Goal: Task Accomplishment & Management: Manage account settings

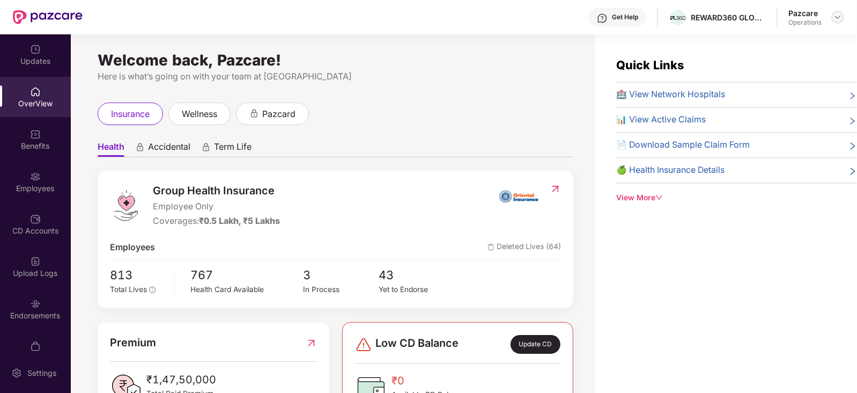
click at [842, 20] on div at bounding box center [837, 17] width 13 height 13
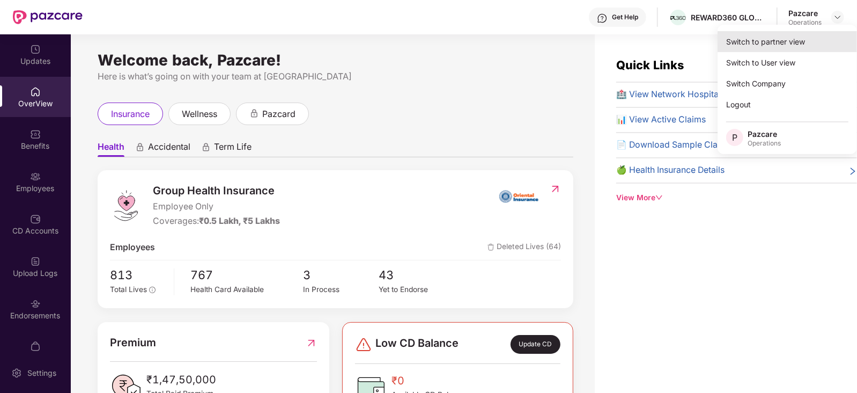
click at [807, 35] on div "Switch to partner view" at bounding box center [787, 41] width 139 height 21
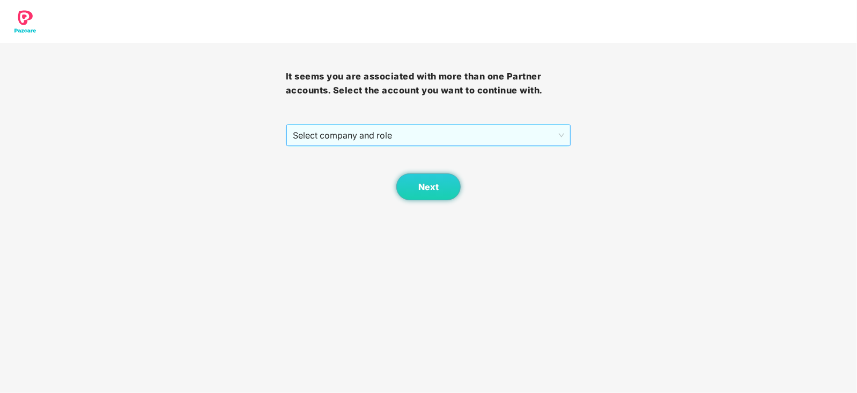
click at [392, 127] on span "Select company and role" at bounding box center [429, 135] width 272 height 20
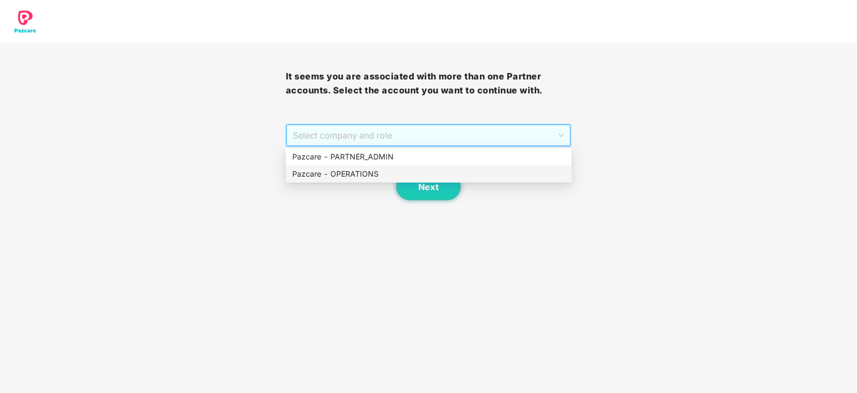
click at [366, 171] on div "Pazcare - OPERATIONS" at bounding box center [428, 174] width 273 height 12
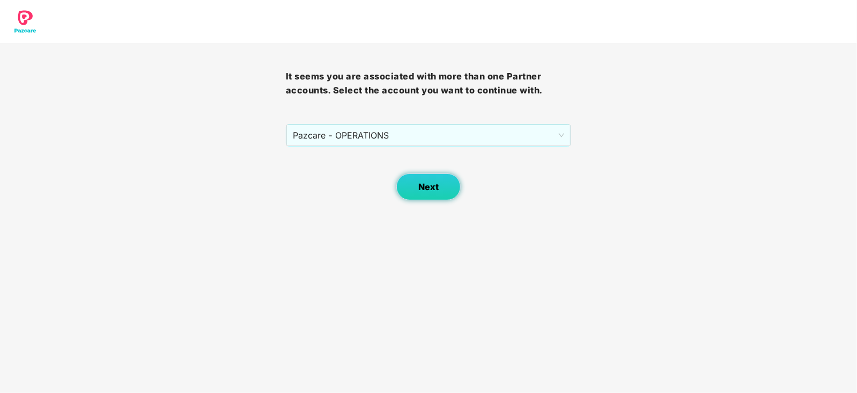
click at [417, 187] on button "Next" at bounding box center [428, 186] width 64 height 27
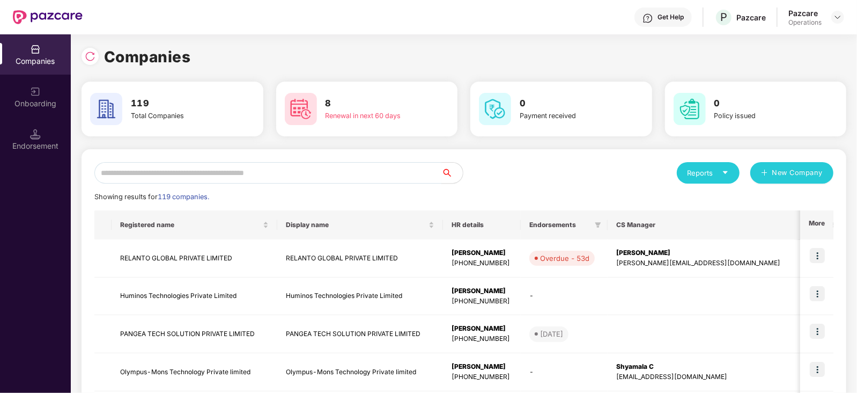
click at [325, 174] on input "text" at bounding box center [267, 172] width 347 height 21
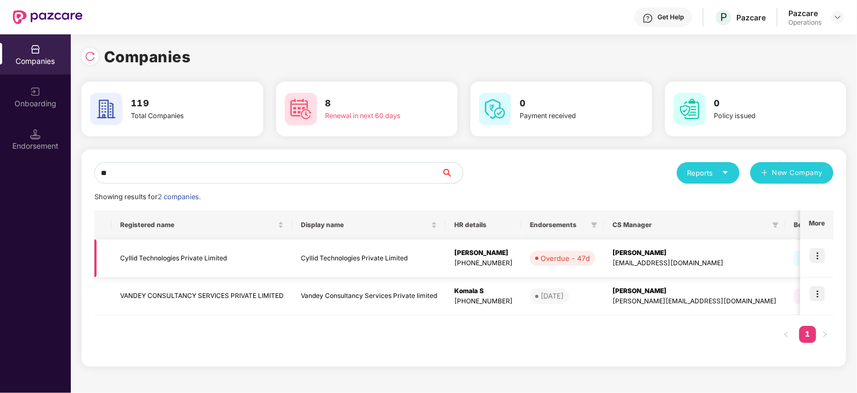
type input "**"
click at [172, 261] on td "Cyllid Technologies Private Limited" at bounding box center [202, 258] width 181 height 38
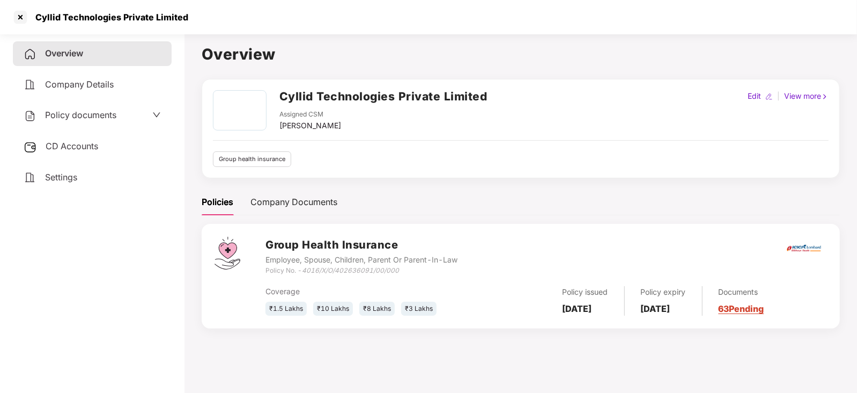
click at [75, 149] on span "CD Accounts" at bounding box center [72, 146] width 53 height 11
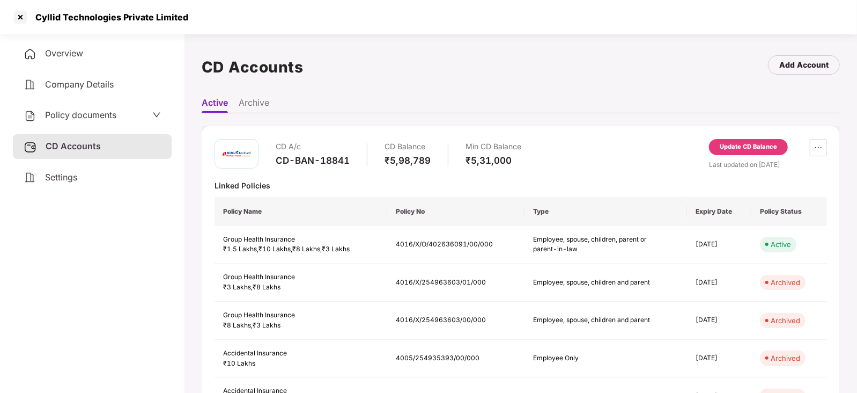
drag, startPoint x: 276, startPoint y: 159, endPoint x: 342, endPoint y: 153, distance: 66.2
click at [342, 153] on div "CD A/c CD-BAN-18841" at bounding box center [313, 154] width 74 height 31
click at [317, 182] on div "Linked Policies" at bounding box center [521, 185] width 613 height 10
drag, startPoint x: 274, startPoint y: 160, endPoint x: 349, endPoint y: 159, distance: 75.1
click at [349, 159] on div "CD A/c CD-BAN-18841 CD Balance ₹5,98,789 Min CD Balance ₹5,31,000" at bounding box center [368, 154] width 307 height 31
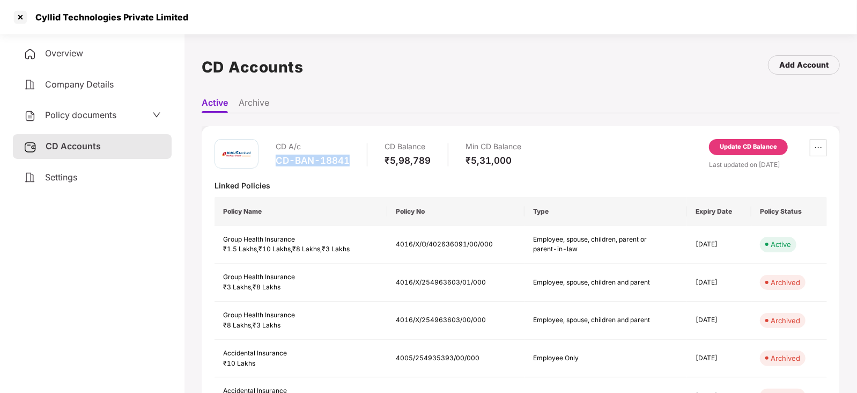
copy div "CD-BAN-18841"
click at [14, 21] on div at bounding box center [20, 17] width 17 height 17
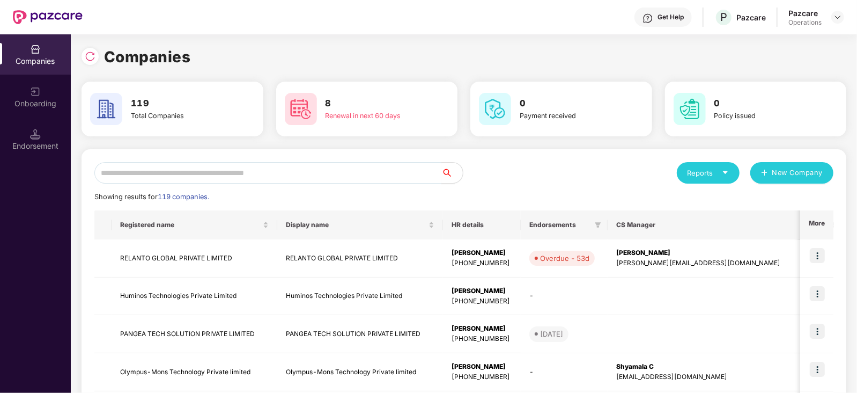
click at [158, 170] on input "text" at bounding box center [267, 172] width 347 height 21
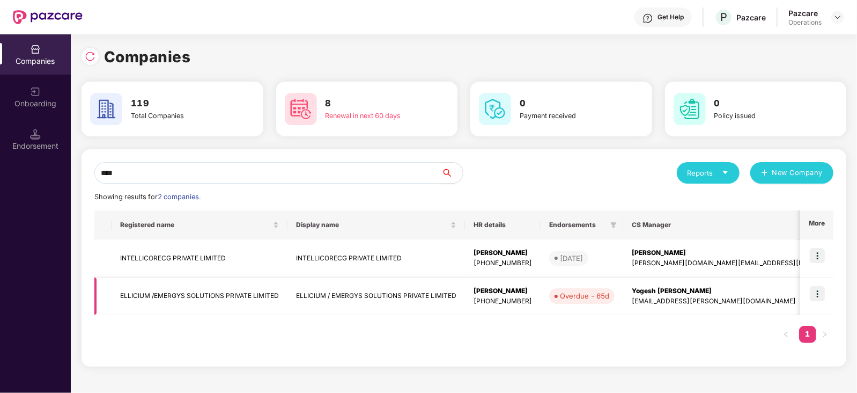
type input "****"
click at [188, 292] on td "ELLICIUM /EMERGYS SOLUTIONS PRIVATE LIMITED" at bounding box center [200, 296] width 176 height 38
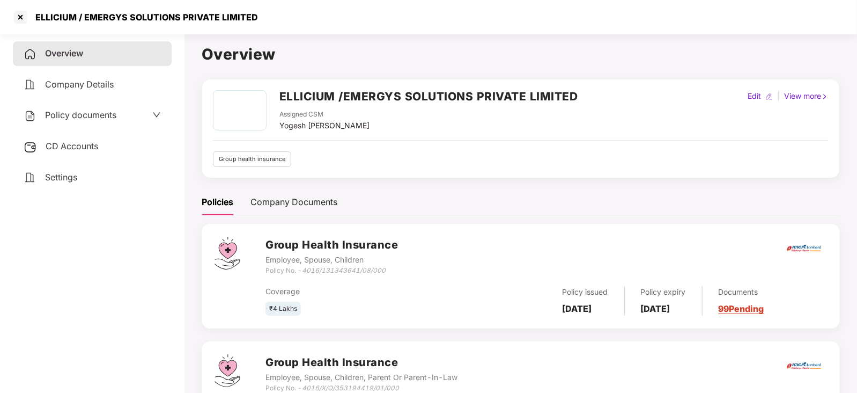
click at [70, 137] on div "CD Accounts" at bounding box center [92, 146] width 159 height 25
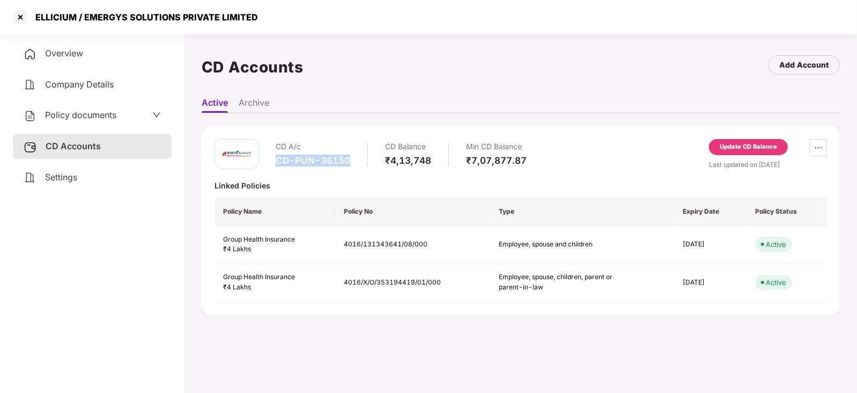
drag, startPoint x: 274, startPoint y: 160, endPoint x: 350, endPoint y: 163, distance: 76.7
click at [350, 163] on div "CD A/c CD-PUN-36150 CD Balance ₹4,13,748 Min CD Balance ₹7,07,877.87" at bounding box center [371, 154] width 312 height 31
copy div "CD-PUN-36150"
click at [741, 142] on div "Update CD Balance" at bounding box center [748, 147] width 57 height 10
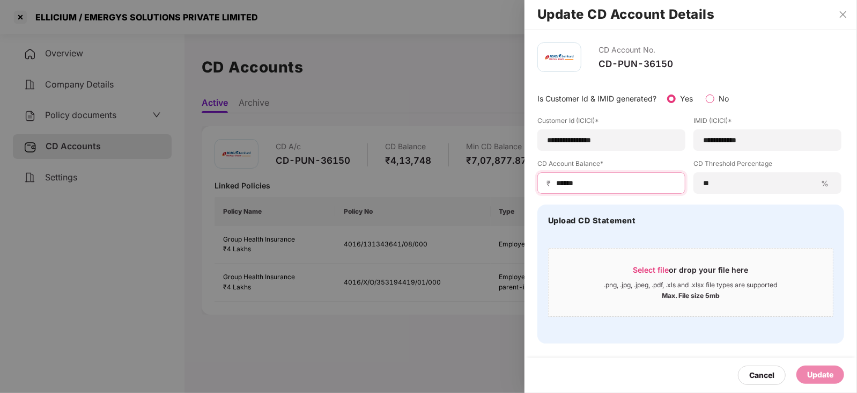
drag, startPoint x: 586, startPoint y: 180, endPoint x: 549, endPoint y: 182, distance: 37.6
click at [549, 182] on div "₹ ******" at bounding box center [612, 182] width 148 height 21
paste input
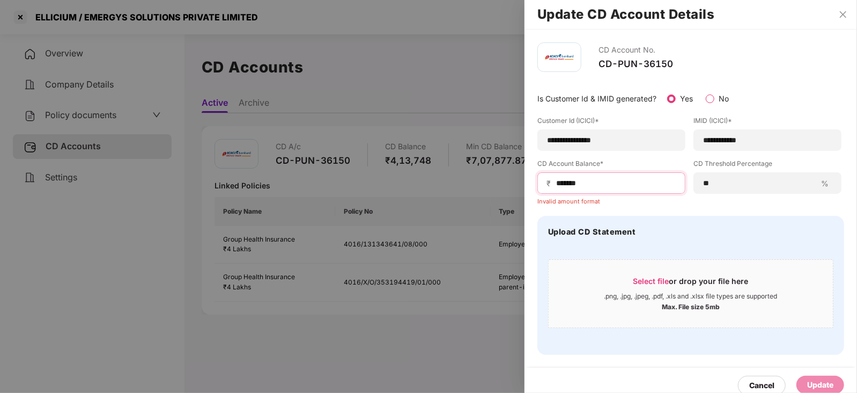
click at [557, 187] on input "******" at bounding box center [615, 183] width 121 height 11
click at [600, 175] on div "₹ ******" at bounding box center [612, 182] width 148 height 21
click at [556, 186] on input "******" at bounding box center [615, 183] width 121 height 11
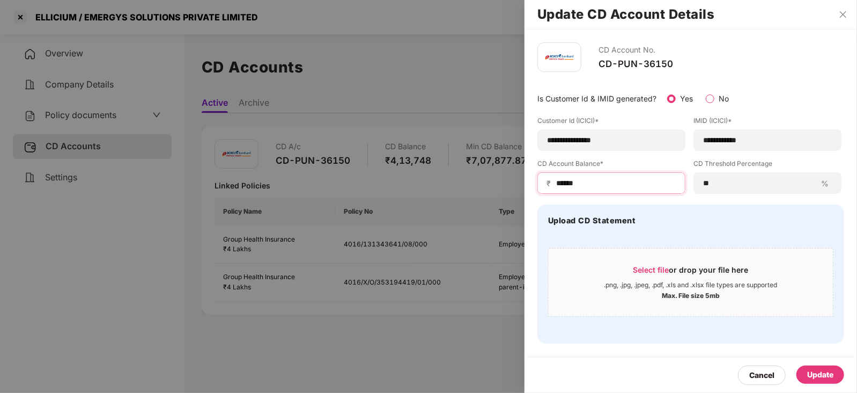
type input "******"
click at [828, 369] on div "Update" at bounding box center [820, 375] width 26 height 12
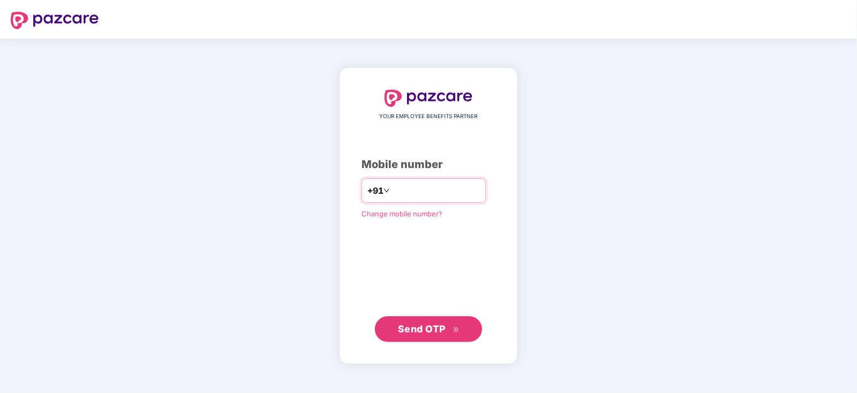
click at [406, 186] on input "number" at bounding box center [436, 190] width 88 height 17
type input "**********"
click at [445, 331] on span "Send OTP" at bounding box center [422, 328] width 48 height 11
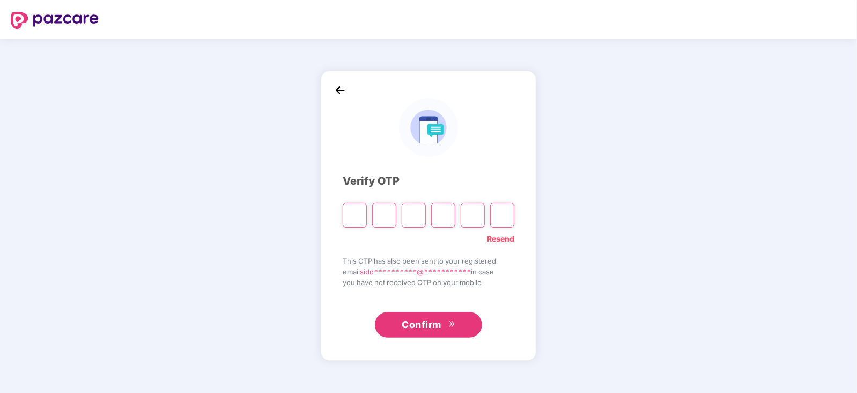
paste input "*"
type input "*"
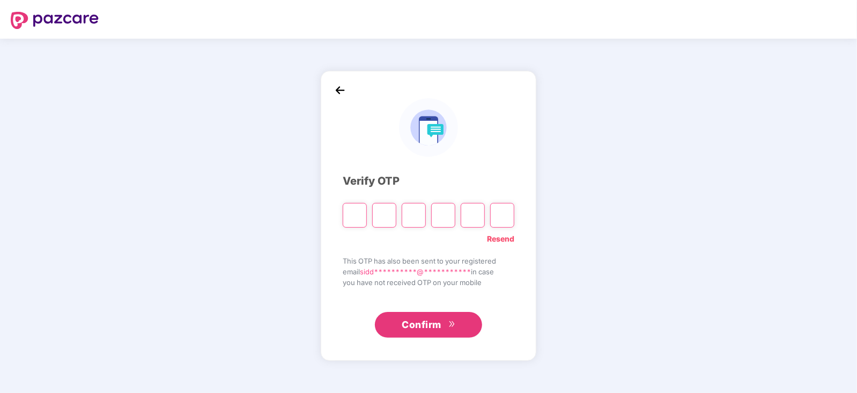
type input "*"
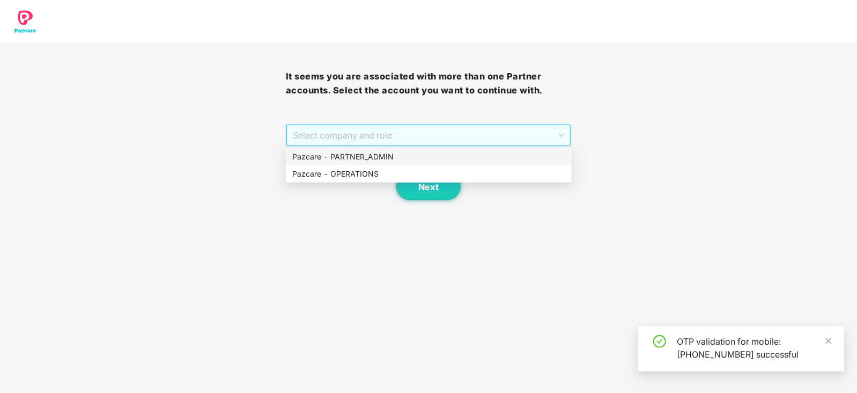
click at [350, 143] on span "Select company and role" at bounding box center [429, 135] width 272 height 20
click at [345, 173] on div "Pazcare - OPERATIONS" at bounding box center [428, 174] width 273 height 12
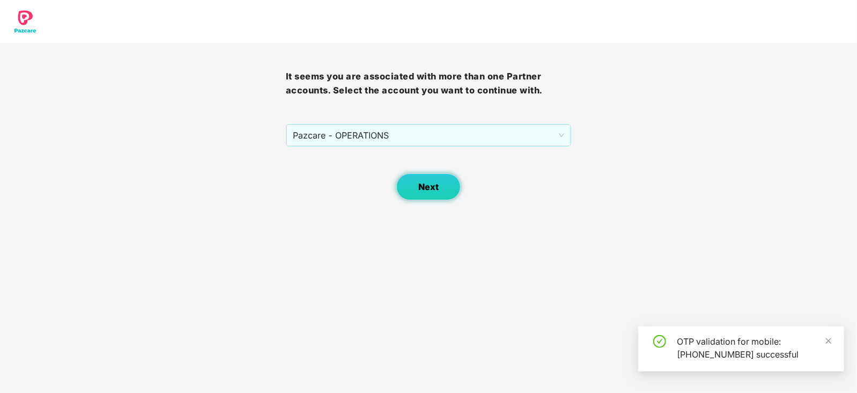
click at [413, 184] on button "Next" at bounding box center [428, 186] width 64 height 27
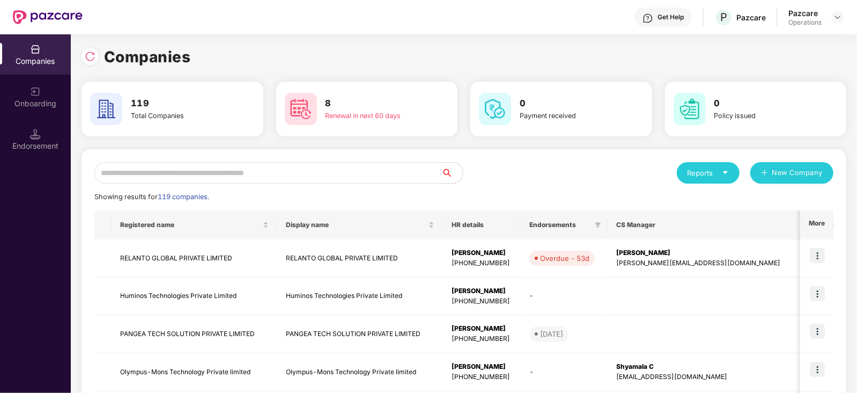
click at [266, 170] on input "text" at bounding box center [267, 172] width 347 height 21
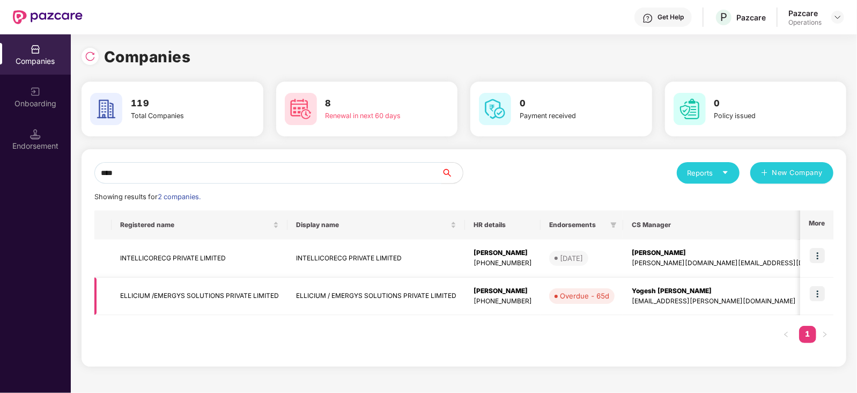
type input "****"
click at [198, 298] on td "ELLICIUM /EMERGYS SOLUTIONS PRIVATE LIMITED" at bounding box center [200, 296] width 176 height 38
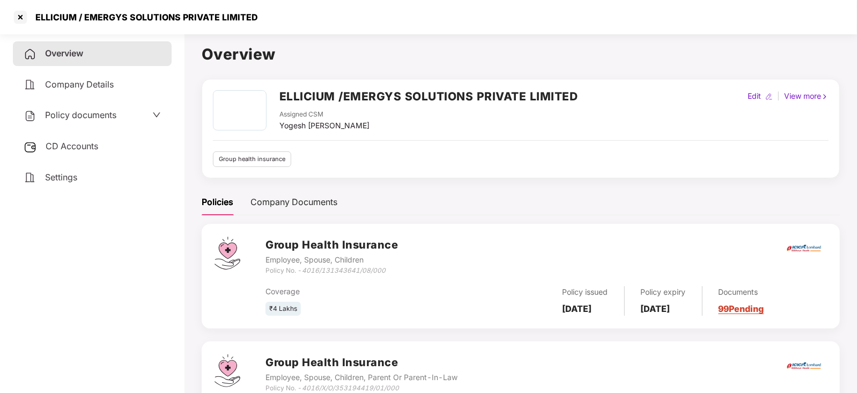
click at [83, 116] on span "Policy documents" at bounding box center [80, 114] width 71 height 11
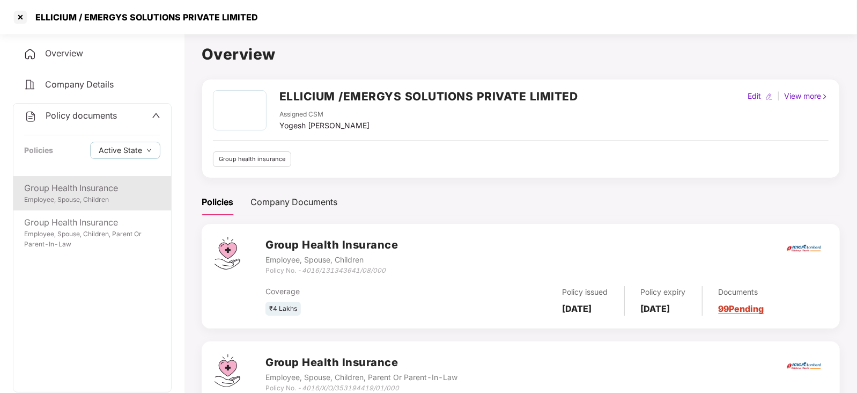
click at [93, 184] on div "Group Health Insurance" at bounding box center [92, 187] width 136 height 13
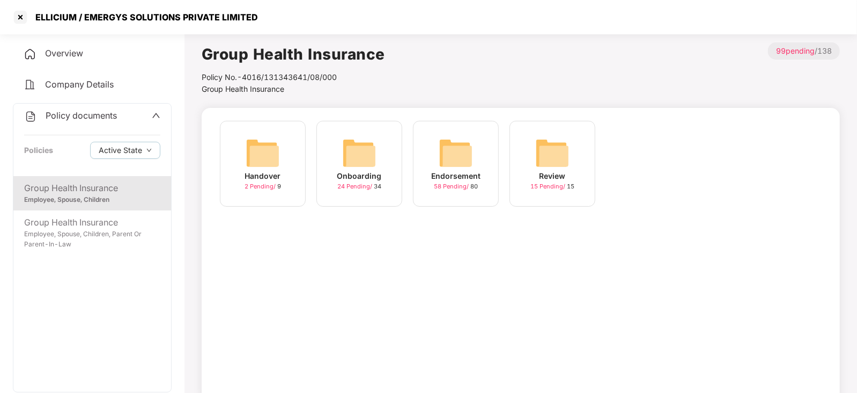
click at [462, 160] on img at bounding box center [456, 153] width 34 height 34
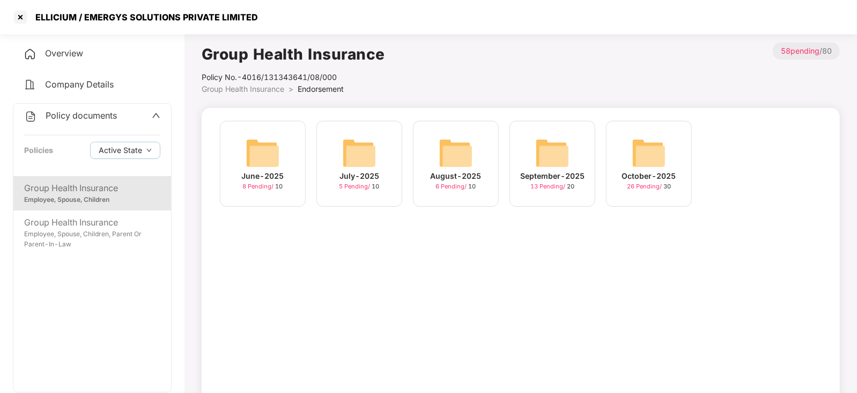
click at [557, 157] on img at bounding box center [552, 153] width 34 height 34
click at [645, 146] on img at bounding box center [649, 153] width 34 height 34
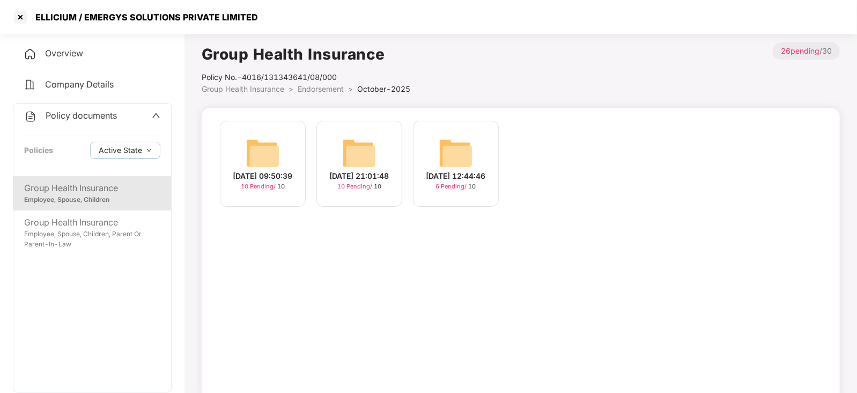
click at [252, 150] on img at bounding box center [263, 153] width 34 height 34
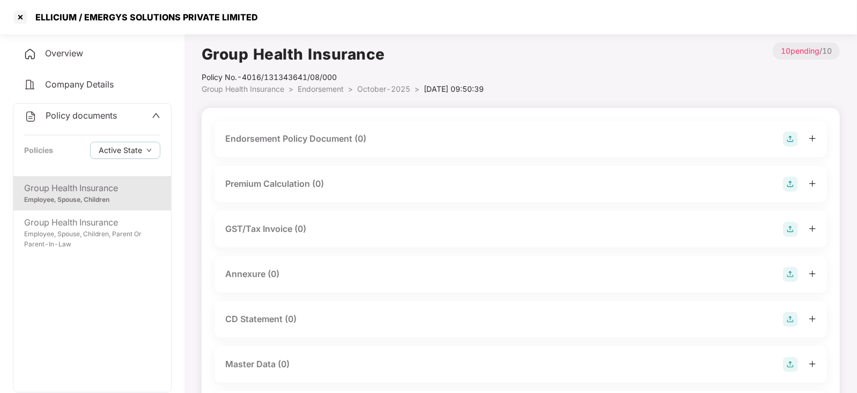
click at [790, 145] on img at bounding box center [790, 138] width 15 height 15
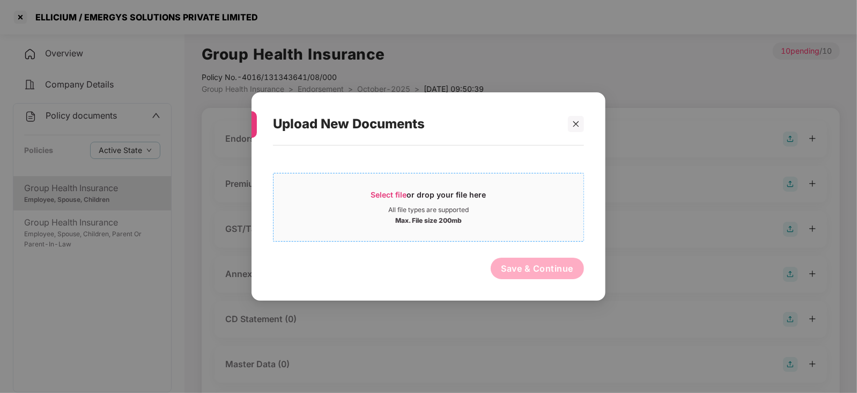
click at [398, 191] on span "Select file" at bounding box center [389, 194] width 36 height 9
click at [394, 193] on span "Select file" at bounding box center [389, 194] width 36 height 9
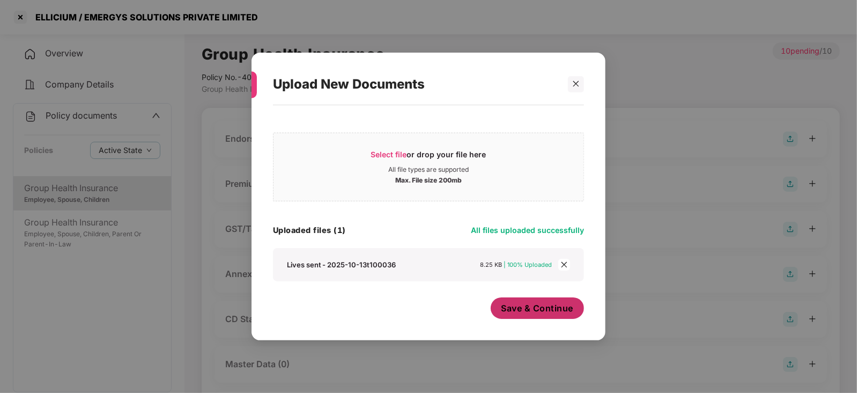
click at [510, 307] on span "Save & Continue" at bounding box center [538, 308] width 72 height 12
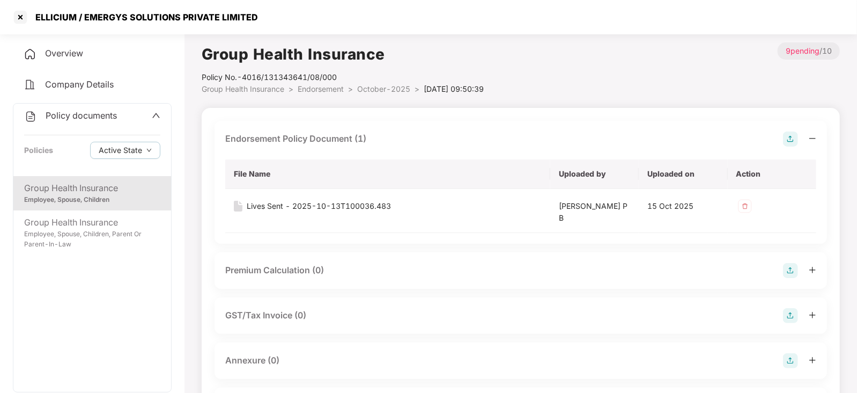
click at [790, 273] on img at bounding box center [790, 270] width 15 height 15
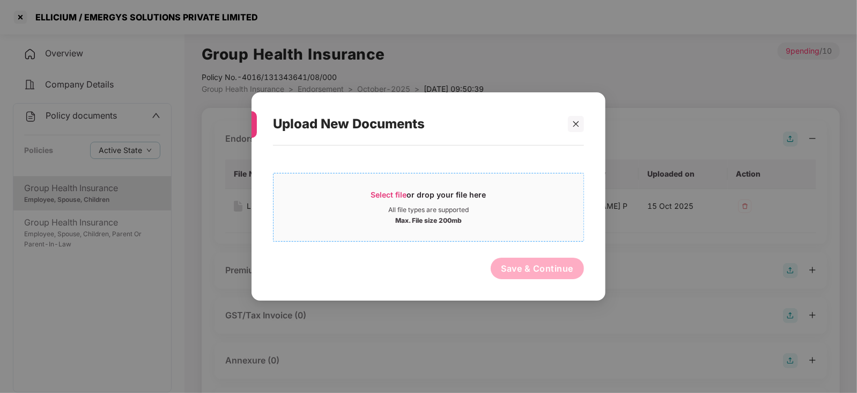
click at [391, 194] on span "Select file" at bounding box center [389, 194] width 36 height 9
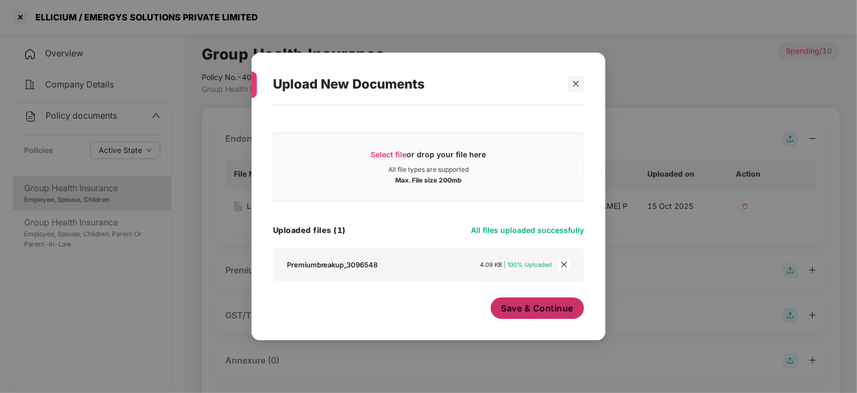
click at [531, 319] on button "Save & Continue" at bounding box center [538, 307] width 94 height 21
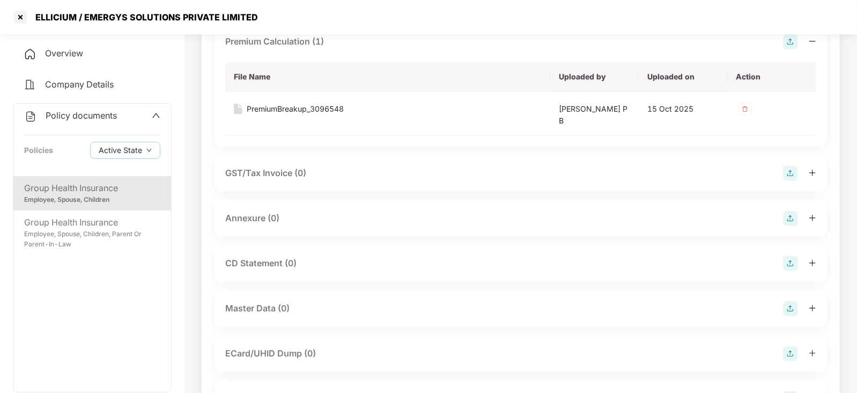
scroll to position [268, 0]
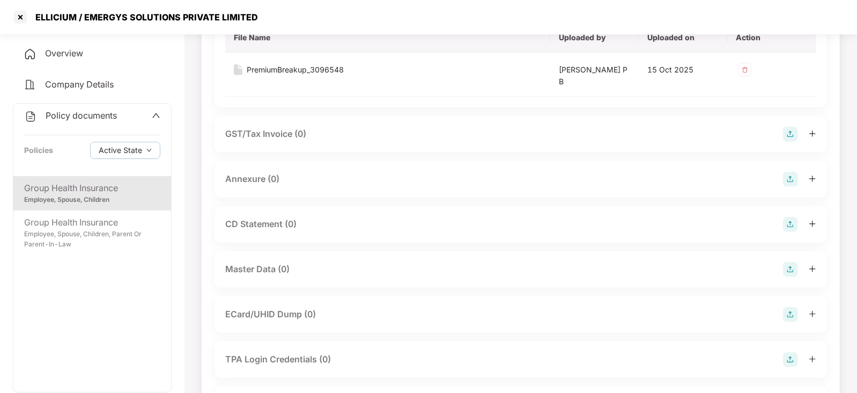
click at [792, 181] on img at bounding box center [790, 179] width 15 height 15
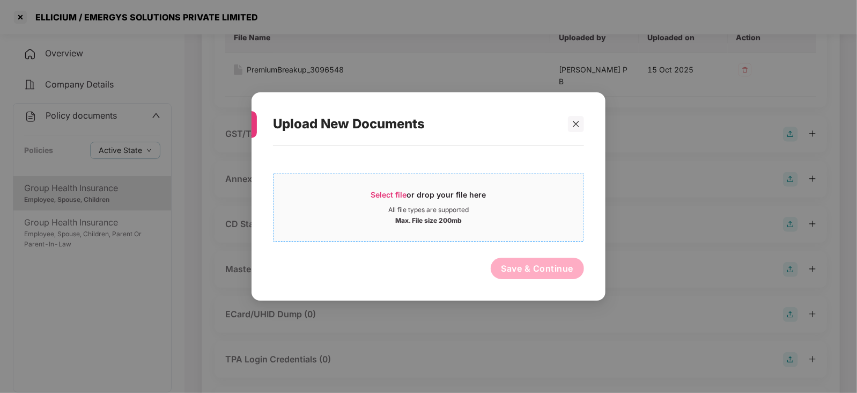
click at [397, 190] on span "Select file" at bounding box center [389, 194] width 36 height 9
click at [580, 121] on div at bounding box center [576, 124] width 16 height 16
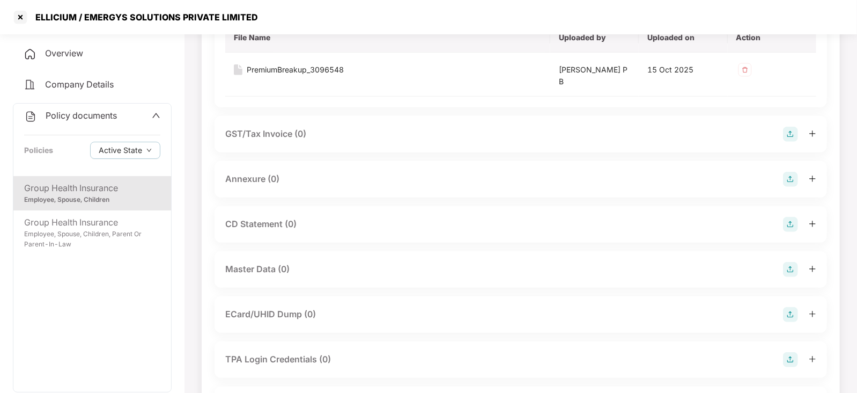
click at [790, 181] on img at bounding box center [790, 179] width 15 height 15
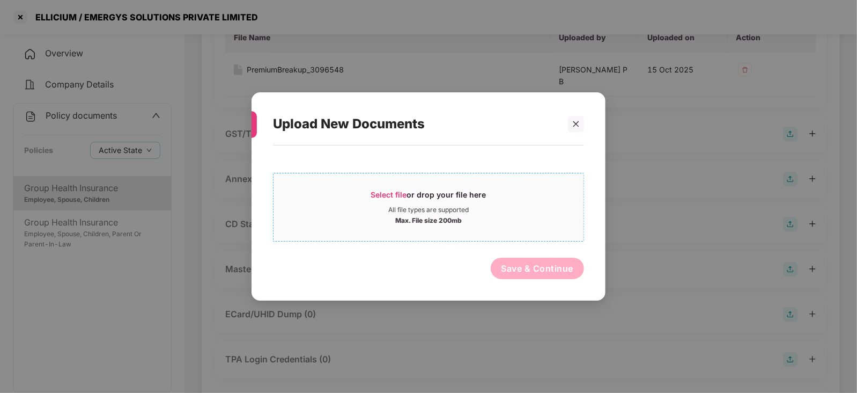
click at [382, 192] on span "Select file" at bounding box center [389, 194] width 36 height 9
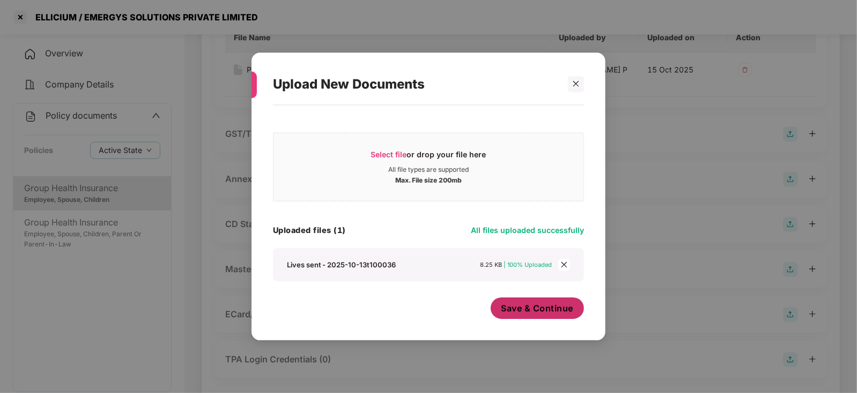
click at [518, 310] on span "Save & Continue" at bounding box center [538, 308] width 72 height 12
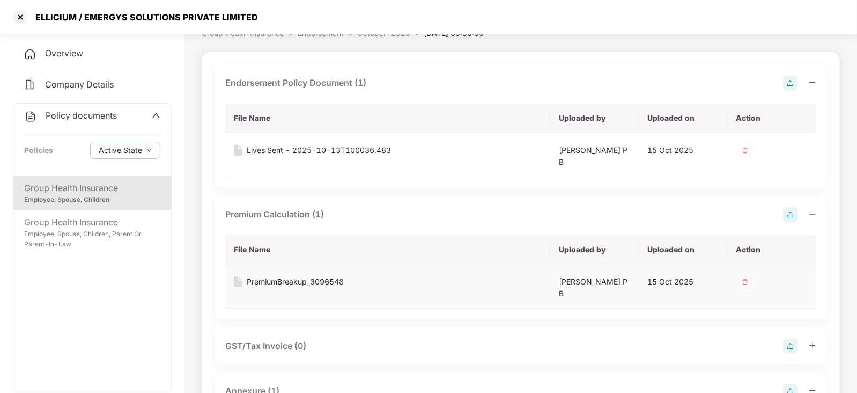
scroll to position [53, 0]
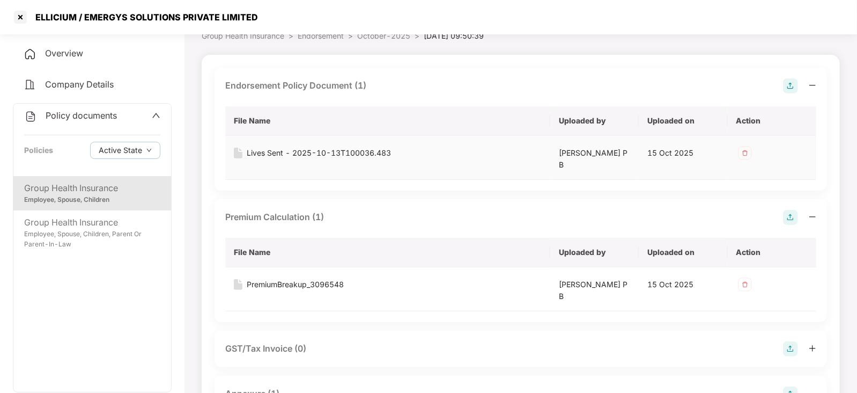
click at [743, 148] on img at bounding box center [745, 152] width 17 height 17
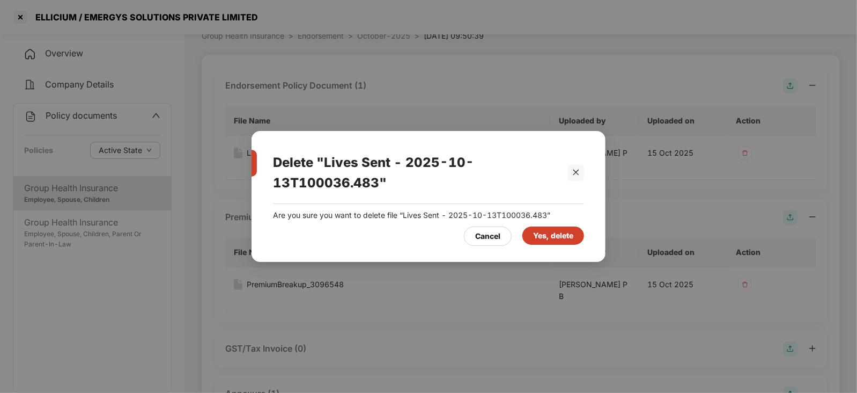
click at [547, 240] on div "Yes, delete" at bounding box center [553, 236] width 40 height 12
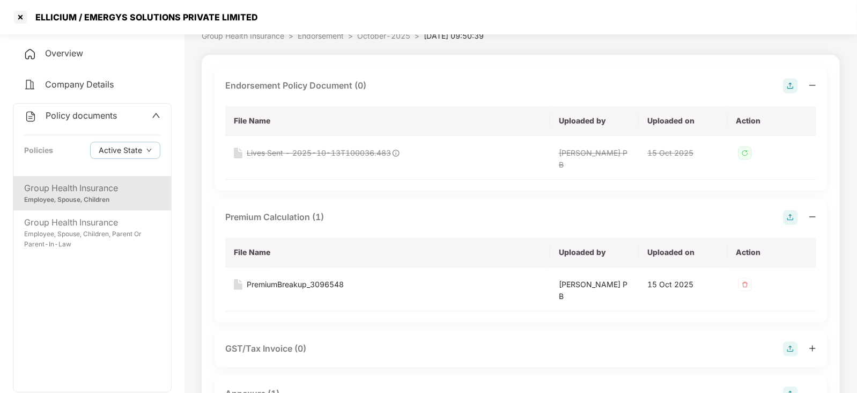
click at [785, 79] on img at bounding box center [790, 85] width 15 height 15
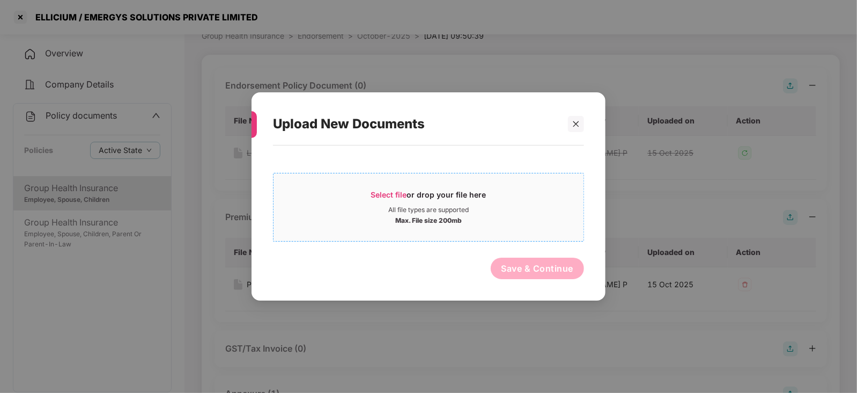
click at [393, 199] on div "Select file or drop your file here" at bounding box center [428, 197] width 115 height 16
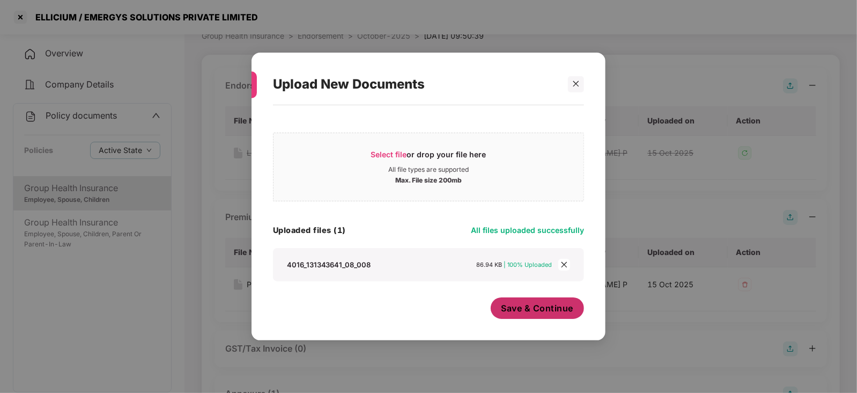
click at [545, 317] on button "Save & Continue" at bounding box center [538, 307] width 94 height 21
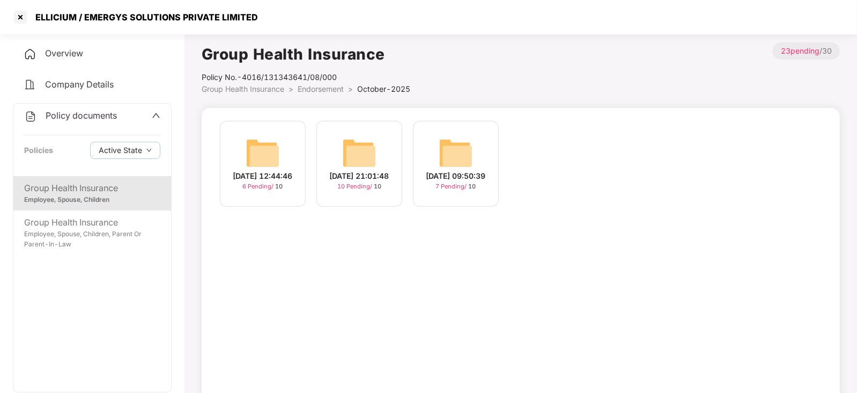
click at [370, 147] on img at bounding box center [359, 153] width 34 height 34
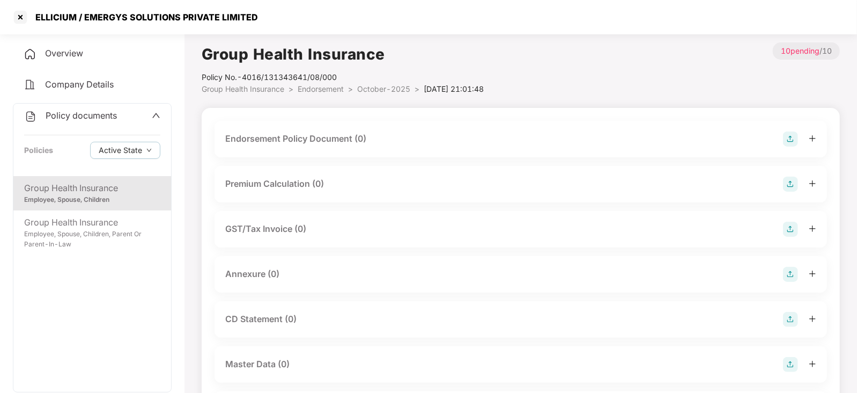
click at [797, 134] on img at bounding box center [790, 138] width 15 height 15
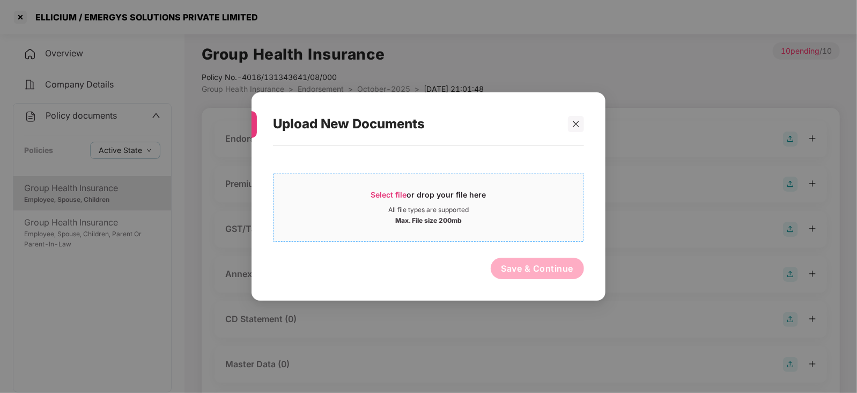
click at [389, 194] on span "Select file" at bounding box center [389, 194] width 36 height 9
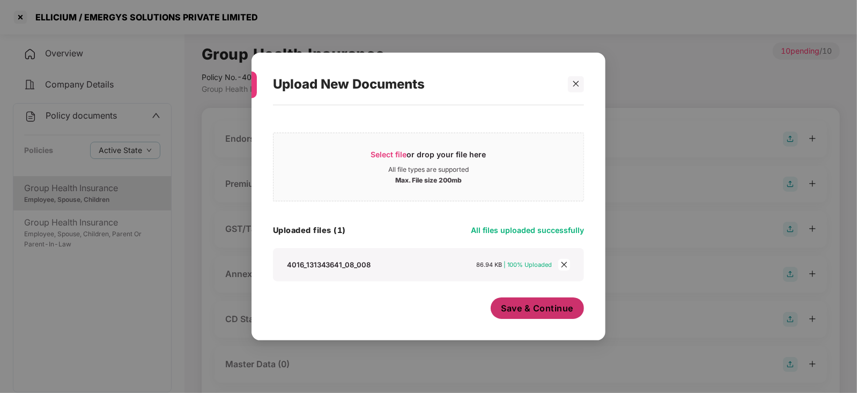
click at [505, 308] on span "Save & Continue" at bounding box center [538, 308] width 72 height 12
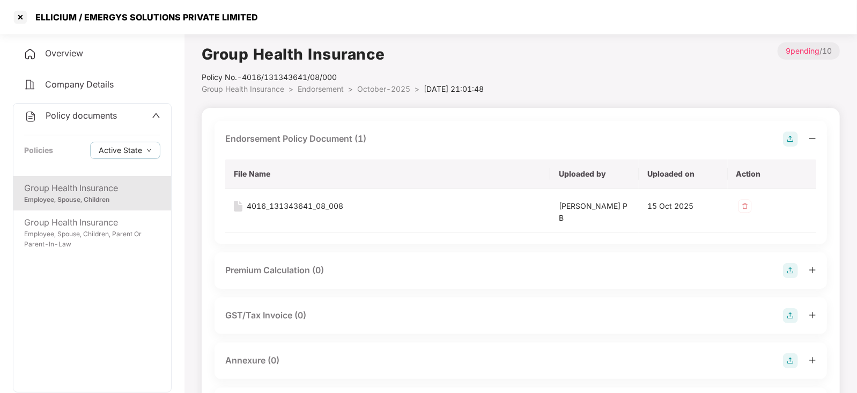
click at [790, 353] on img at bounding box center [790, 360] width 15 height 15
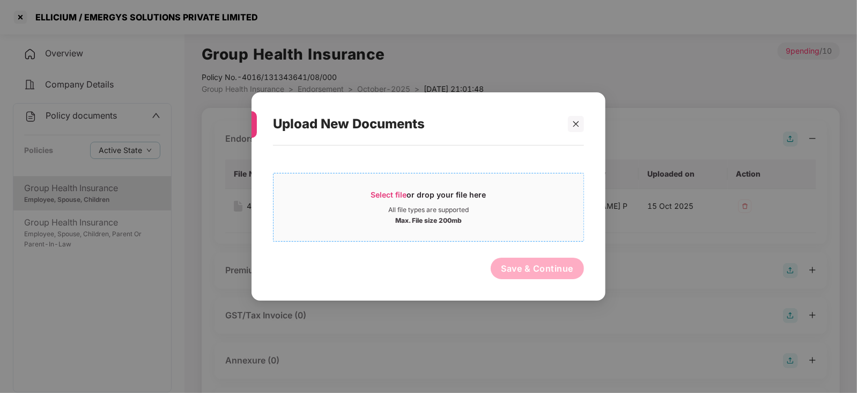
click at [403, 196] on span "Select file" at bounding box center [389, 194] width 36 height 9
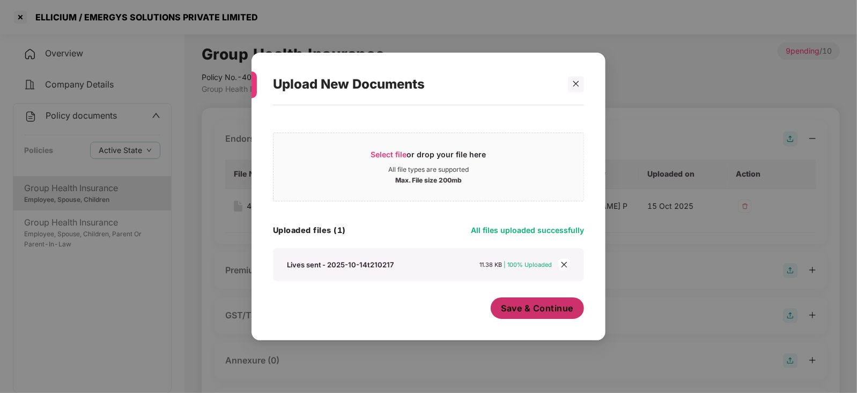
click at [534, 318] on button "Save & Continue" at bounding box center [538, 307] width 94 height 21
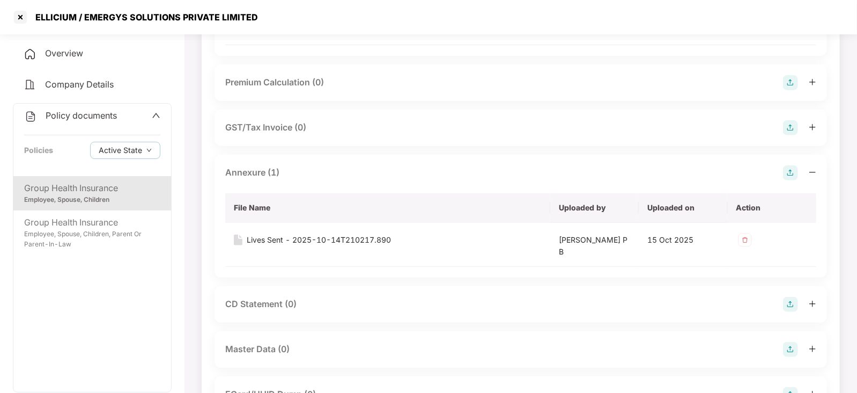
scroll to position [214, 0]
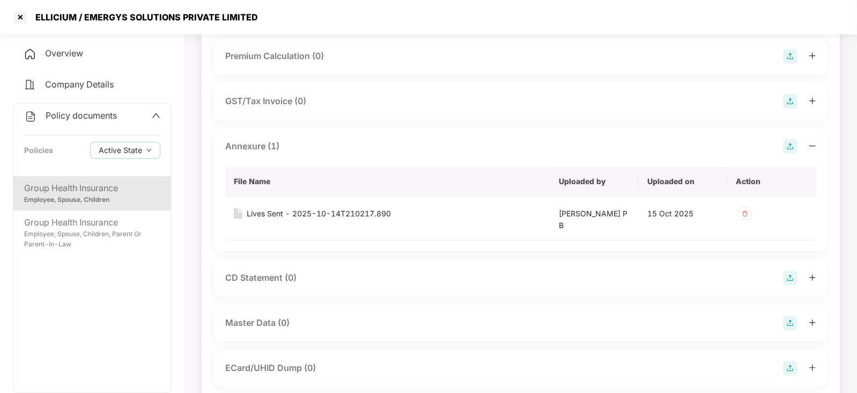
click at [796, 325] on img at bounding box center [790, 322] width 15 height 15
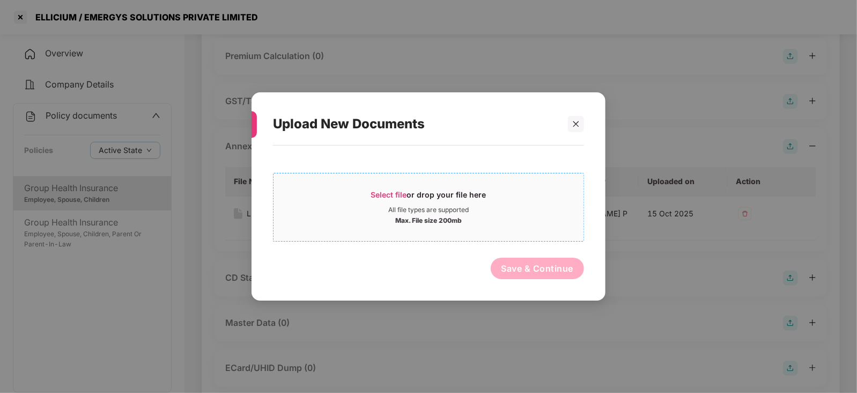
click at [393, 193] on span "Select file" at bounding box center [389, 194] width 36 height 9
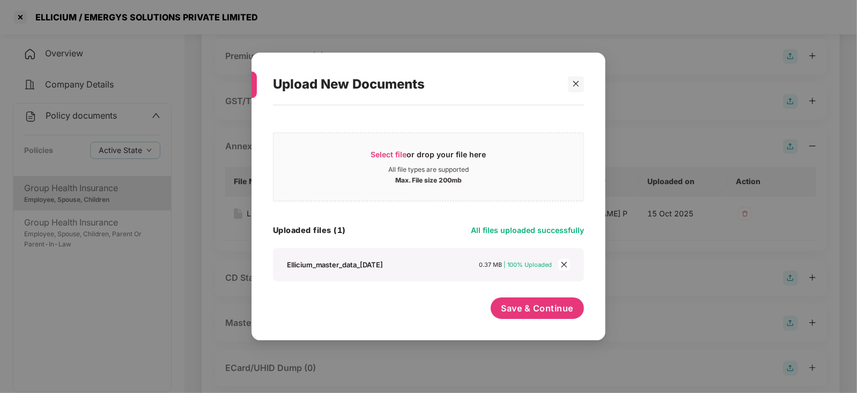
click at [531, 324] on div "Save & Continue" at bounding box center [538, 310] width 94 height 27
click at [521, 315] on button "Save & Continue" at bounding box center [538, 307] width 94 height 21
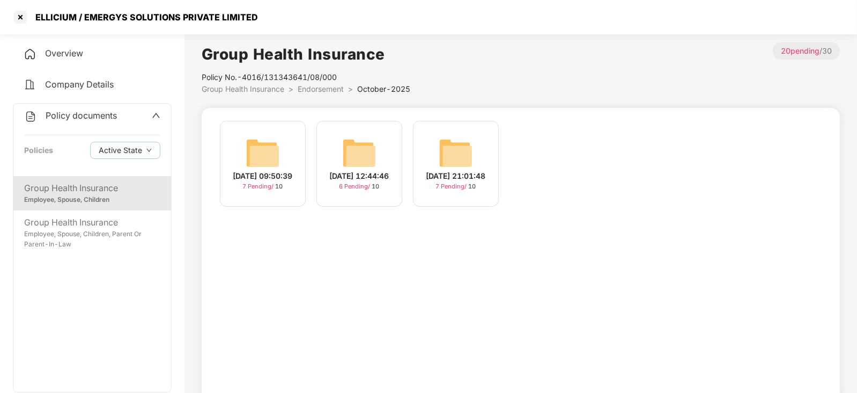
click at [449, 161] on img at bounding box center [456, 153] width 34 height 34
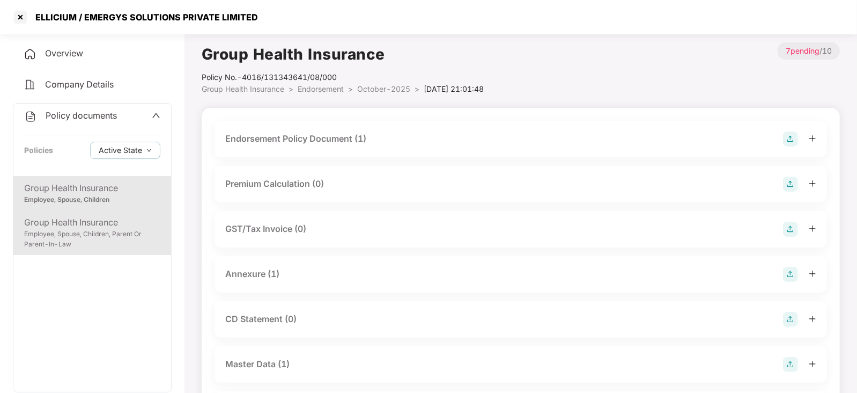
click at [109, 234] on div "Employee, Spouse, Children, Parent Or Parent-In-Law" at bounding box center [92, 239] width 136 height 20
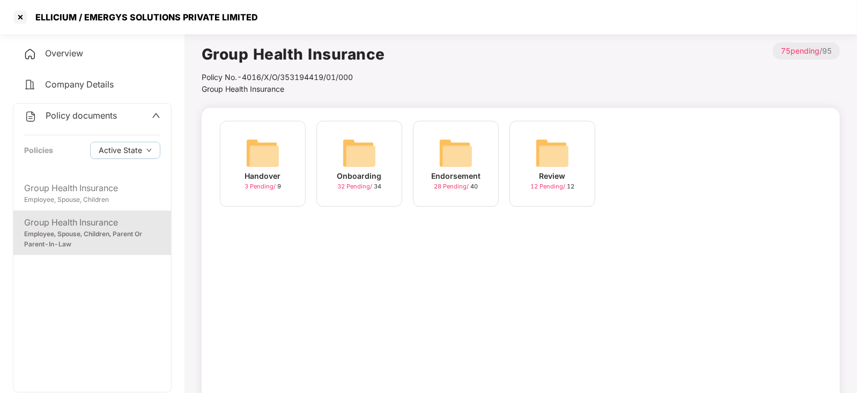
click at [459, 151] on img at bounding box center [456, 153] width 34 height 34
click at [544, 158] on img at bounding box center [552, 153] width 34 height 34
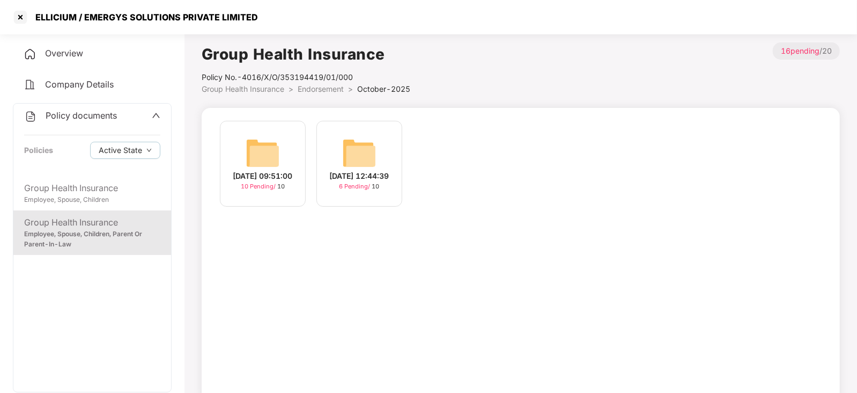
click at [265, 155] on img at bounding box center [263, 153] width 34 height 34
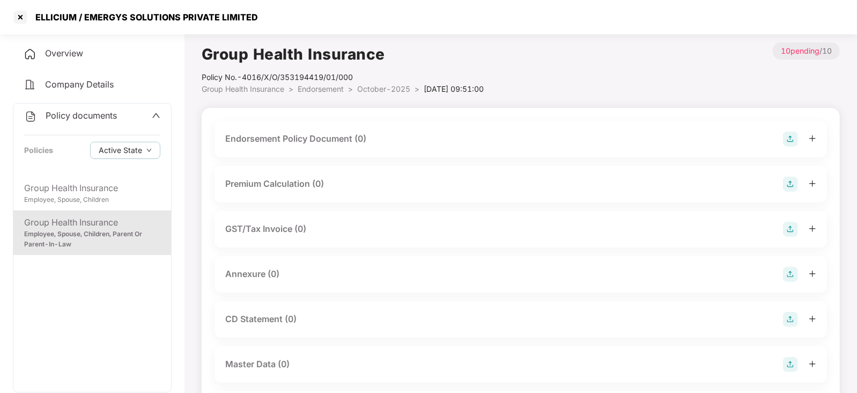
click at [792, 142] on img at bounding box center [790, 138] width 15 height 15
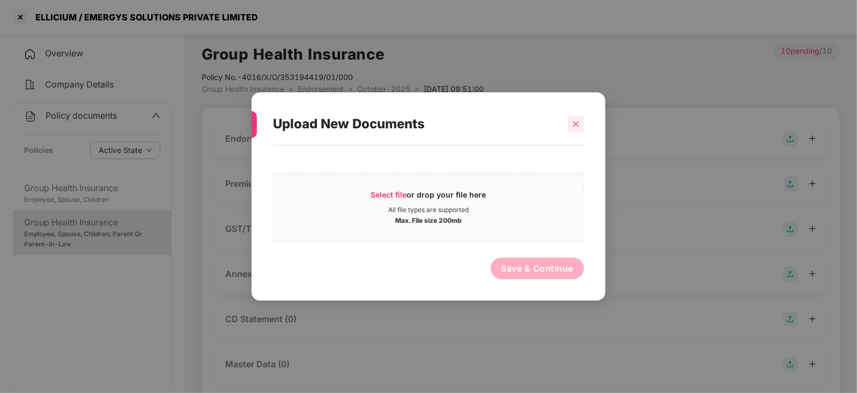
click at [576, 122] on icon "close" at bounding box center [576, 124] width 8 height 8
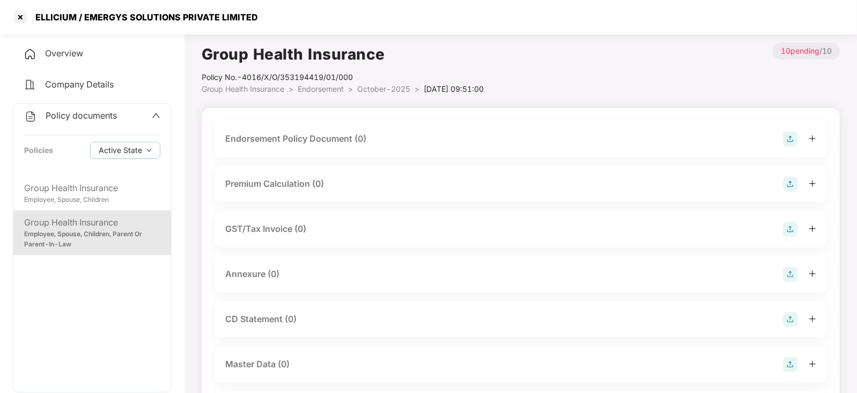
click at [786, 360] on img at bounding box center [790, 364] width 15 height 15
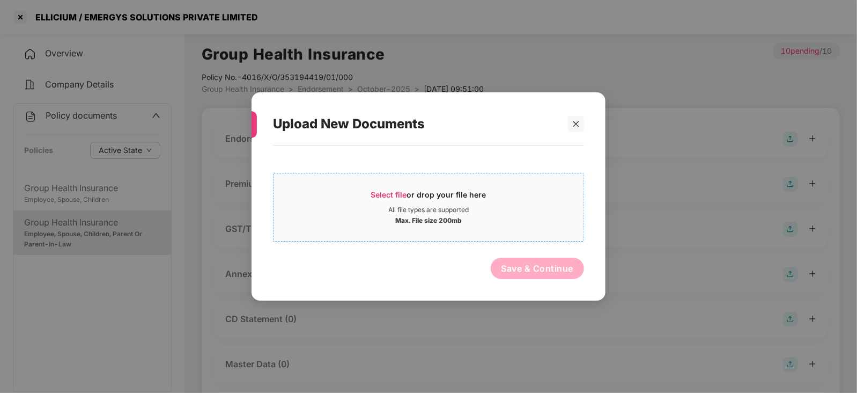
click at [393, 200] on div "Select file or drop your file here" at bounding box center [428, 197] width 115 height 16
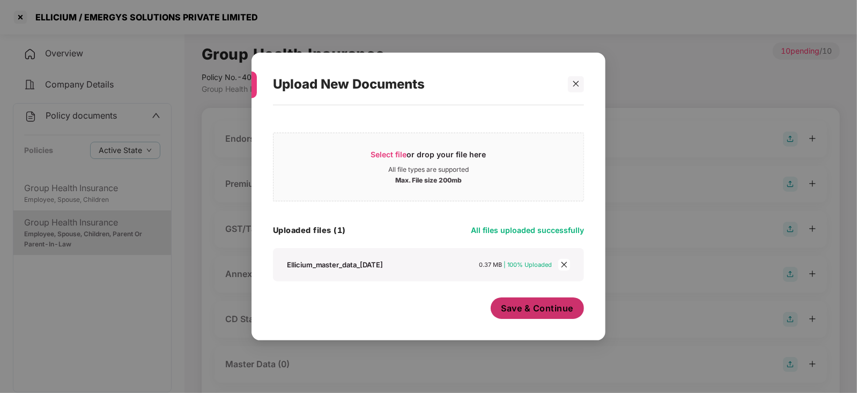
click at [494, 307] on button "Save & Continue" at bounding box center [538, 307] width 94 height 21
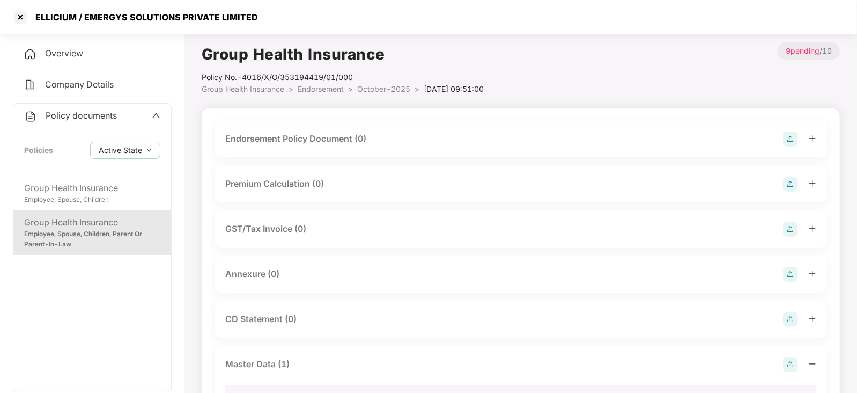
click at [796, 136] on img at bounding box center [790, 138] width 15 height 15
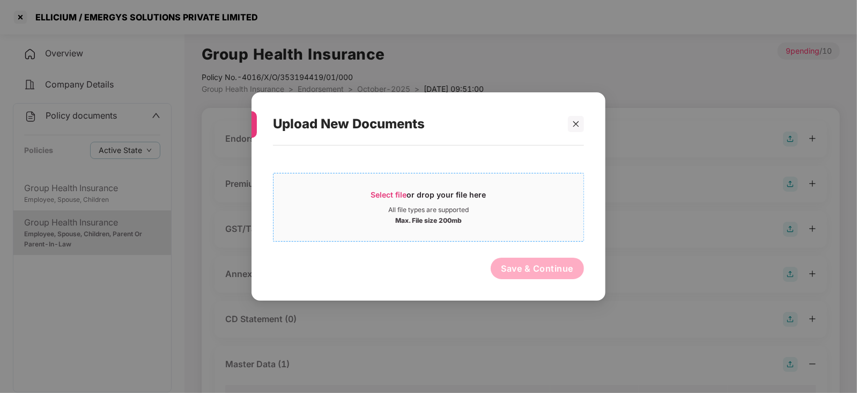
click at [385, 197] on span "Select file" at bounding box center [389, 194] width 36 height 9
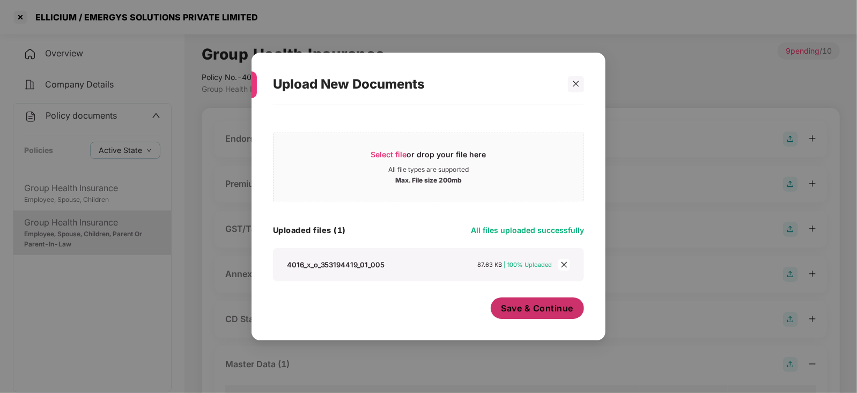
click at [539, 300] on button "Save & Continue" at bounding box center [538, 307] width 94 height 21
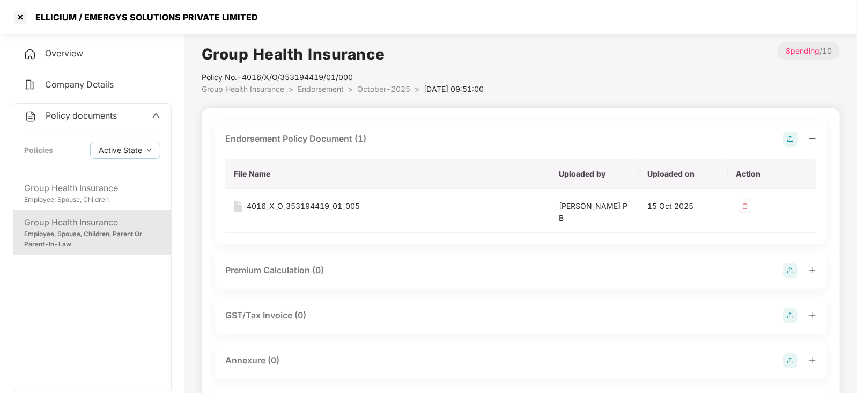
click at [791, 273] on img at bounding box center [790, 270] width 15 height 15
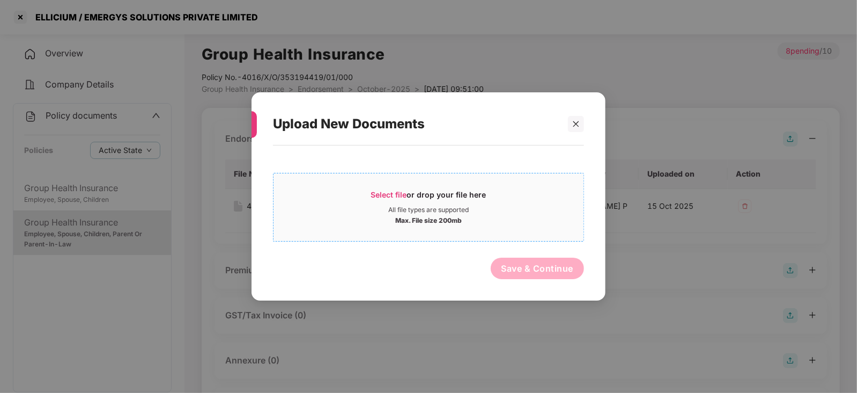
click at [404, 201] on div "Select file or drop your file here" at bounding box center [428, 197] width 115 height 16
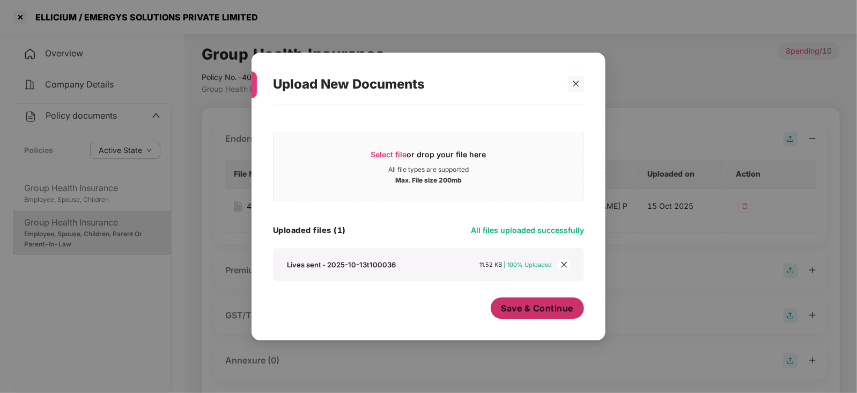
click at [504, 311] on span "Save & Continue" at bounding box center [538, 308] width 72 height 12
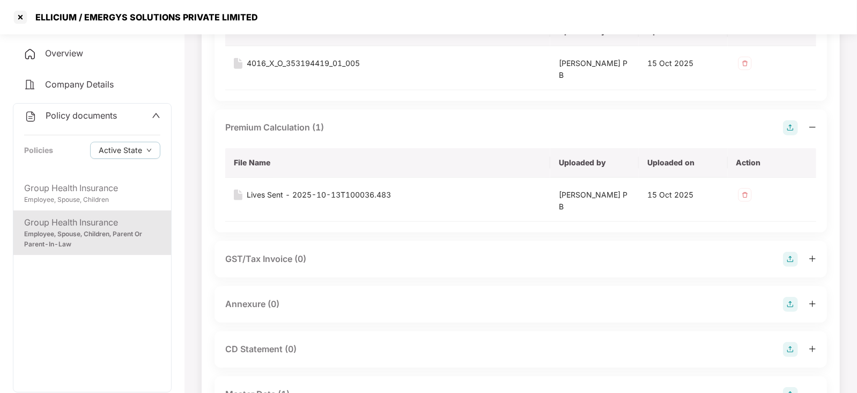
scroll to position [188, 0]
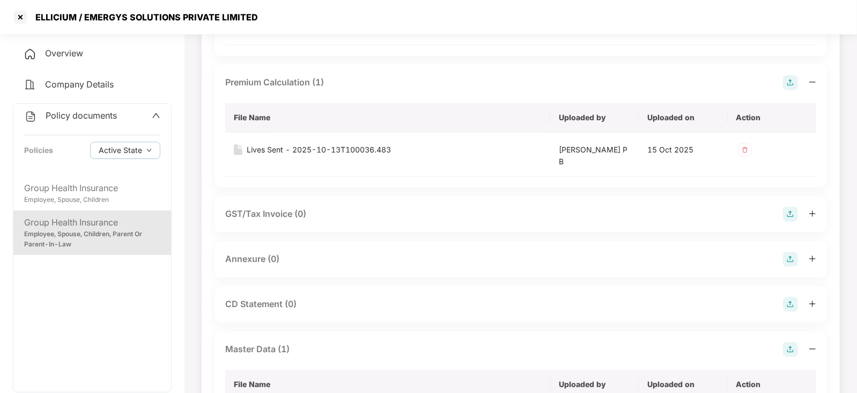
click at [786, 259] on img at bounding box center [790, 259] width 15 height 15
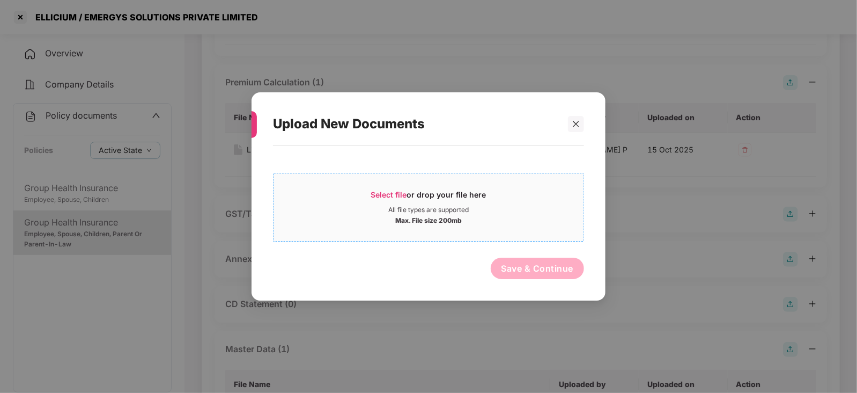
click at [385, 197] on span "Select file" at bounding box center [389, 194] width 36 height 9
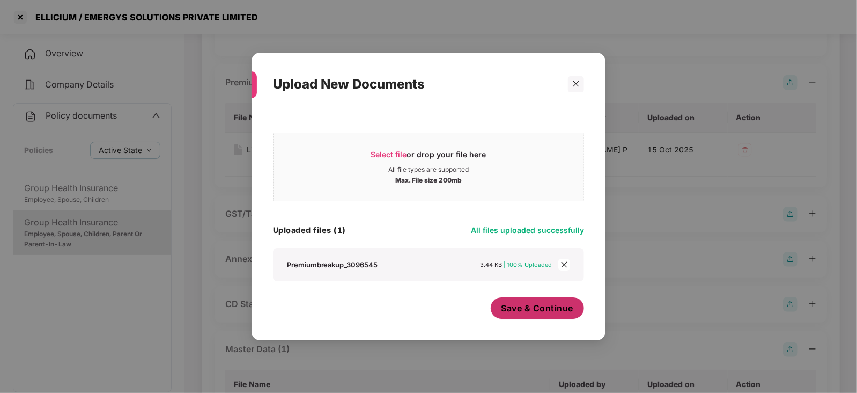
click at [529, 301] on button "Save & Continue" at bounding box center [538, 307] width 94 height 21
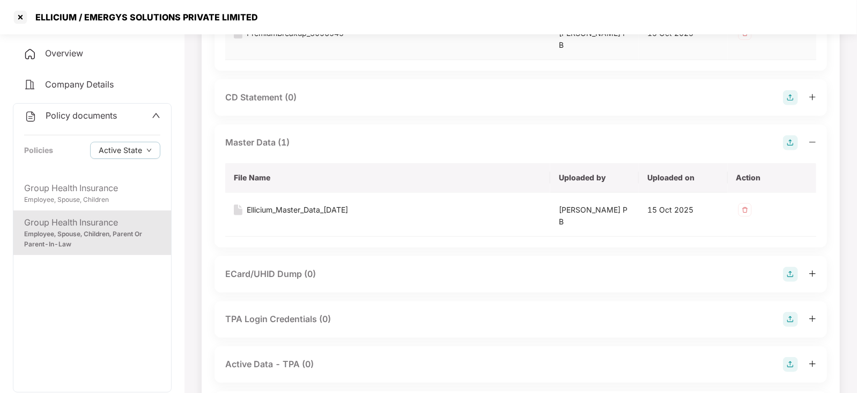
scroll to position [509, 0]
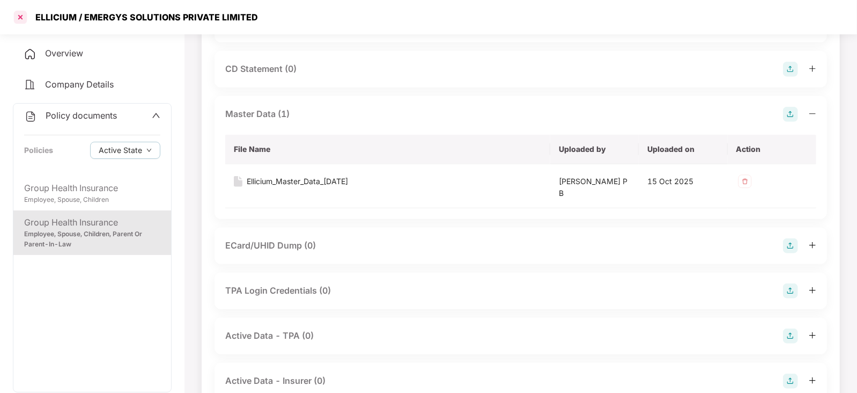
click at [14, 16] on div at bounding box center [20, 17] width 17 height 17
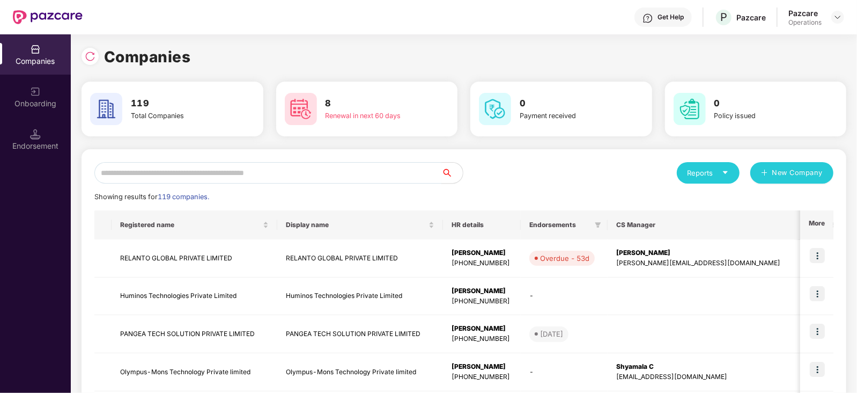
click at [184, 179] on input "text" at bounding box center [267, 172] width 347 height 21
paste input "**********"
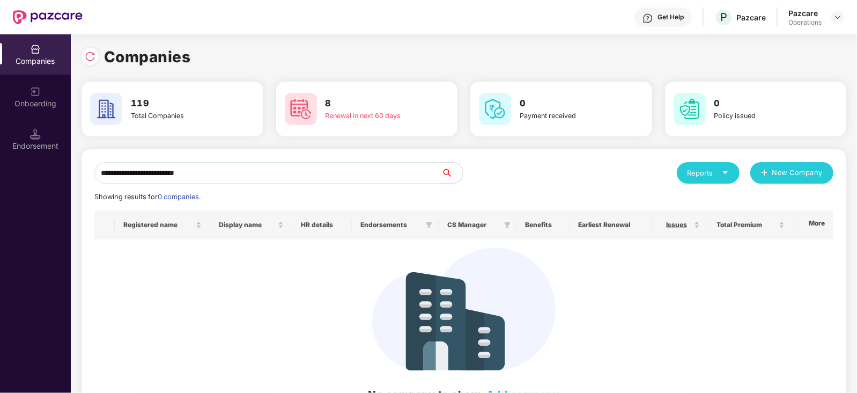
click at [99, 174] on input "**********" at bounding box center [267, 172] width 347 height 21
click at [97, 55] on div at bounding box center [90, 56] width 17 height 17
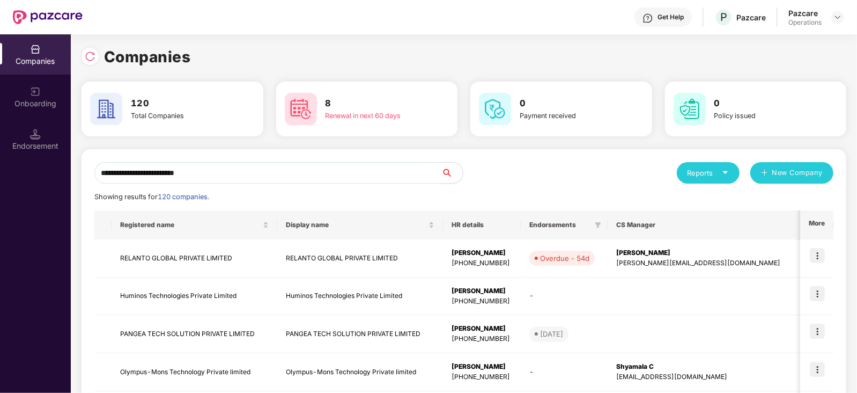
click at [230, 175] on input "**********" at bounding box center [267, 172] width 347 height 21
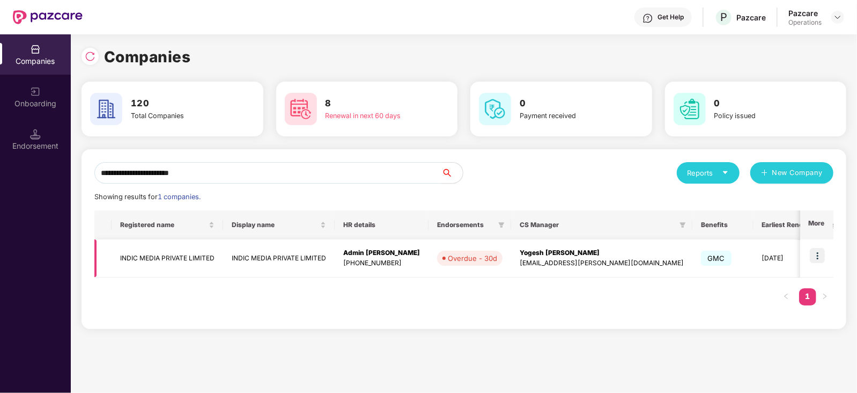
type input "**********"
click at [156, 255] on td "INDIC MEDIA PRIVATE LIMITED" at bounding box center [168, 258] width 112 height 38
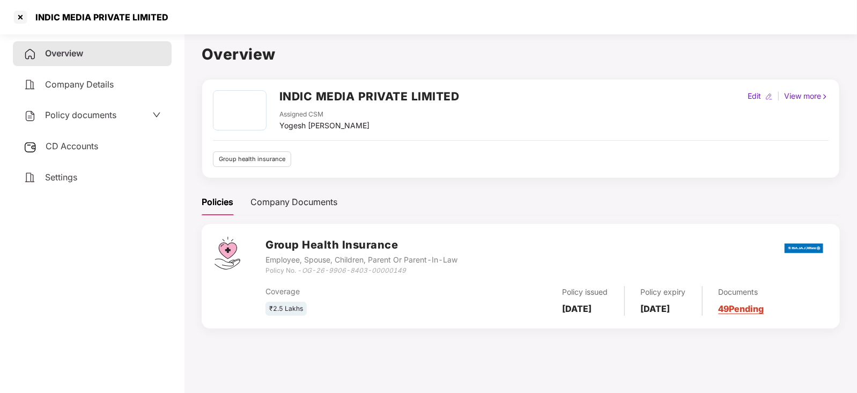
click at [75, 120] on span "Policy documents" at bounding box center [80, 114] width 71 height 11
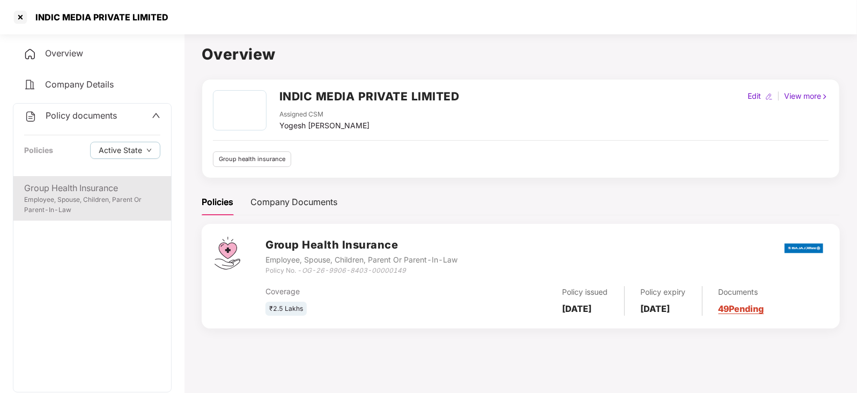
click at [90, 191] on div "Group Health Insurance" at bounding box center [92, 187] width 136 height 13
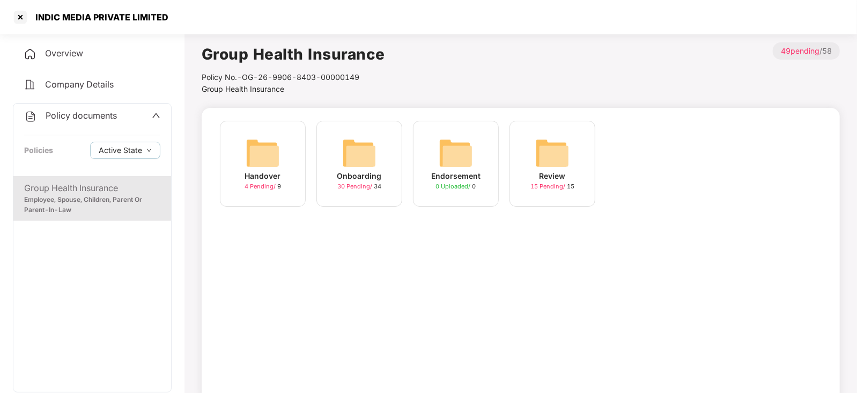
click at [367, 149] on img at bounding box center [359, 153] width 34 height 34
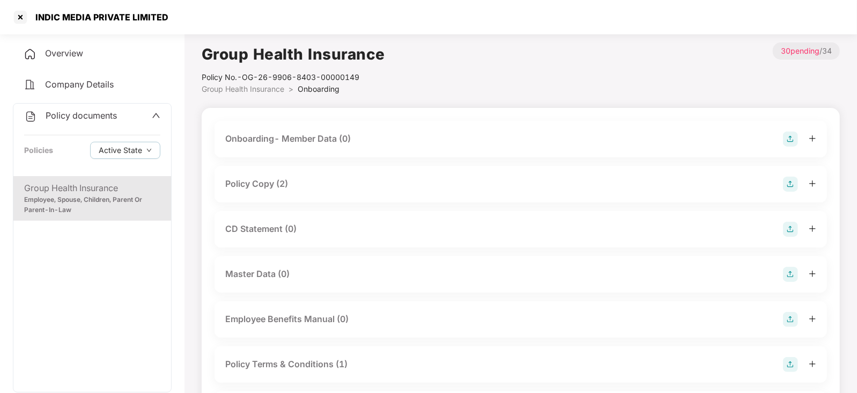
click at [271, 184] on div "Policy Copy (2)" at bounding box center [256, 183] width 63 height 13
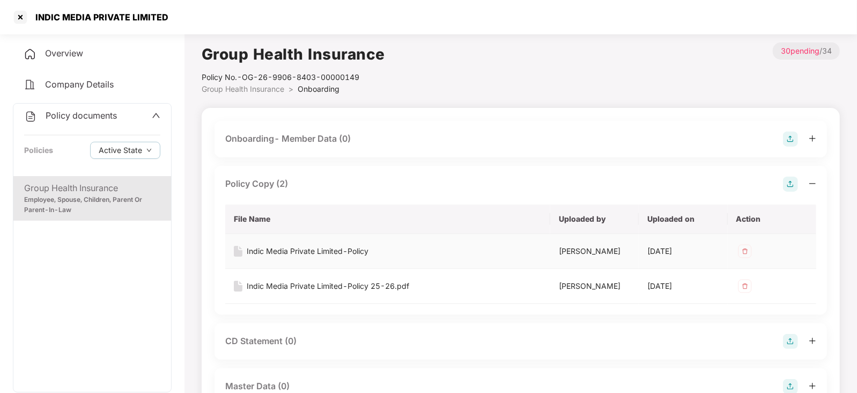
click at [295, 251] on div "Indic Media Private Limited-Policy" at bounding box center [308, 251] width 122 height 12
click at [327, 282] on div "Indic Media Private Limited-Policy 25-26.pdf" at bounding box center [328, 286] width 163 height 12
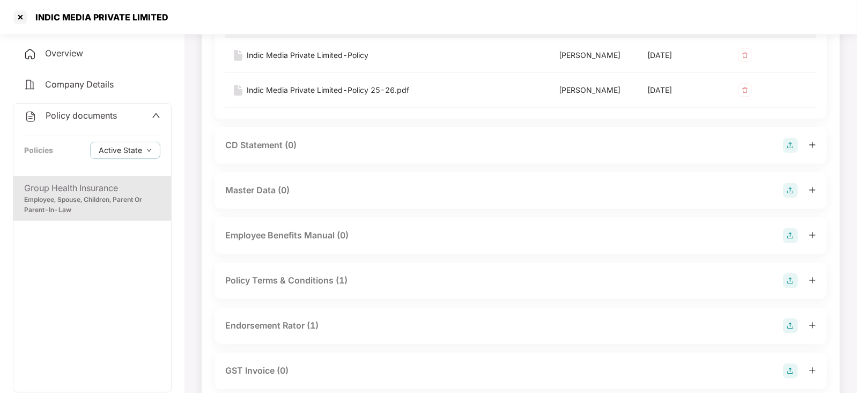
scroll to position [268, 0]
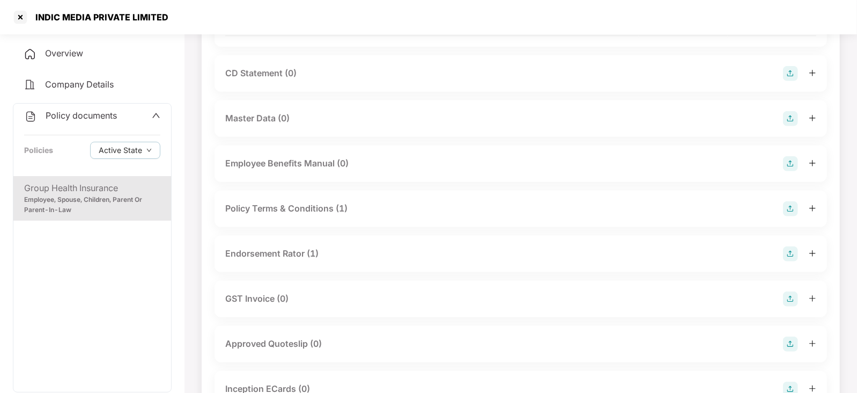
click at [316, 212] on div "Policy Terms & Conditions (1)" at bounding box center [286, 208] width 122 height 13
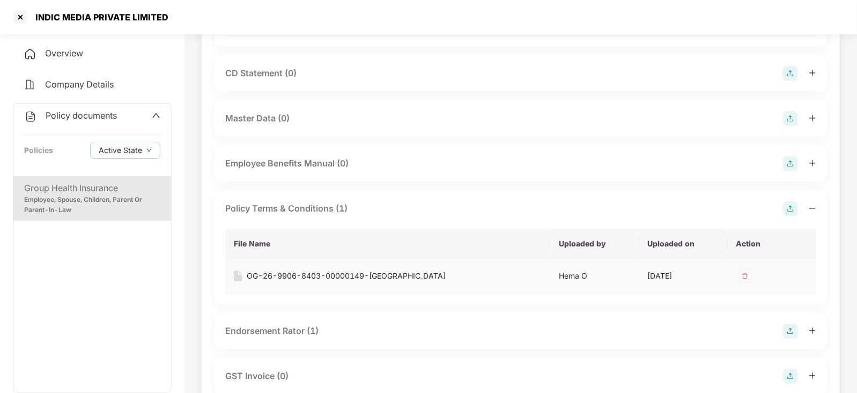
click at [343, 268] on td "OG-26-9906-8403-00000149-[GEOGRAPHIC_DATA]" at bounding box center [387, 276] width 325 height 35
click at [346, 275] on div "OG-26-9906-8403-00000149-[GEOGRAPHIC_DATA]" at bounding box center [346, 276] width 199 height 12
click at [285, 330] on div "Endorsement Rator (1)" at bounding box center [271, 330] width 93 height 13
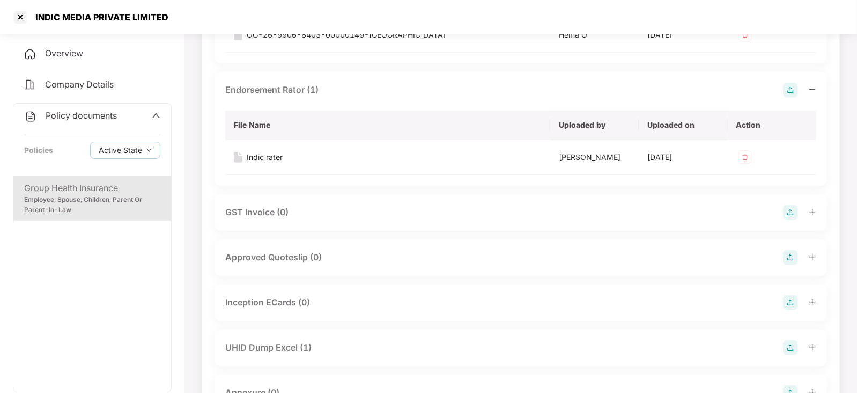
scroll to position [509, 0]
click at [278, 158] on div "Indic rater" at bounding box center [265, 157] width 36 height 12
click at [273, 347] on div "UHID Dump Excel (1)" at bounding box center [268, 346] width 86 height 13
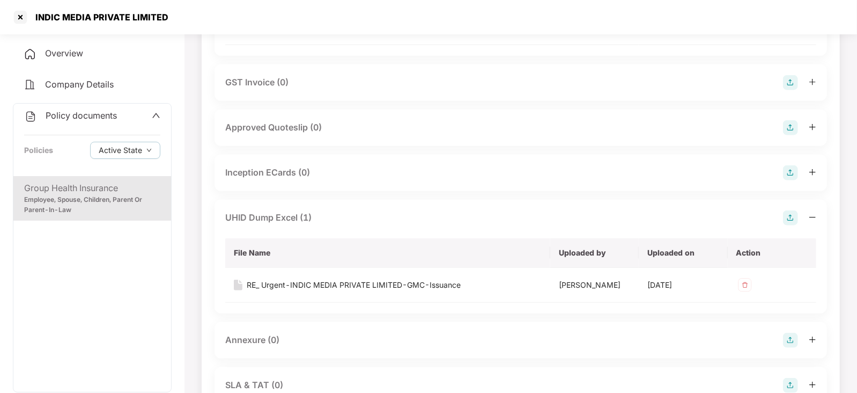
scroll to position [697, 0]
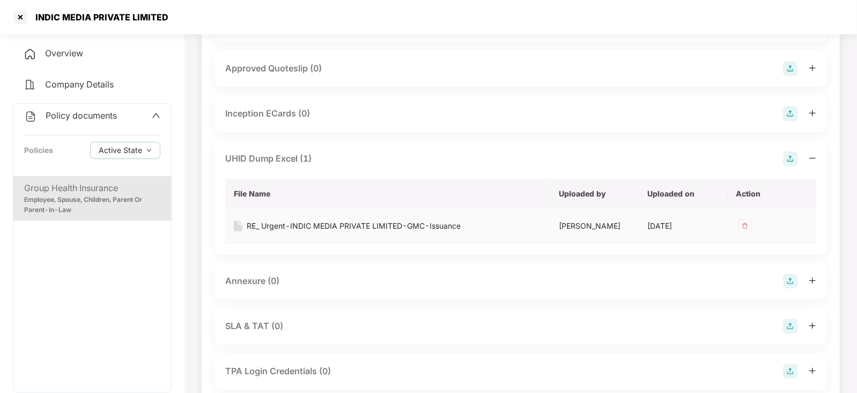
click at [404, 227] on div "RE_ Urgent-INDIC MEDIA PRIVATE LIMITED-GMC-Issuance" at bounding box center [354, 226] width 214 height 12
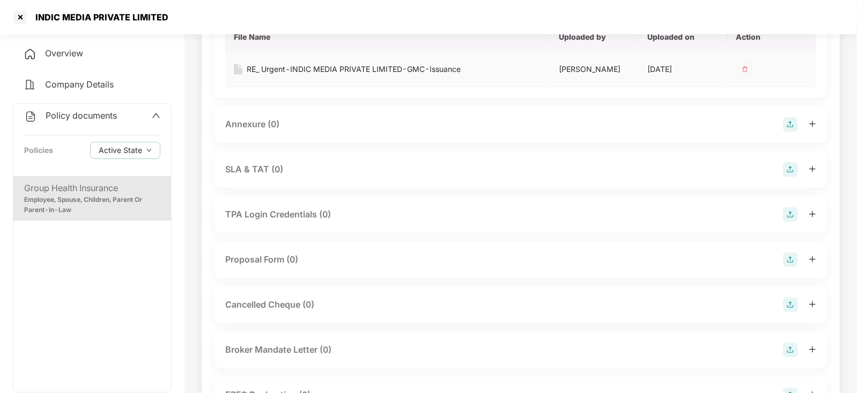
scroll to position [911, 0]
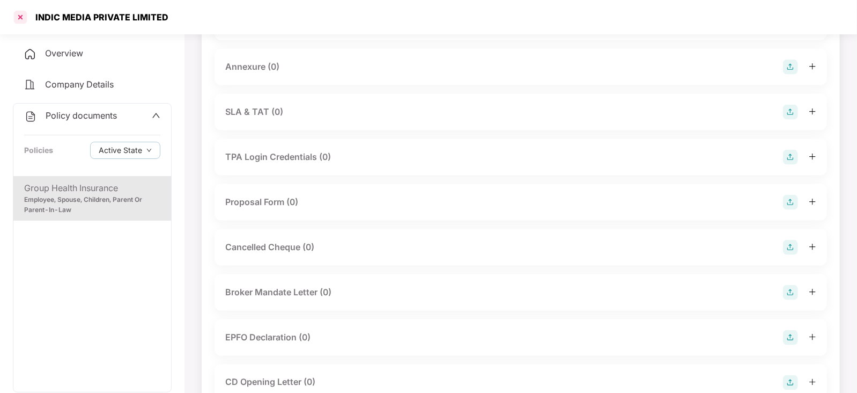
click at [24, 20] on div at bounding box center [20, 17] width 17 height 17
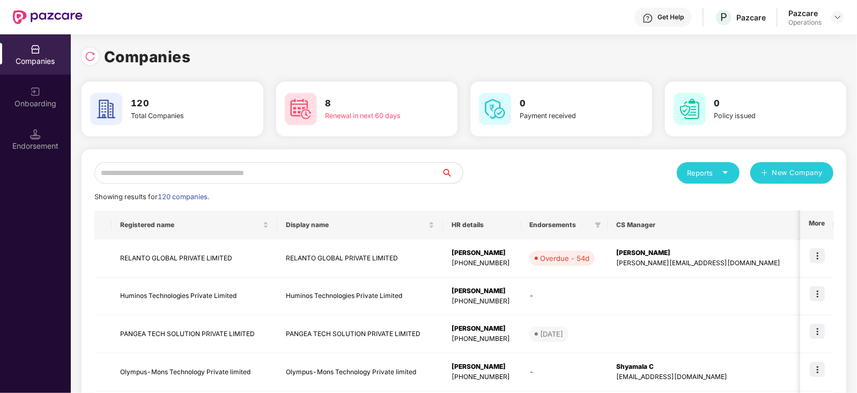
click at [233, 165] on input "text" at bounding box center [267, 172] width 347 height 21
paste input "**********"
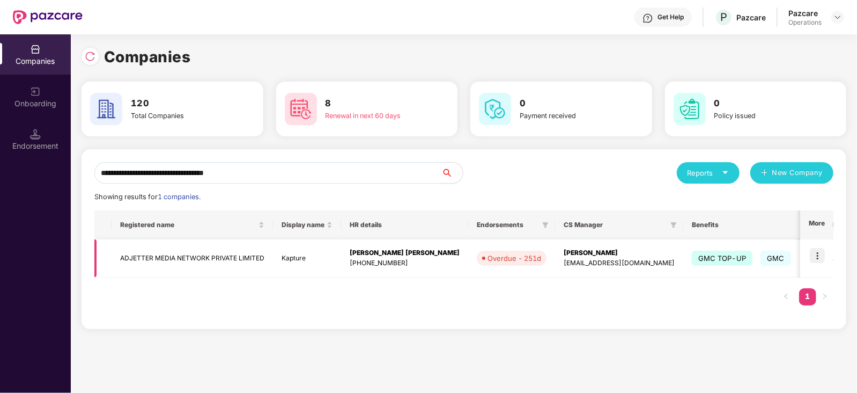
type input "**********"
click at [819, 260] on img at bounding box center [817, 255] width 15 height 15
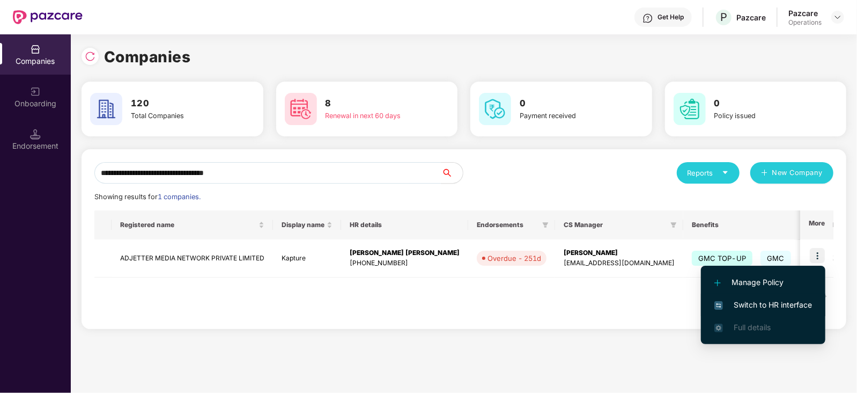
click at [797, 299] on span "Switch to HR interface" at bounding box center [764, 305] width 98 height 12
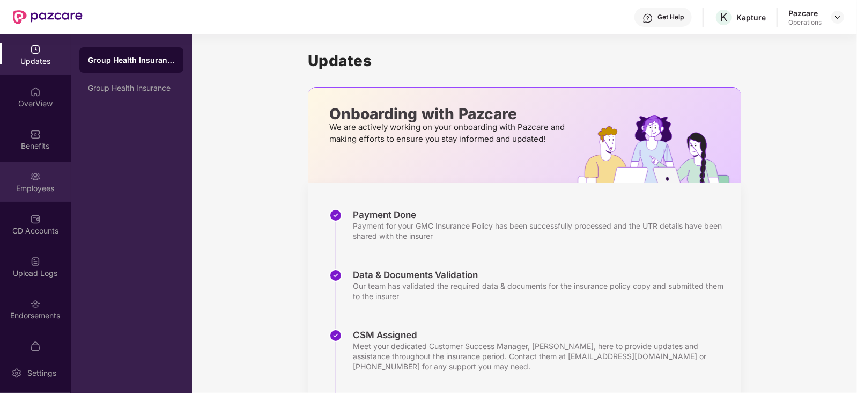
click at [48, 181] on div "Employees" at bounding box center [35, 181] width 71 height 40
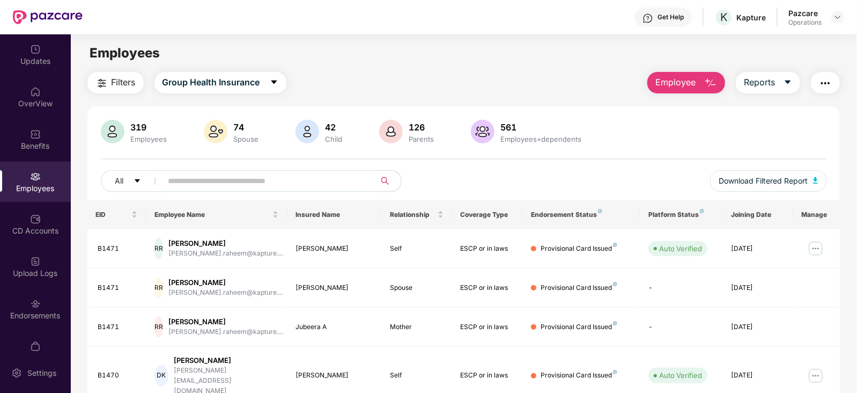
click at [823, 90] on button "button" at bounding box center [825, 82] width 29 height 21
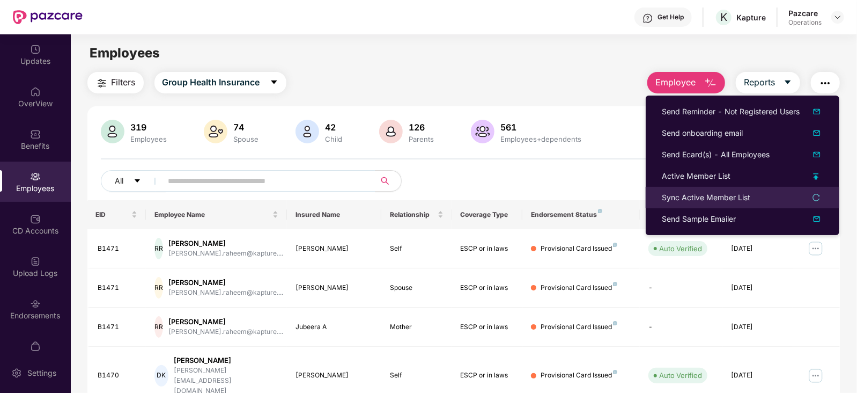
click at [721, 197] on div "Sync Active Member List" at bounding box center [706, 198] width 89 height 12
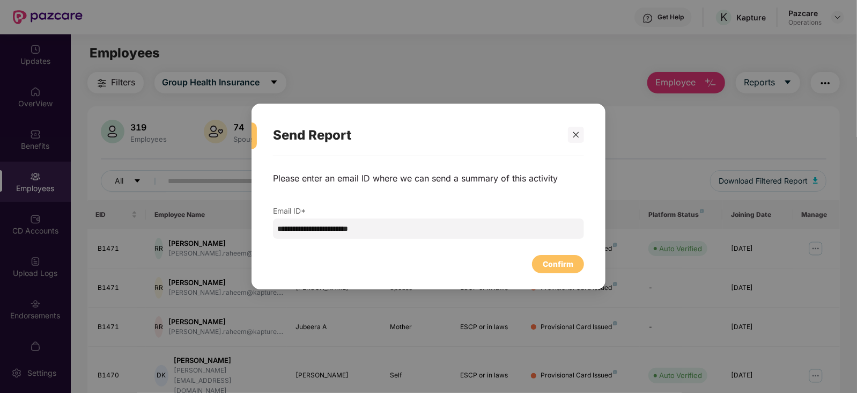
click at [563, 256] on div "Confirm" at bounding box center [558, 264] width 52 height 18
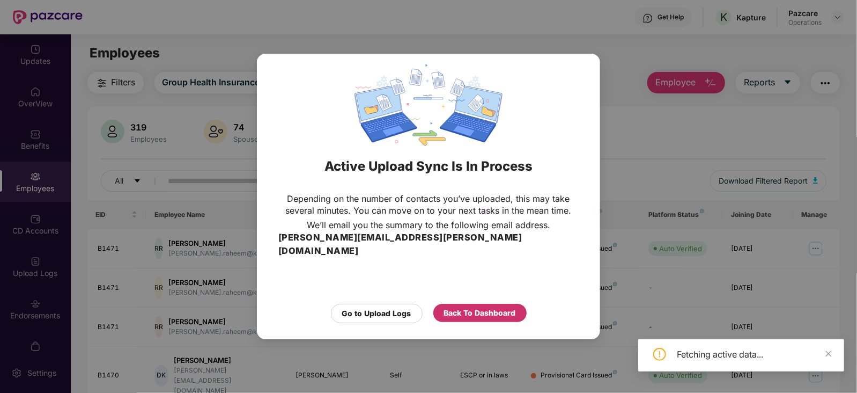
click at [493, 310] on div "Back To Dashboard" at bounding box center [480, 313] width 72 height 12
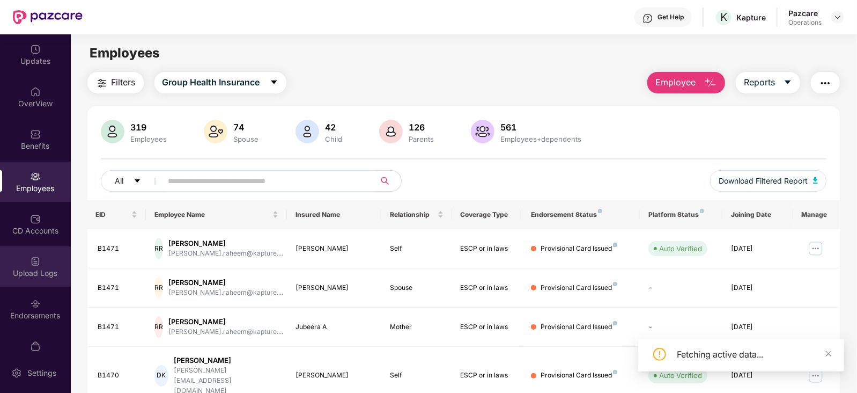
click at [51, 271] on div "Upload Logs" at bounding box center [35, 273] width 71 height 11
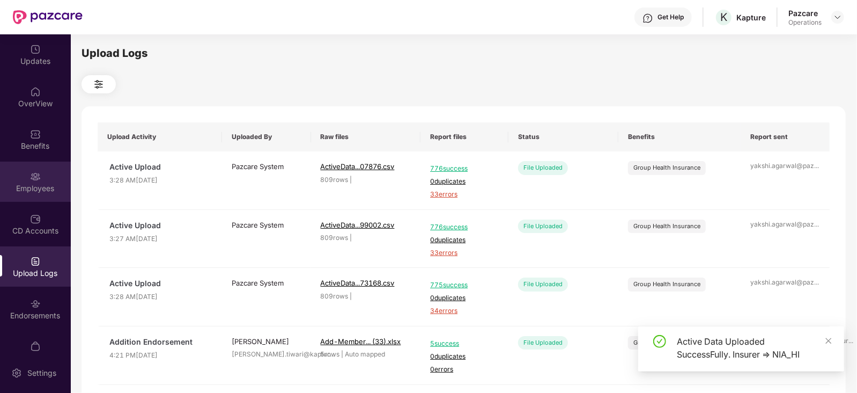
click at [36, 183] on div "Employees" at bounding box center [35, 188] width 71 height 11
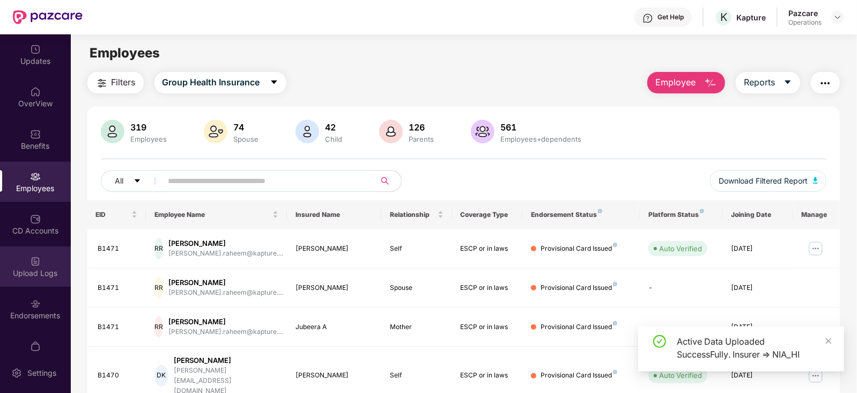
click at [32, 255] on div at bounding box center [35, 260] width 11 height 11
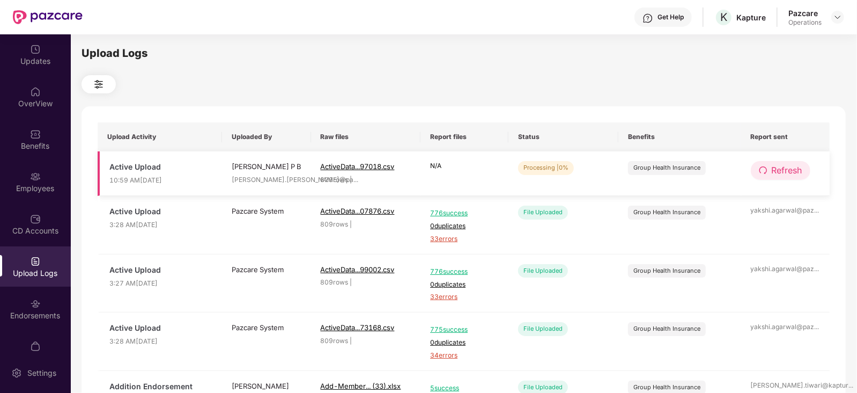
click at [796, 171] on span "Refresh" at bounding box center [787, 170] width 31 height 13
click at [787, 169] on span "Refresh" at bounding box center [787, 170] width 31 height 13
click at [837, 24] on div "Pazcare Operations" at bounding box center [817, 17] width 56 height 19
click at [837, 19] on img at bounding box center [838, 17] width 9 height 9
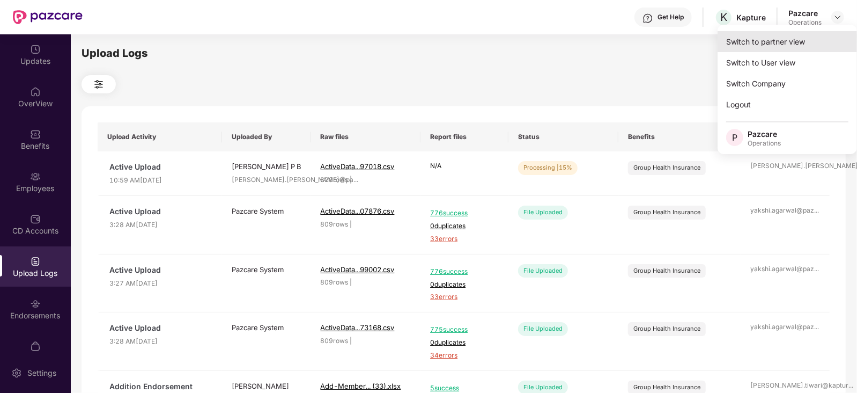
click at [801, 46] on div "Switch to partner view" at bounding box center [787, 41] width 139 height 21
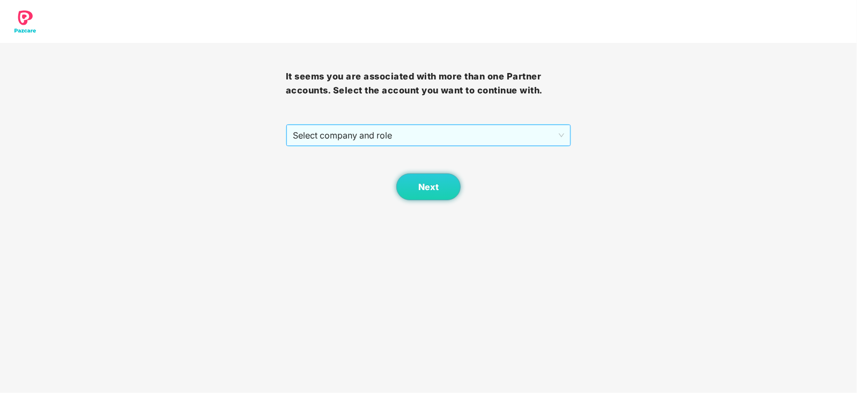
click at [427, 141] on span "Select company and role" at bounding box center [429, 135] width 272 height 20
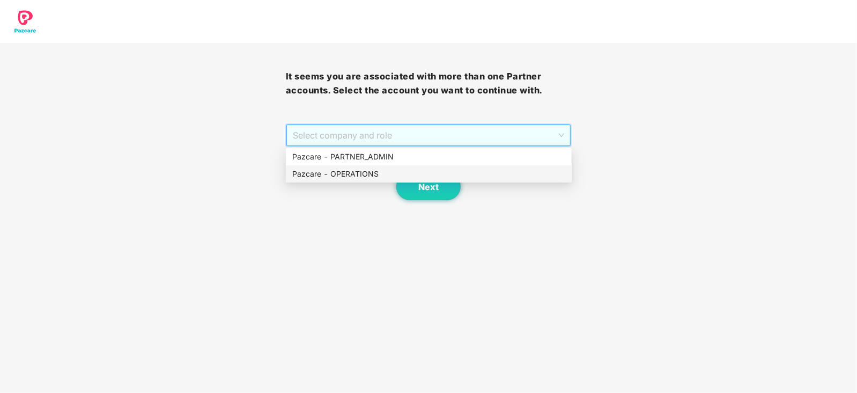
click at [397, 169] on div "Pazcare - OPERATIONS" at bounding box center [428, 174] width 273 height 12
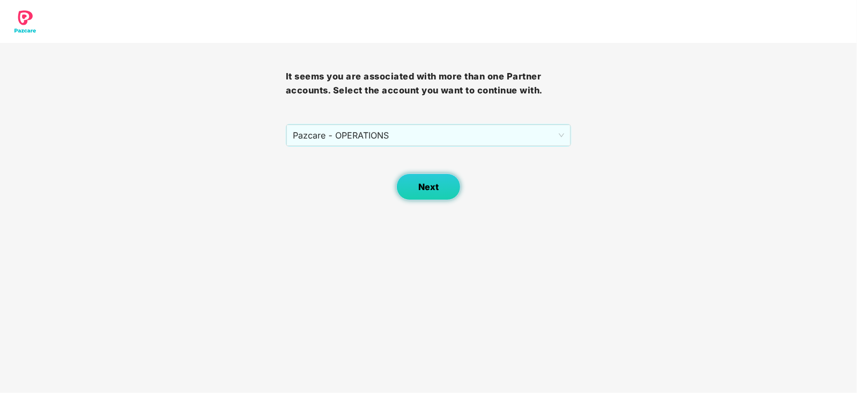
click at [432, 187] on span "Next" at bounding box center [428, 187] width 20 height 10
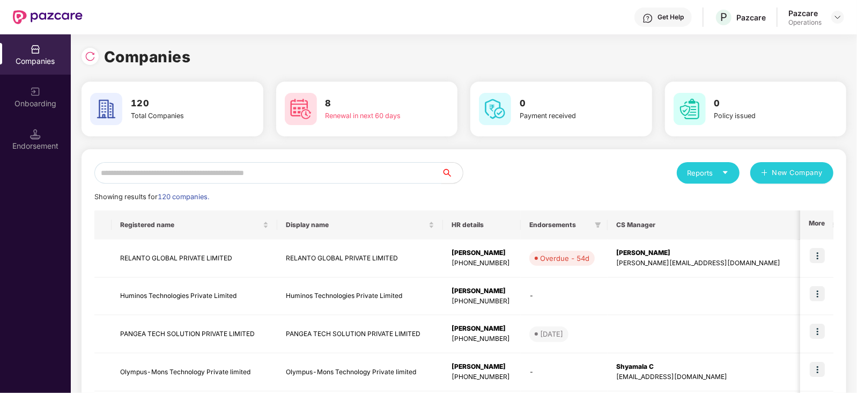
click at [351, 173] on input "text" at bounding box center [267, 172] width 347 height 21
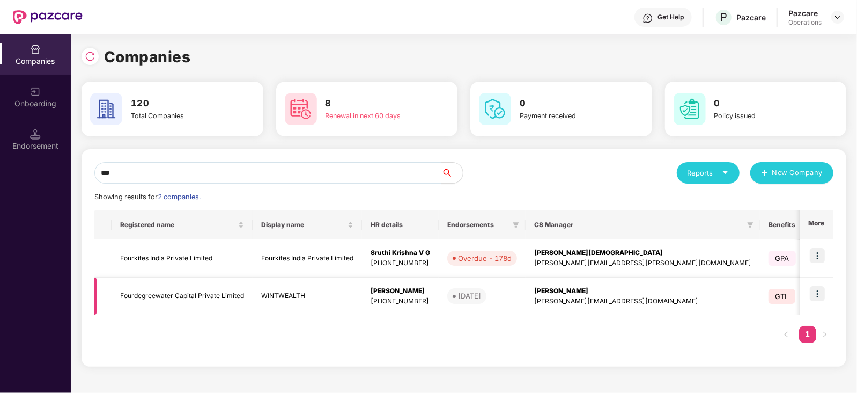
type input "***"
click at [818, 297] on img at bounding box center [817, 293] width 15 height 15
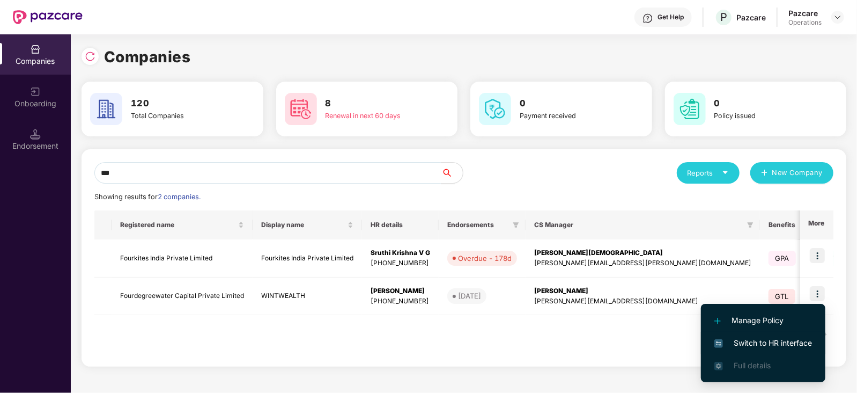
click at [790, 340] on span "Switch to HR interface" at bounding box center [764, 343] width 98 height 12
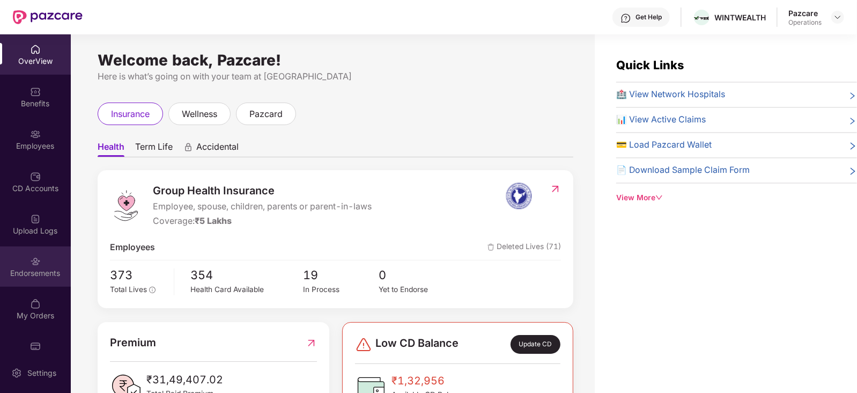
click at [48, 278] on div "Endorsements" at bounding box center [35, 266] width 71 height 40
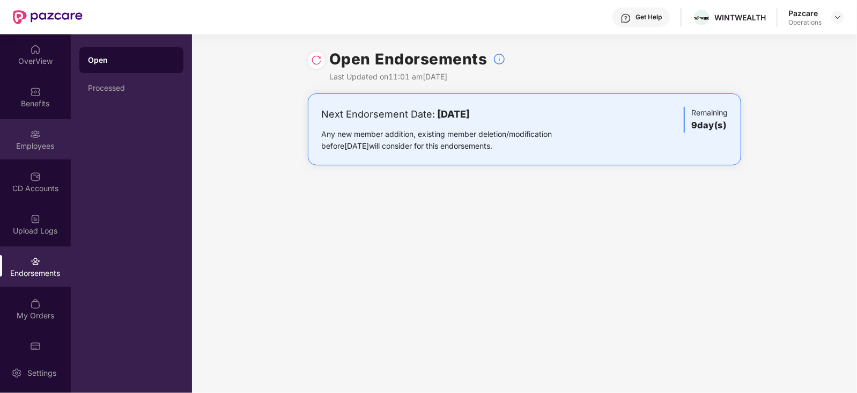
click at [50, 136] on div "Employees" at bounding box center [35, 139] width 71 height 40
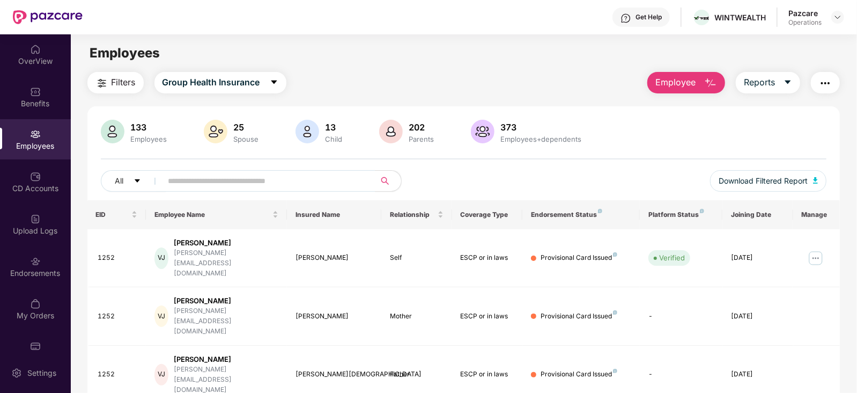
click at [822, 82] on img "button" at bounding box center [825, 83] width 13 height 13
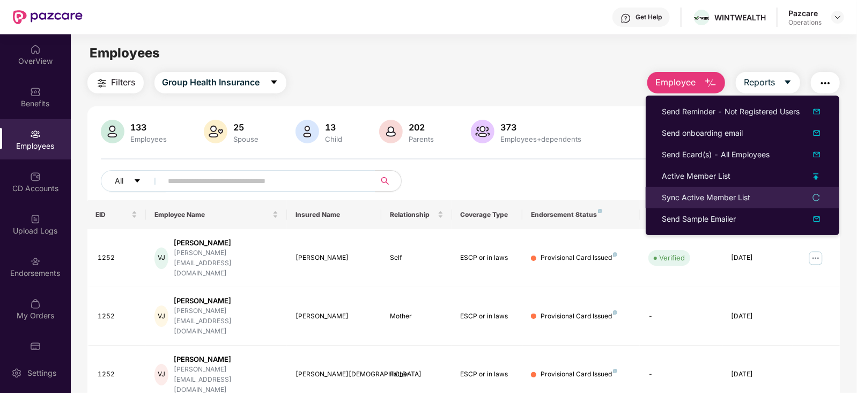
click at [709, 199] on div "Sync Active Member List" at bounding box center [706, 198] width 89 height 12
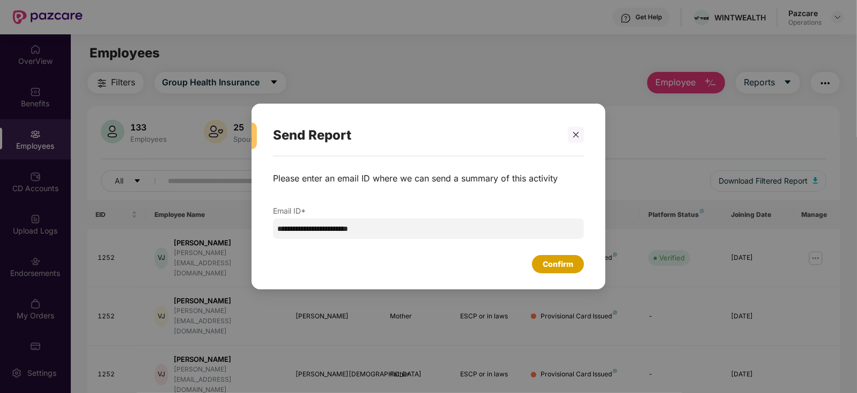
click at [560, 258] on div "Confirm" at bounding box center [558, 264] width 31 height 12
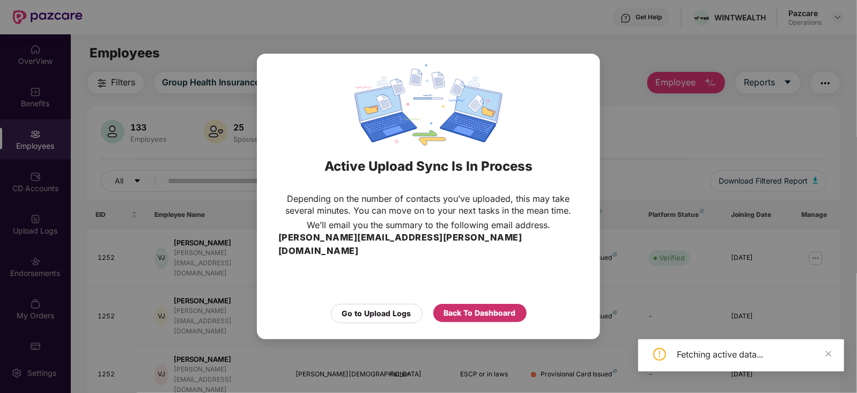
click at [497, 308] on div "Back To Dashboard" at bounding box center [480, 313] width 72 height 12
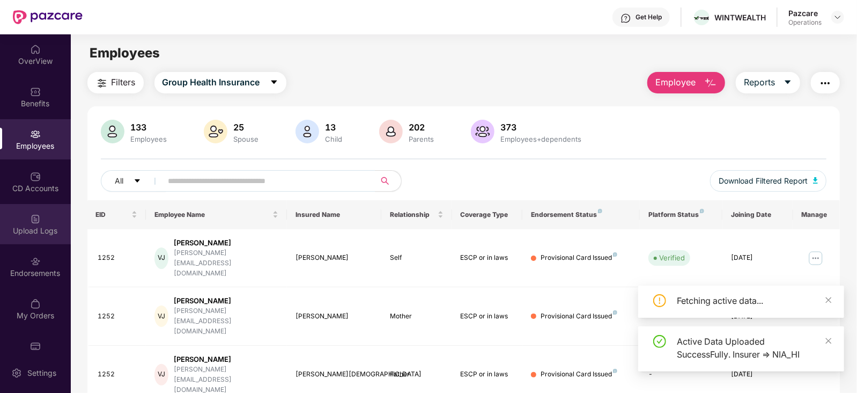
click at [33, 231] on div "Upload Logs" at bounding box center [35, 230] width 71 height 11
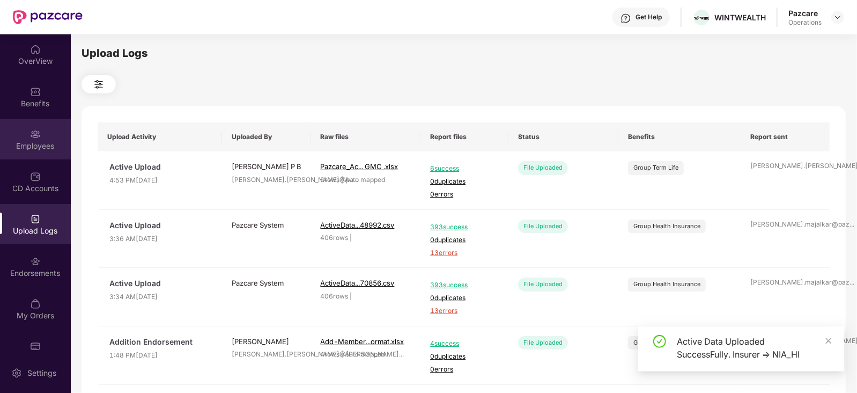
click at [32, 138] on img at bounding box center [35, 134] width 11 height 11
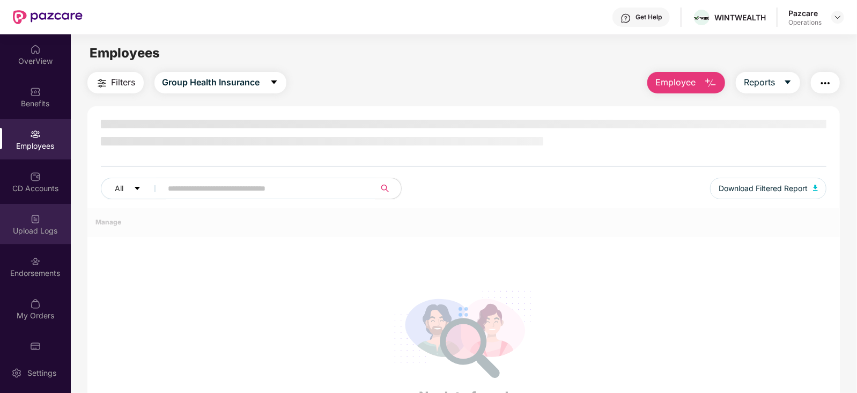
click at [39, 229] on div "Upload Logs" at bounding box center [35, 230] width 71 height 11
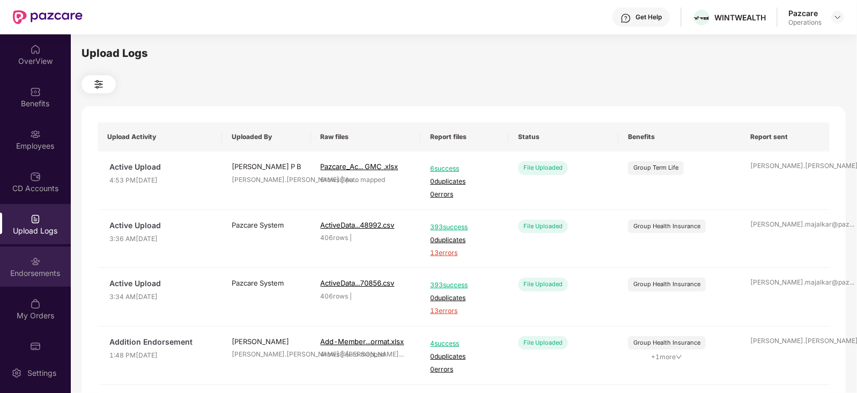
click at [40, 251] on div "Endorsements" at bounding box center [35, 266] width 71 height 40
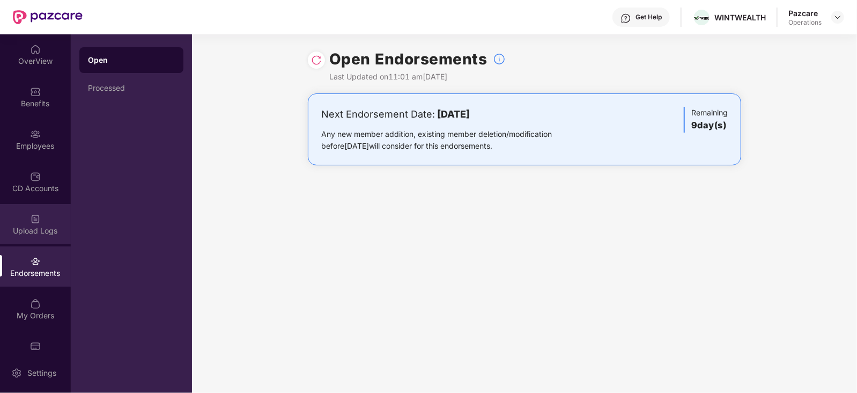
click at [41, 219] on div "Upload Logs" at bounding box center [35, 224] width 71 height 40
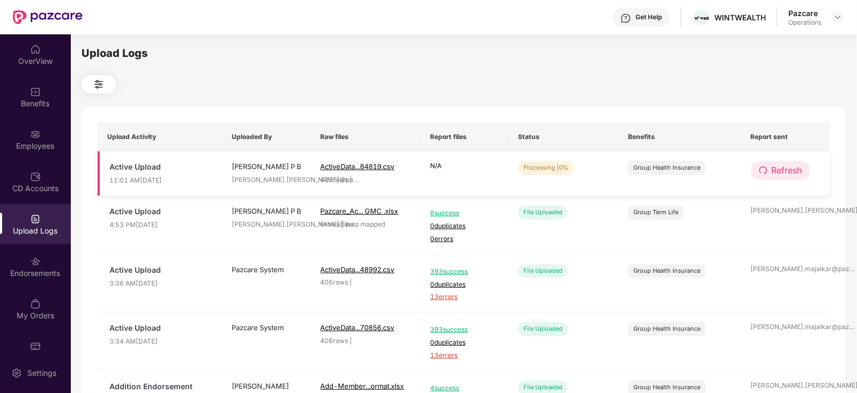
click at [783, 170] on span "Refresh" at bounding box center [787, 170] width 31 height 13
click at [777, 164] on span "Refresh" at bounding box center [787, 170] width 31 height 13
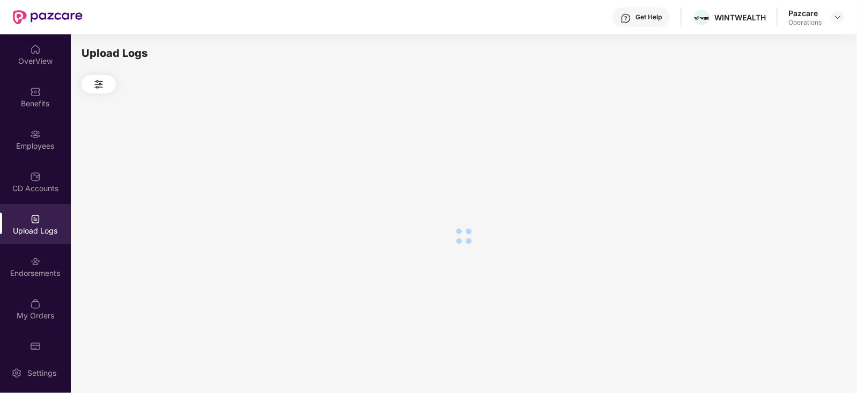
click at [777, 164] on div at bounding box center [464, 235] width 764 height 285
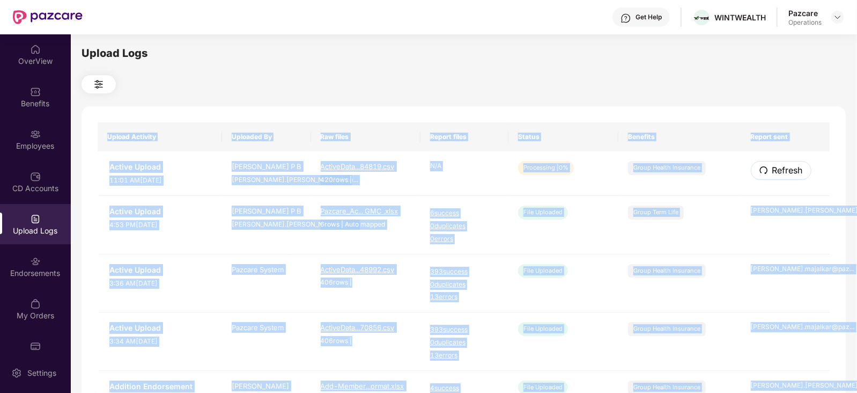
click at [777, 164] on span "Refresh" at bounding box center [787, 170] width 31 height 13
click at [687, 123] on th "Benefits" at bounding box center [680, 136] width 123 height 29
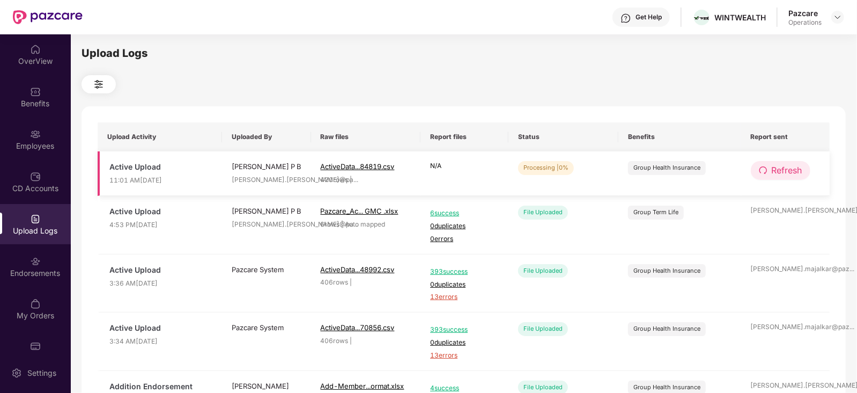
click at [772, 171] on span "Refresh" at bounding box center [787, 170] width 31 height 13
click at [775, 165] on span "Refresh" at bounding box center [787, 170] width 31 height 13
click at [840, 20] on img at bounding box center [838, 17] width 9 height 9
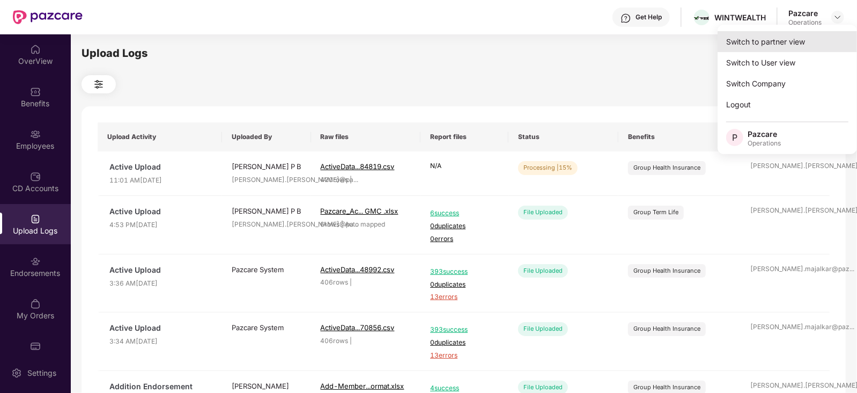
click at [797, 44] on div "Switch to partner view" at bounding box center [787, 41] width 139 height 21
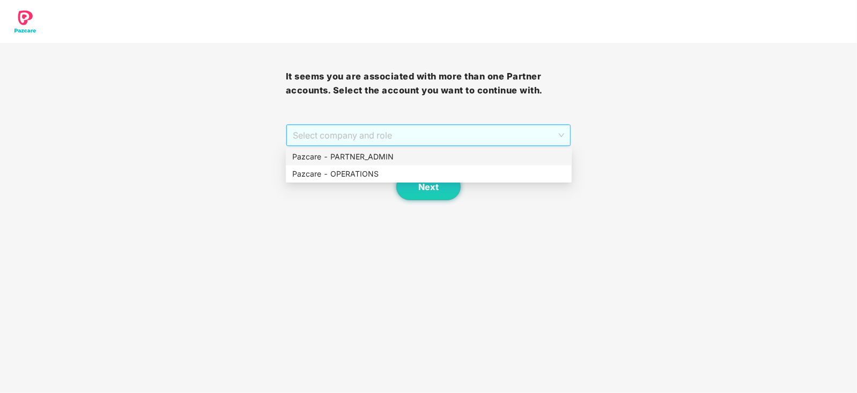
click at [407, 144] on span "Select company and role" at bounding box center [429, 135] width 272 height 20
click at [376, 171] on div "Pazcare - OPERATIONS" at bounding box center [428, 174] width 273 height 12
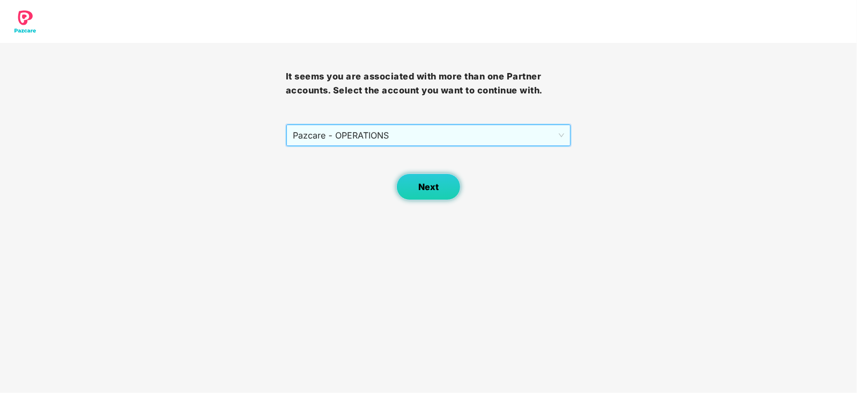
click at [423, 194] on button "Next" at bounding box center [428, 186] width 64 height 27
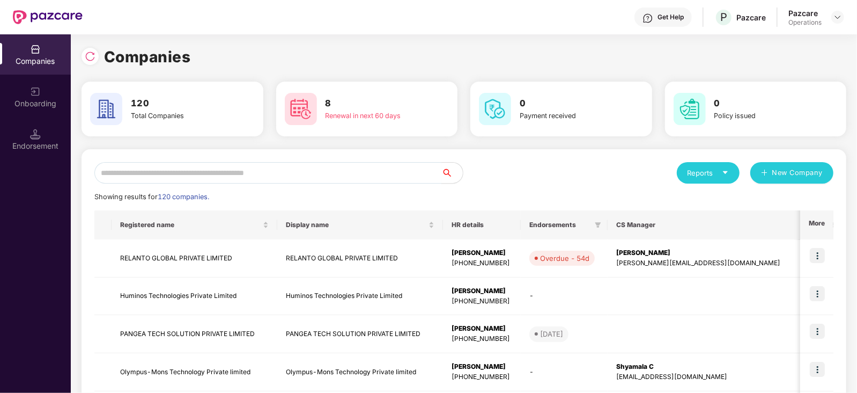
click at [251, 176] on input "text" at bounding box center [267, 172] width 347 height 21
paste input "*********"
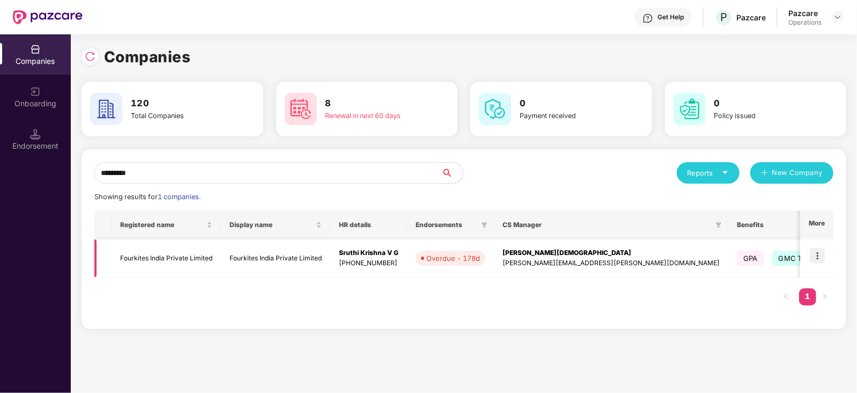
type input "*********"
click at [167, 252] on td "Fourkites India Private Limited" at bounding box center [166, 258] width 109 height 38
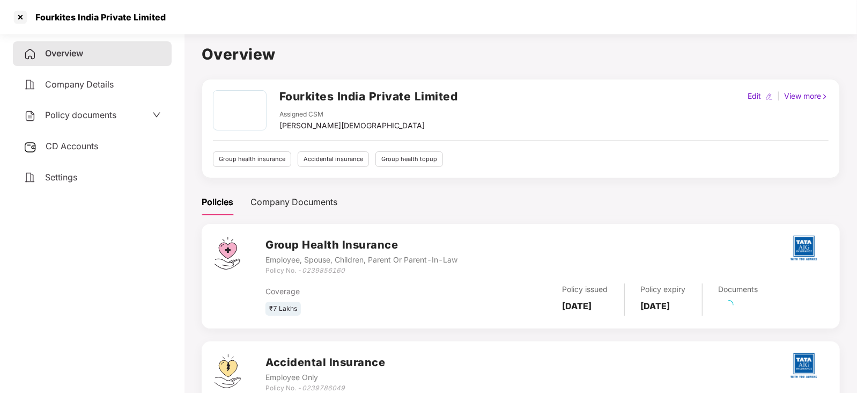
click at [83, 119] on span "Policy documents" at bounding box center [80, 114] width 71 height 11
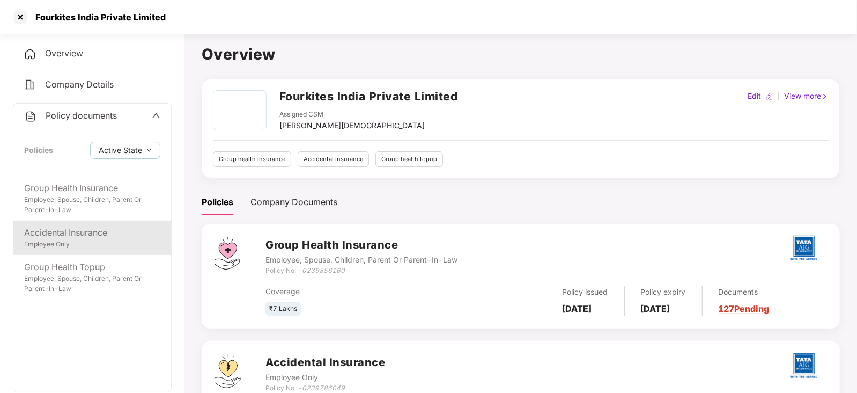
click at [76, 240] on div "Employee Only" at bounding box center [92, 244] width 136 height 10
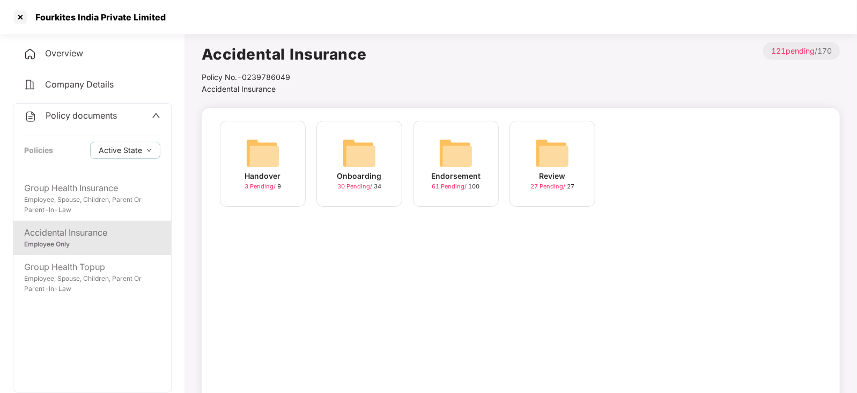
click at [358, 145] on img at bounding box center [359, 153] width 34 height 34
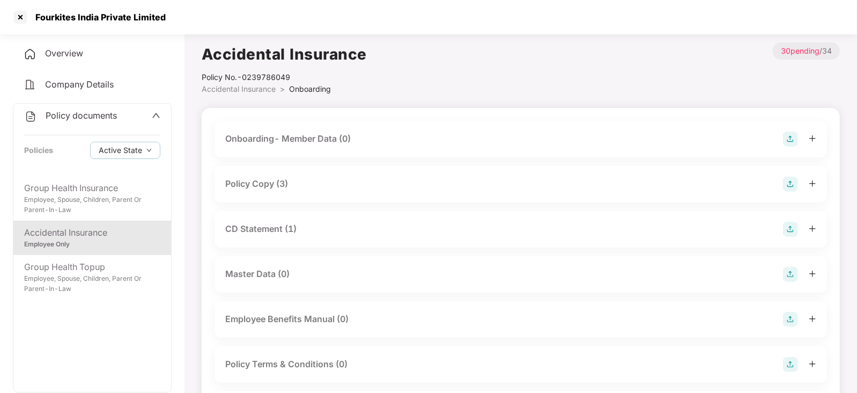
click at [268, 224] on div "CD Statement (1)" at bounding box center [260, 228] width 71 height 13
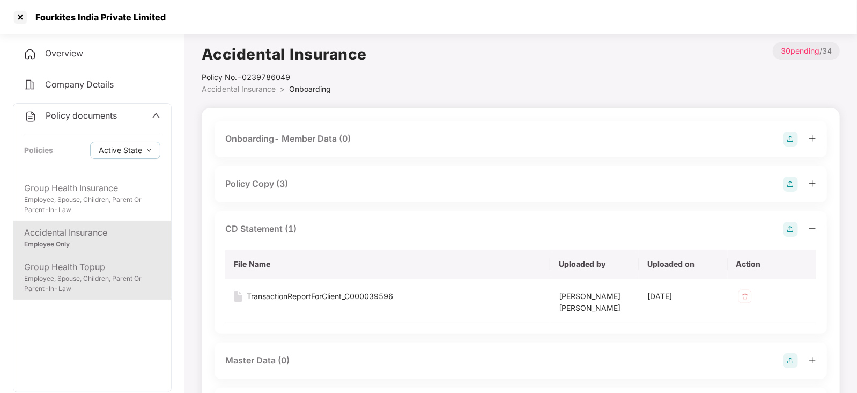
click at [99, 267] on div "Group Health Topup" at bounding box center [92, 266] width 136 height 13
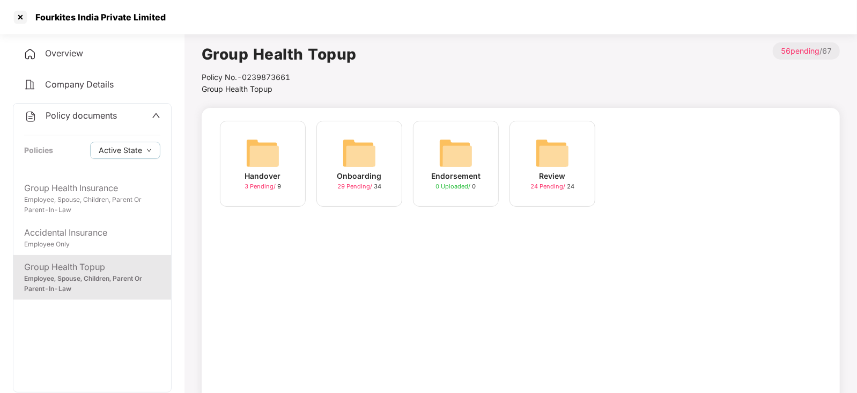
click at [350, 151] on img at bounding box center [359, 153] width 34 height 34
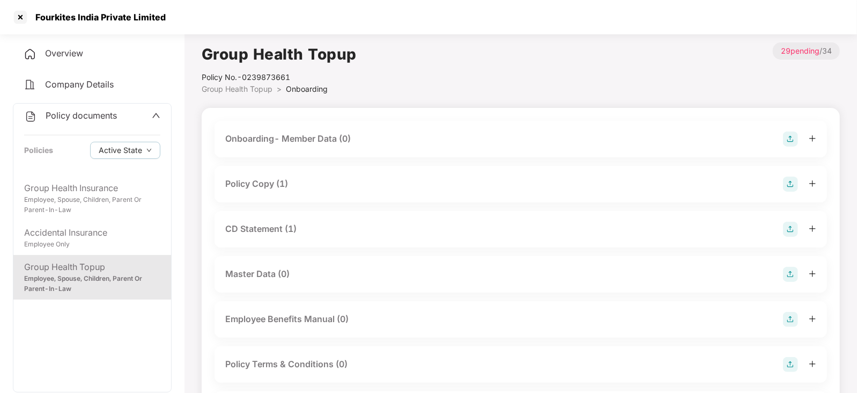
click at [262, 187] on div "Policy Copy (1)" at bounding box center [256, 183] width 63 height 13
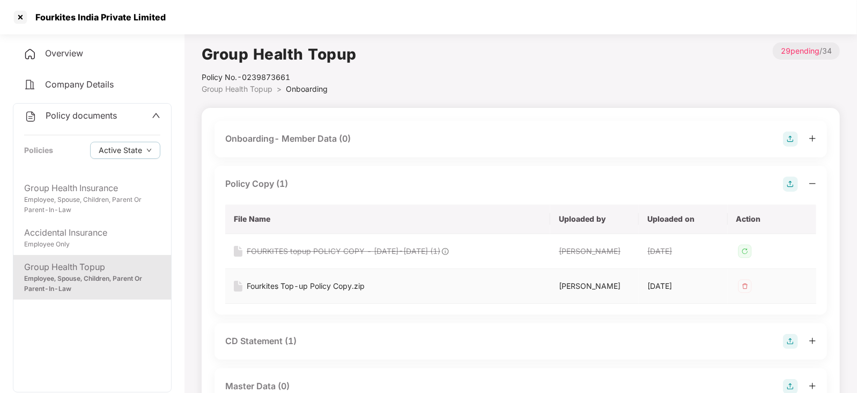
click at [351, 286] on div "Fourkites Top-up Policy Copy.zip" at bounding box center [306, 286] width 118 height 12
click at [274, 338] on div "CD Statement (1)" at bounding box center [260, 340] width 71 height 13
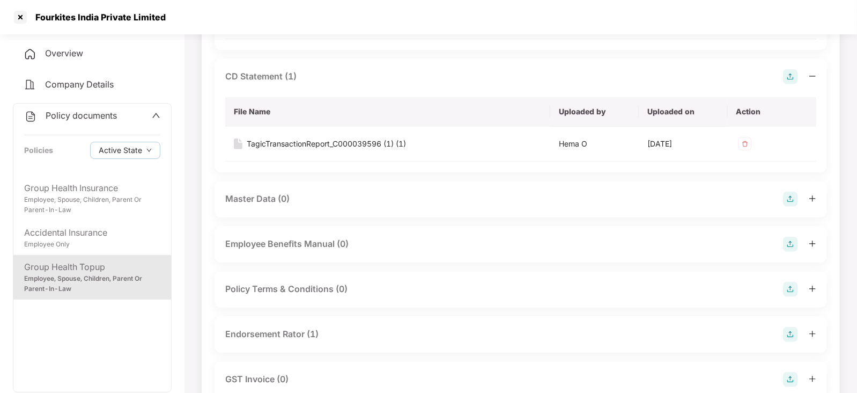
scroll to position [268, 0]
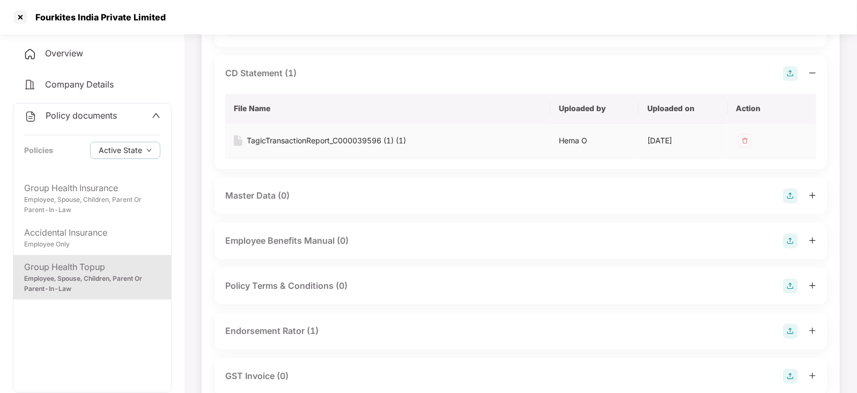
click at [392, 136] on div "TagicTransactionReport_C000039596 (1) (1)" at bounding box center [326, 141] width 159 height 12
click at [292, 335] on div "Endorsement Rator (1)" at bounding box center [271, 330] width 93 height 13
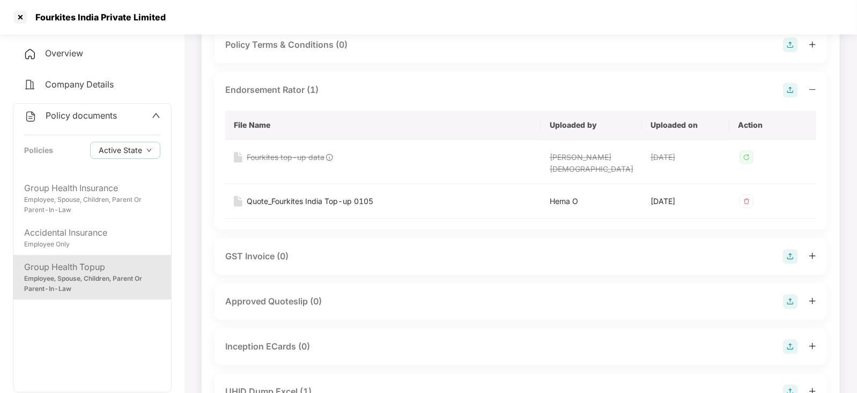
scroll to position [509, 0]
click at [354, 195] on div "Quote_Fourkites India Top-up 0105" at bounding box center [310, 201] width 127 height 12
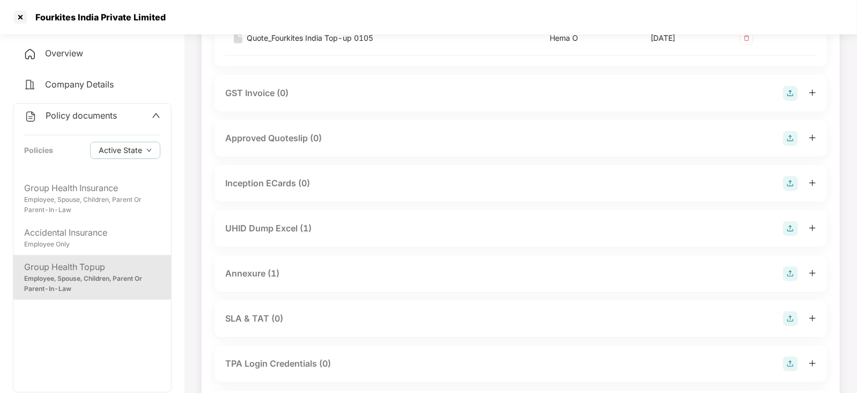
scroll to position [751, 0]
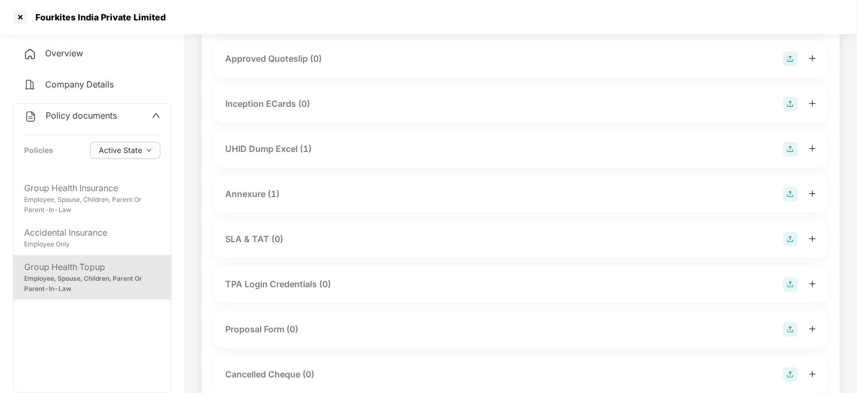
click at [269, 131] on div "UHID Dump Excel (1)" at bounding box center [521, 149] width 613 height 36
click at [268, 142] on div "UHID Dump Excel (1)" at bounding box center [268, 148] width 86 height 13
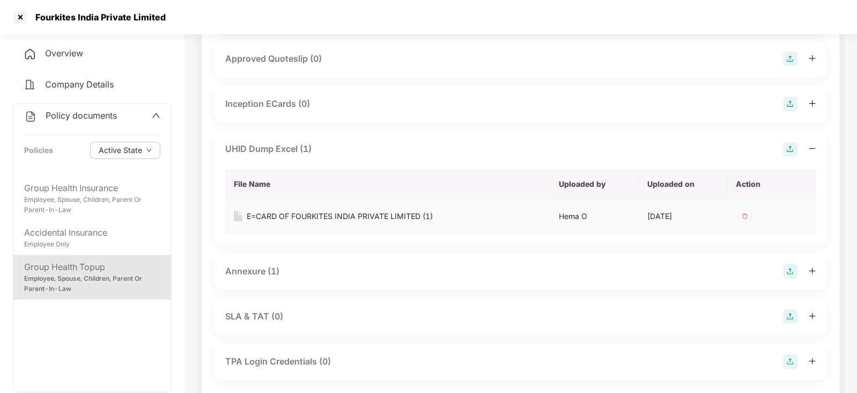
click at [336, 210] on div "E=CARD OF FOURKITES INDIA PRIVATE LIMITED (1)" at bounding box center [340, 216] width 186 height 12
click at [261, 264] on div "Annexure (1)" at bounding box center [252, 270] width 54 height 13
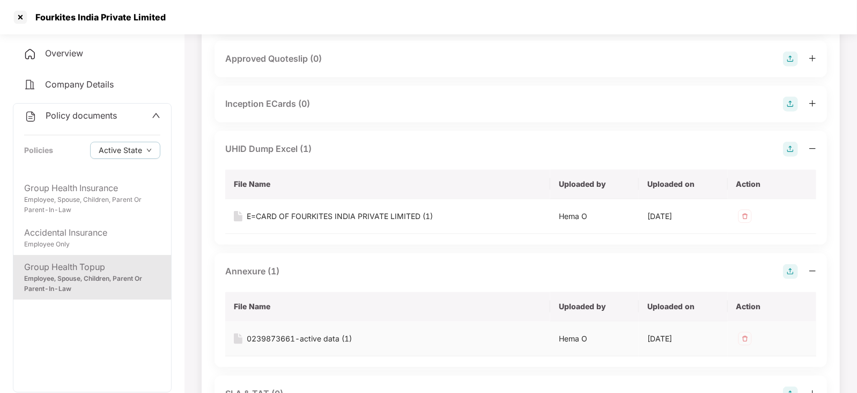
click at [293, 333] on div "0239873661-active data (1)" at bounding box center [299, 339] width 105 height 12
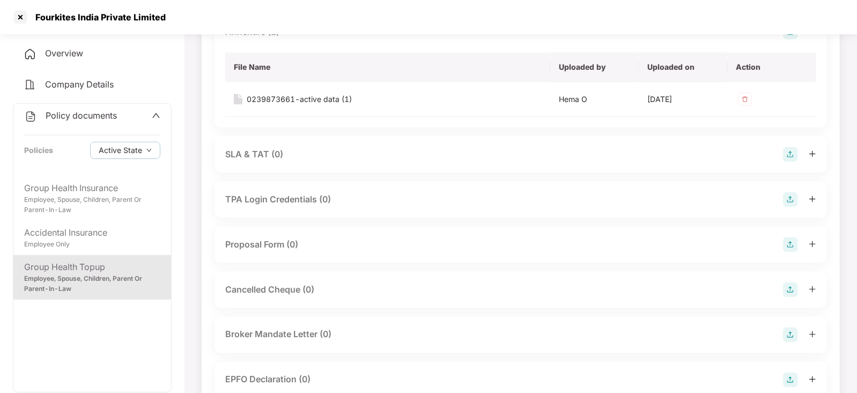
scroll to position [992, 0]
click at [24, 21] on div at bounding box center [20, 17] width 17 height 17
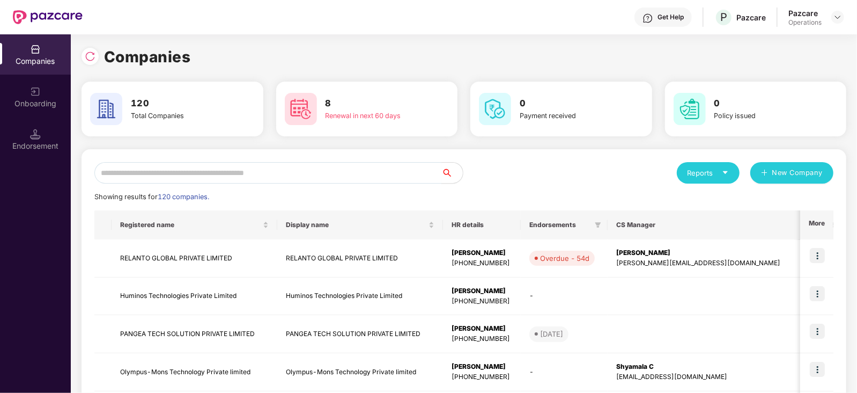
click at [192, 167] on input "text" at bounding box center [267, 172] width 347 height 21
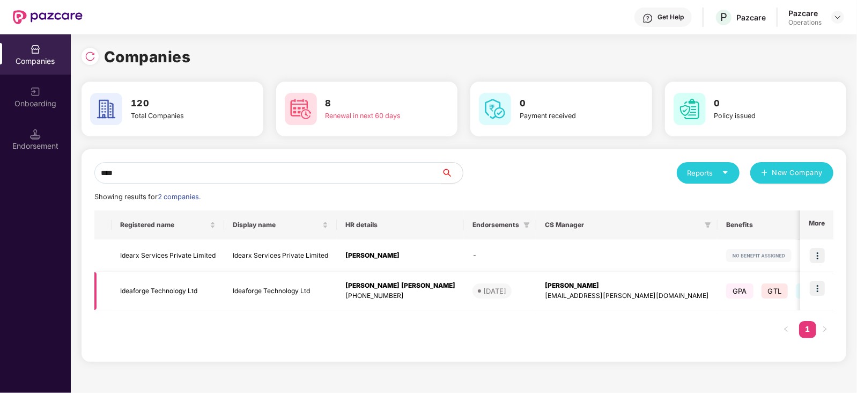
type input "****"
click at [821, 289] on img at bounding box center [817, 288] width 15 height 15
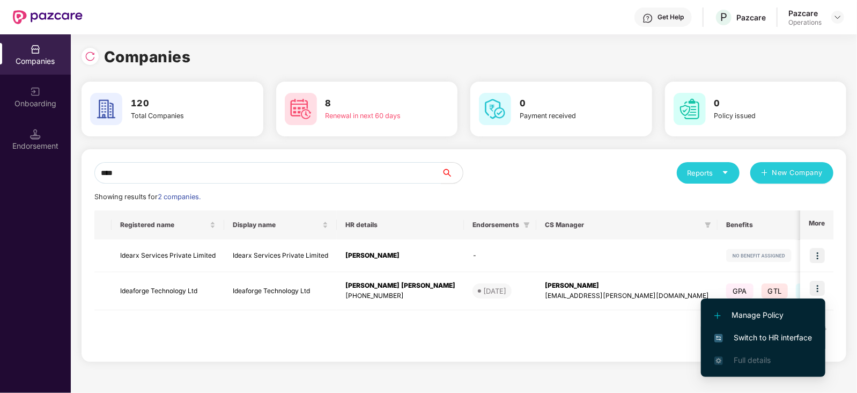
click at [772, 336] on span "Switch to HR interface" at bounding box center [764, 338] width 98 height 12
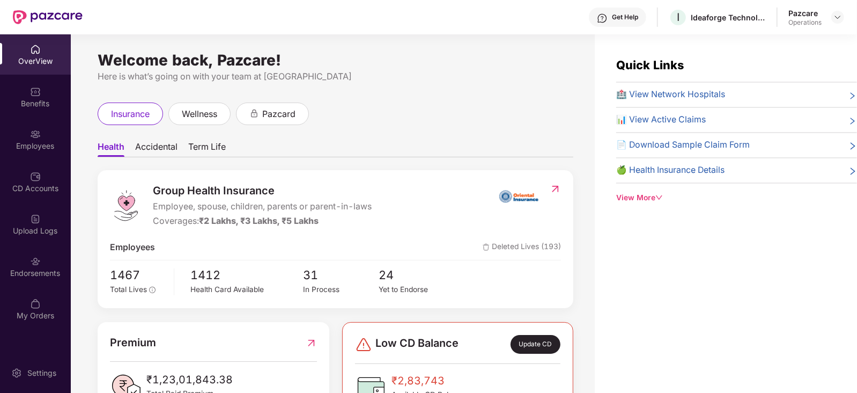
click at [45, 277] on div "Endorsements" at bounding box center [35, 273] width 71 height 11
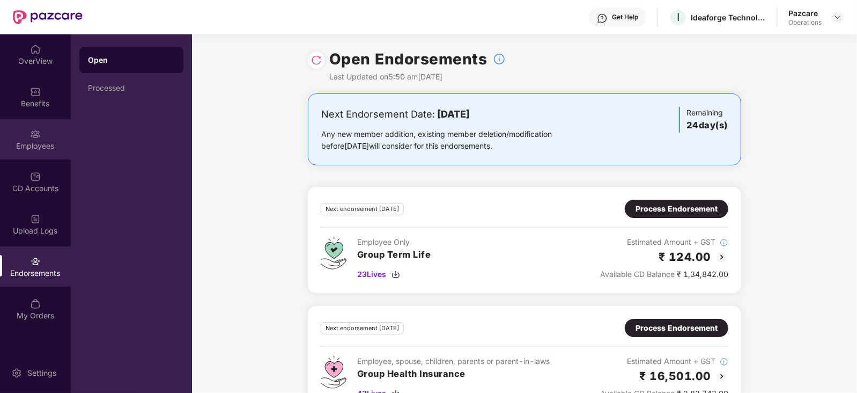
click at [42, 148] on div "Employees" at bounding box center [35, 146] width 71 height 11
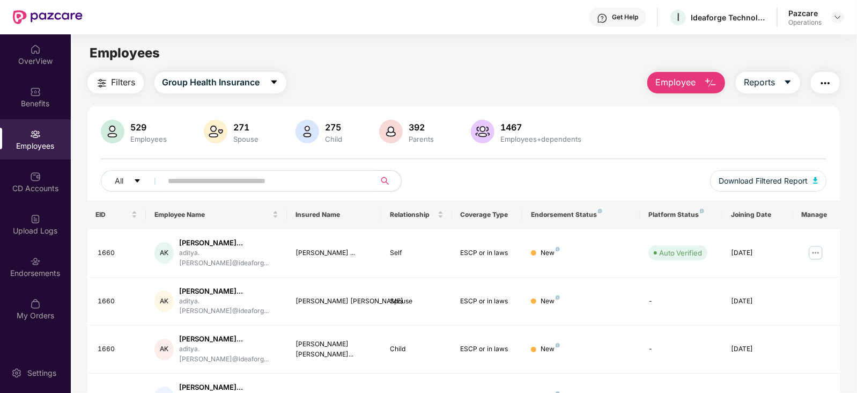
click at [131, 82] on span "Filters" at bounding box center [124, 82] width 24 height 13
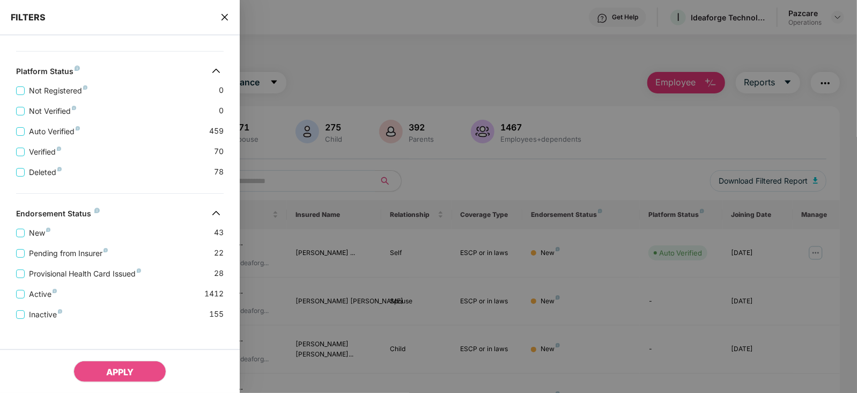
scroll to position [401, 0]
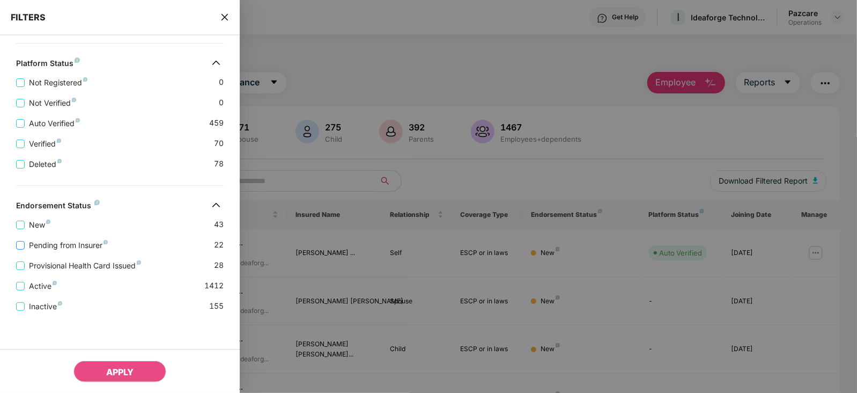
click at [89, 244] on span "Pending from Insurer" at bounding box center [68, 245] width 87 height 12
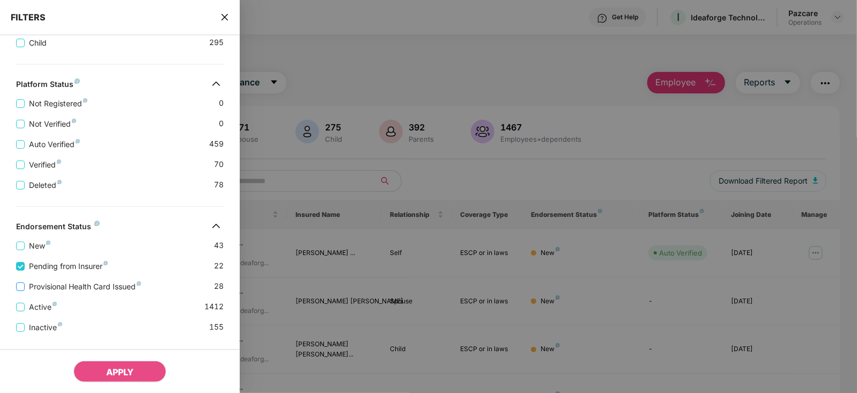
click at [96, 285] on span "Provisional Health Card Issued" at bounding box center [85, 287] width 121 height 12
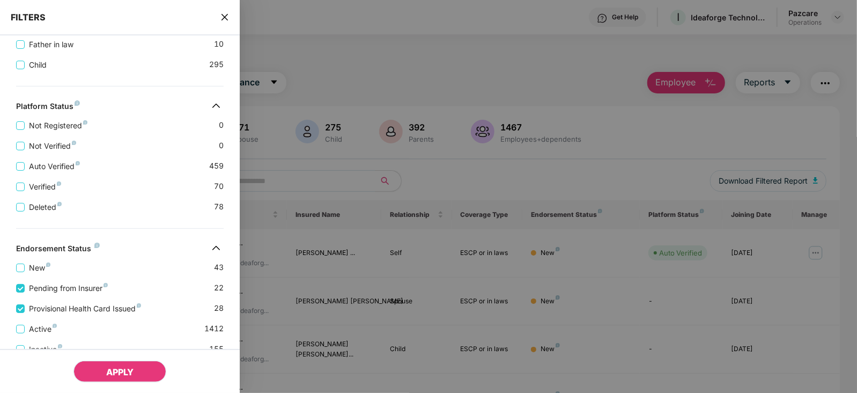
click at [115, 364] on button "APPLY" at bounding box center [119, 370] width 93 height 21
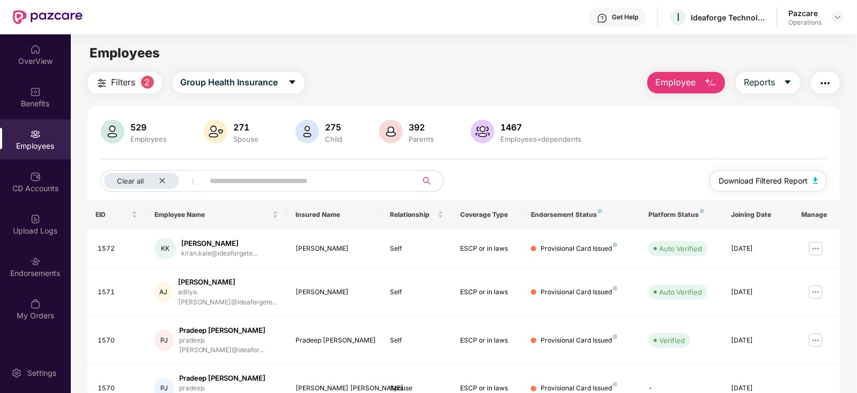
click at [818, 185] on button "Download Filtered Report" at bounding box center [768, 180] width 117 height 21
click at [256, 182] on input "text" at bounding box center [306, 181] width 193 height 16
click at [830, 77] on img "button" at bounding box center [825, 83] width 13 height 13
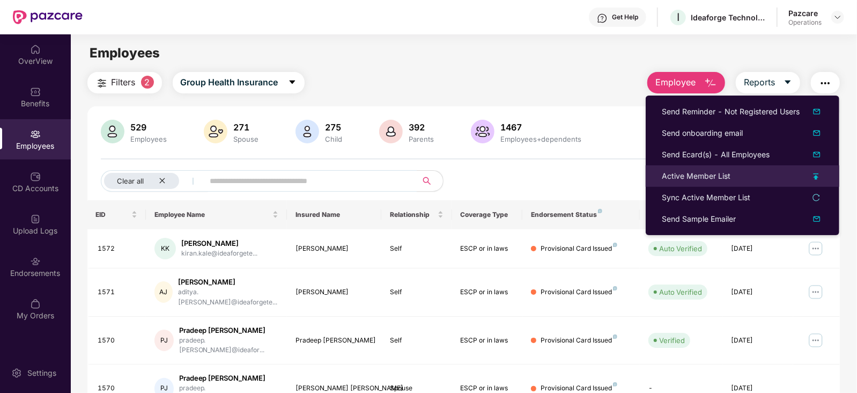
click at [695, 175] on div "Active Member List" at bounding box center [696, 176] width 69 height 12
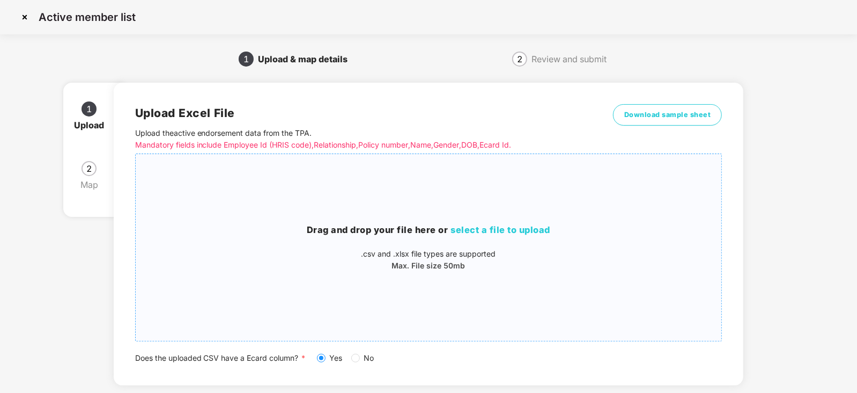
click at [470, 229] on span "select a file to upload" at bounding box center [501, 229] width 100 height 11
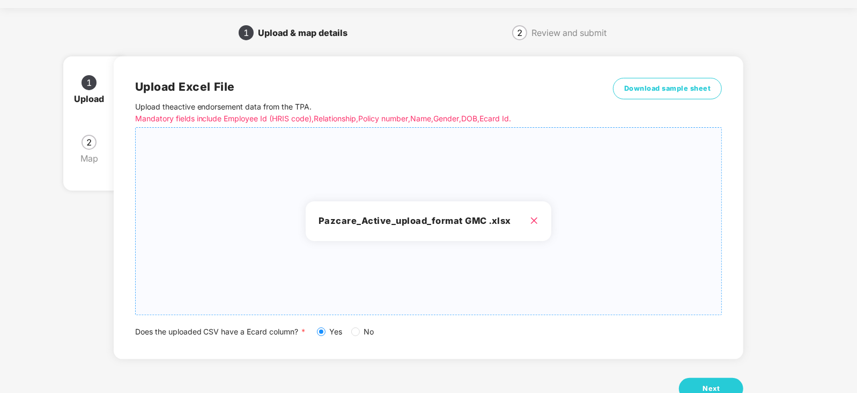
scroll to position [60, 0]
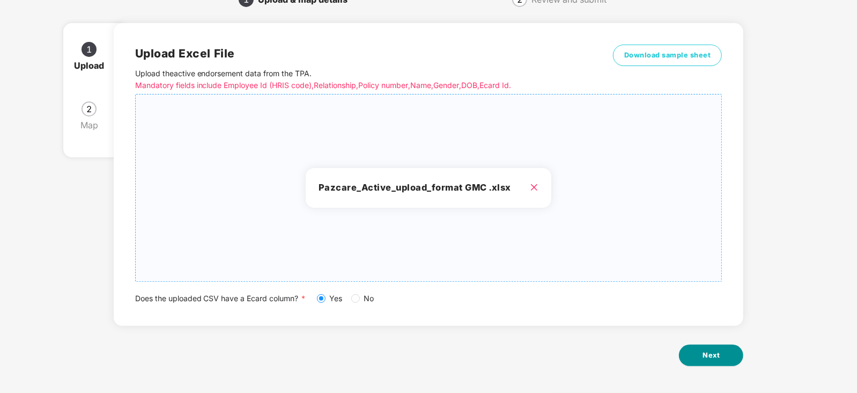
click at [718, 348] on button "Next" at bounding box center [711, 354] width 64 height 21
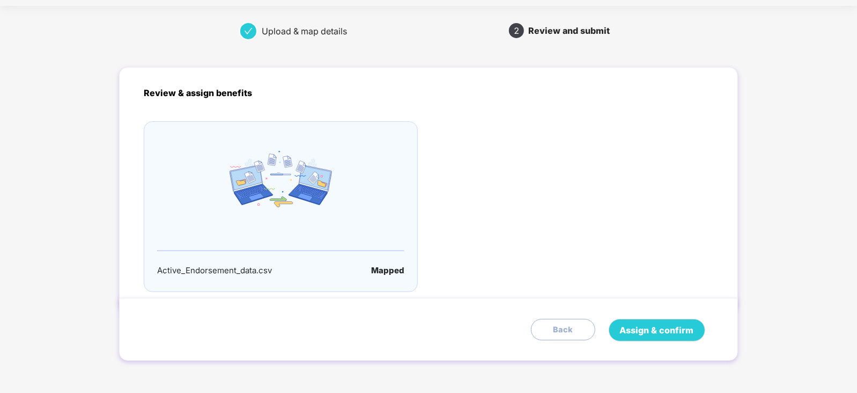
scroll to position [0, 0]
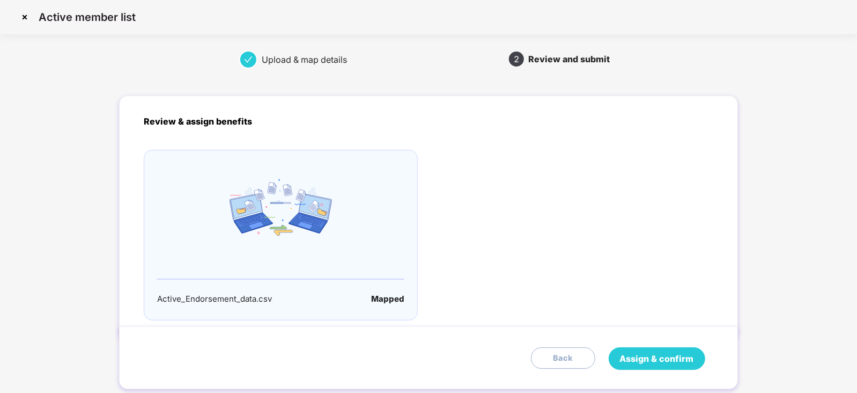
click at [686, 354] on span "Assign & confirm" at bounding box center [657, 358] width 74 height 13
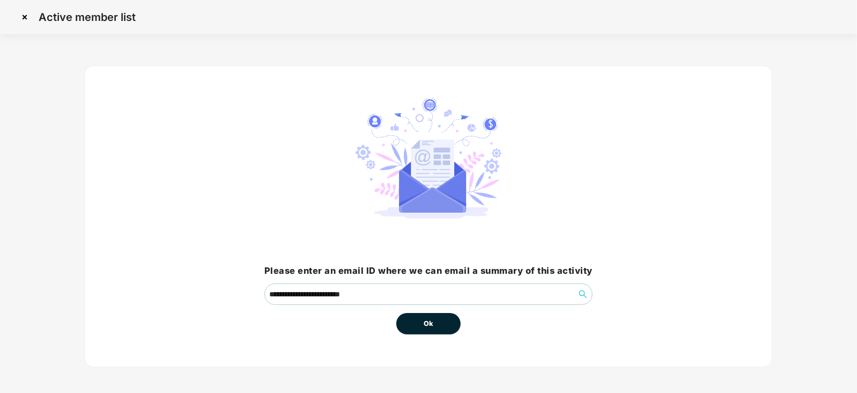
click at [429, 326] on span "Ok" at bounding box center [429, 323] width 10 height 11
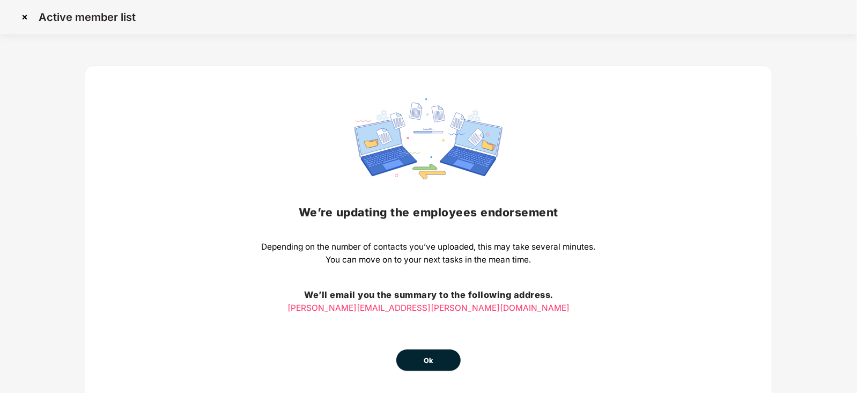
click at [421, 364] on button "Ok" at bounding box center [428, 359] width 64 height 21
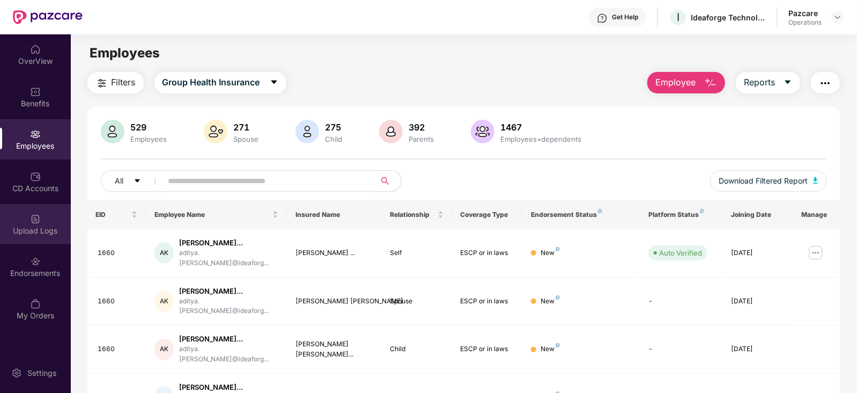
click at [35, 235] on div "Upload Logs" at bounding box center [35, 224] width 71 height 40
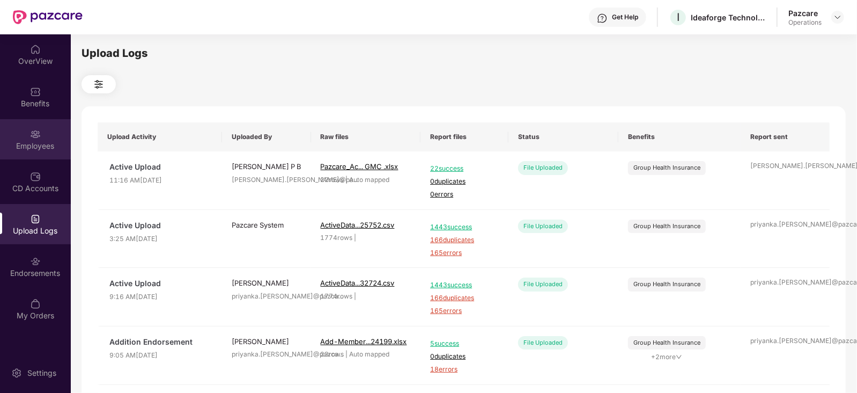
click at [42, 142] on div "Employees" at bounding box center [35, 146] width 71 height 11
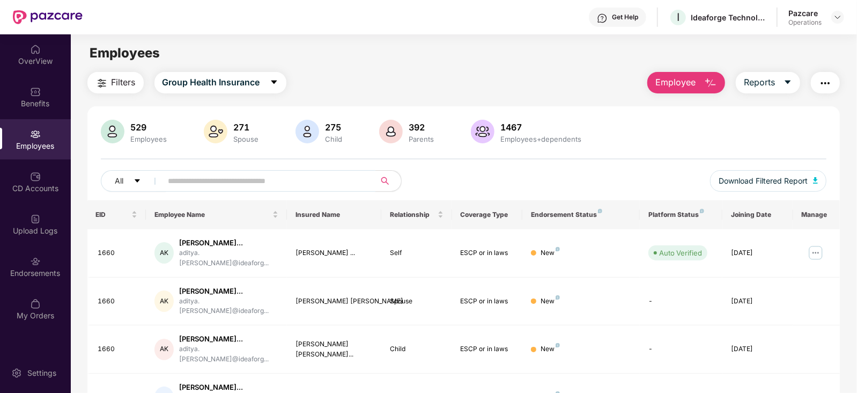
click at [238, 187] on input "text" at bounding box center [264, 181] width 193 height 16
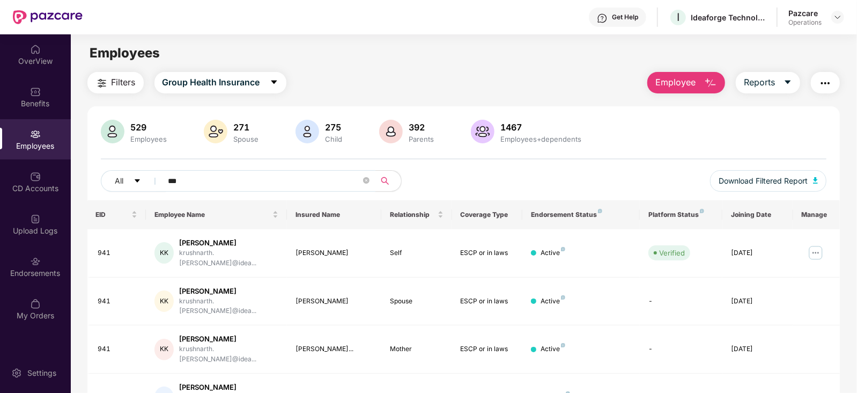
type input "***"
click at [843, 22] on div at bounding box center [837, 17] width 13 height 13
click at [848, 15] on header "Get Help I Ideaforge Technology Ltd Pazcare Operations" at bounding box center [428, 17] width 857 height 34
click at [845, 17] on header "Get Help I Ideaforge Technology Ltd Pazcare Operations" at bounding box center [428, 17] width 857 height 34
click at [840, 17] on img at bounding box center [838, 17] width 9 height 9
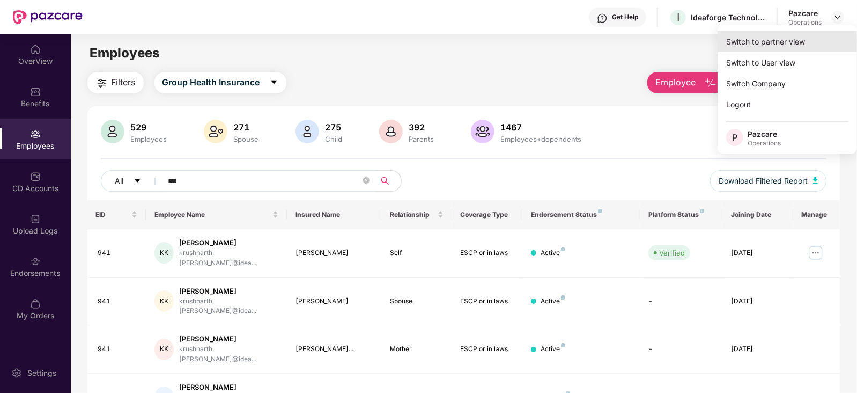
click at [791, 42] on div "Switch to partner view" at bounding box center [787, 41] width 139 height 21
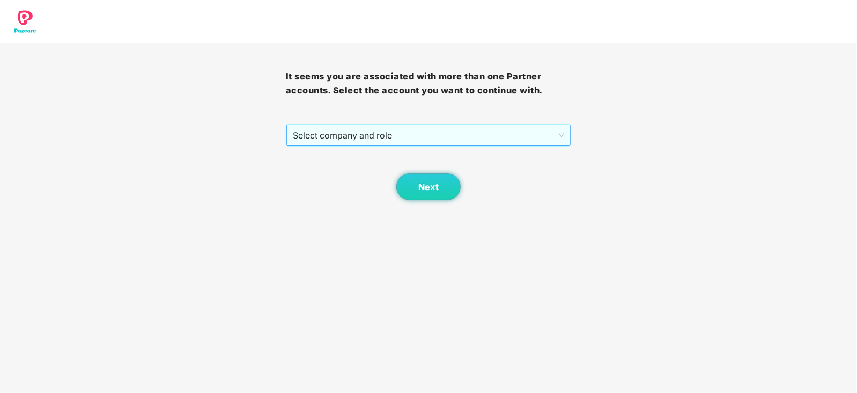
click at [401, 141] on span "Select company and role" at bounding box center [429, 135] width 272 height 20
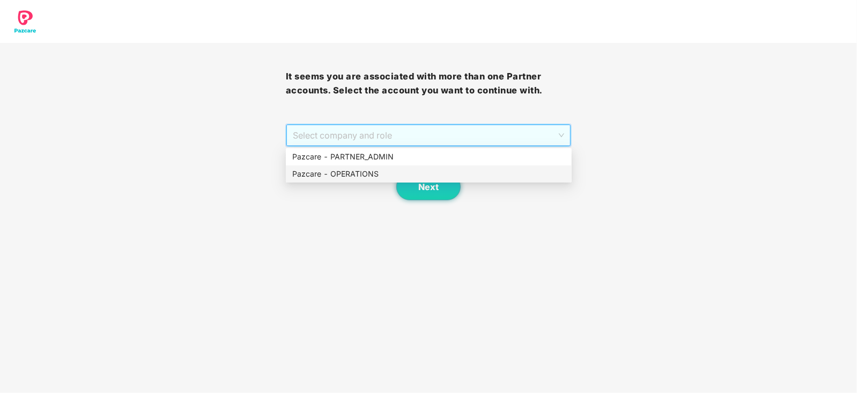
click at [365, 168] on div "Pazcare - OPERATIONS" at bounding box center [428, 174] width 273 height 12
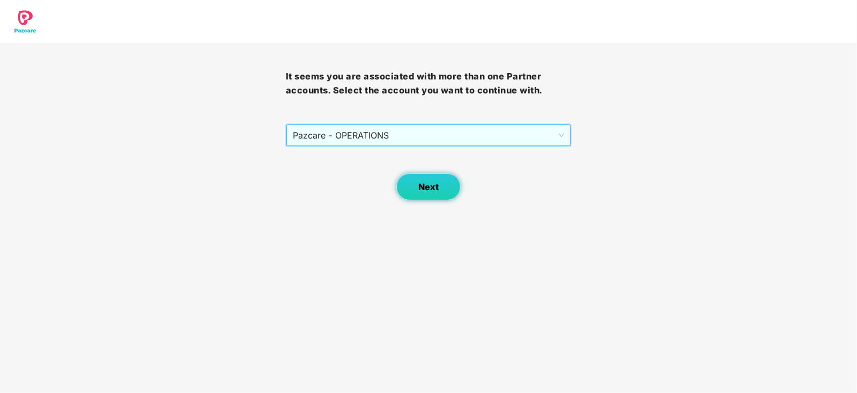
click at [413, 189] on button "Next" at bounding box center [428, 186] width 64 height 27
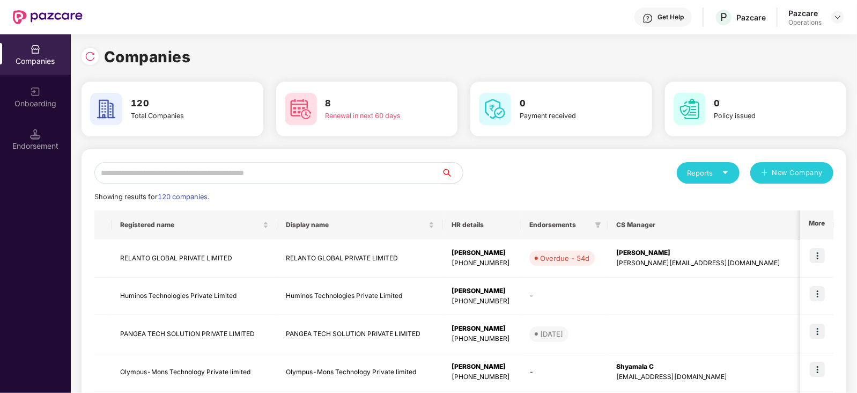
click at [260, 167] on input "text" at bounding box center [267, 172] width 347 height 21
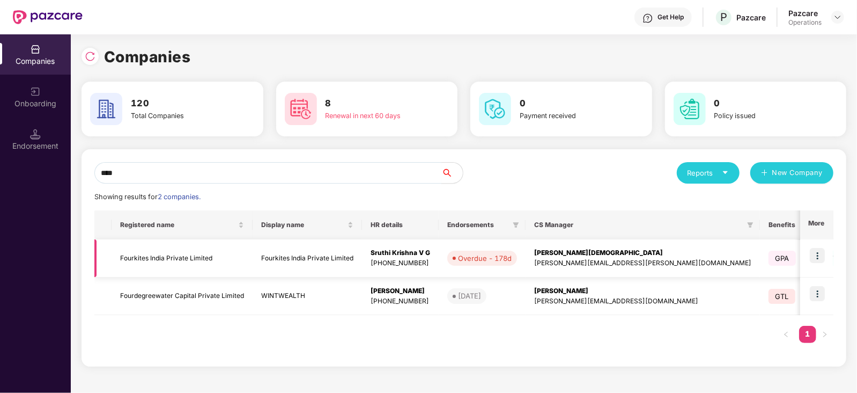
type input "****"
click at [173, 260] on td "Fourkites India Private Limited" at bounding box center [182, 258] width 141 height 38
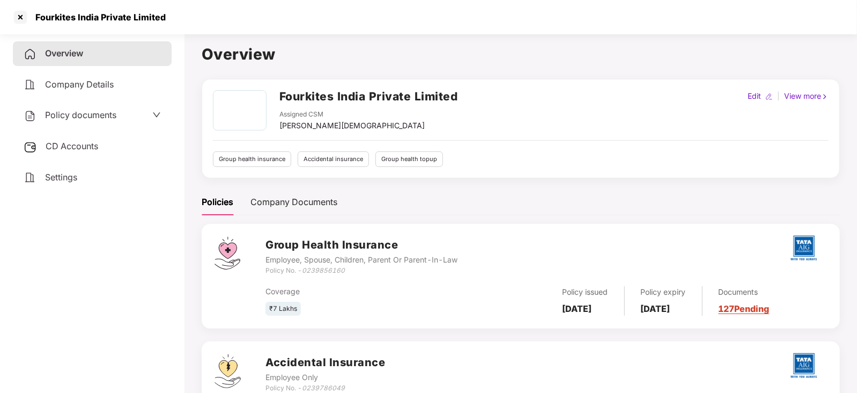
click at [71, 109] on div "Policy documents" at bounding box center [70, 115] width 93 height 14
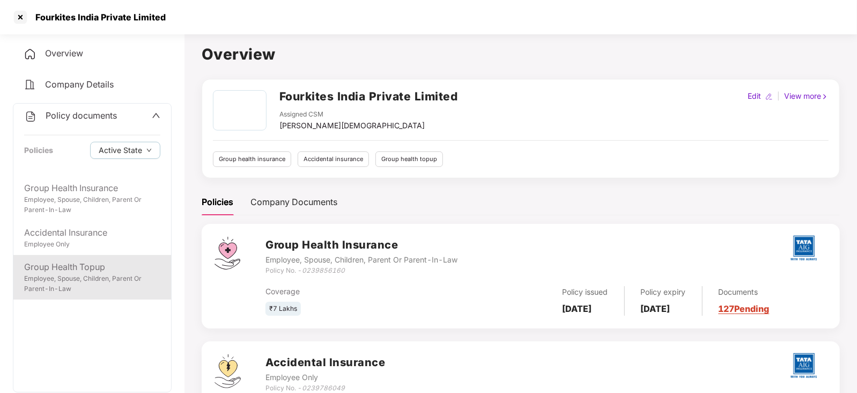
click at [74, 277] on div "Employee, Spouse, Children, Parent Or Parent-In-Law" at bounding box center [92, 284] width 136 height 20
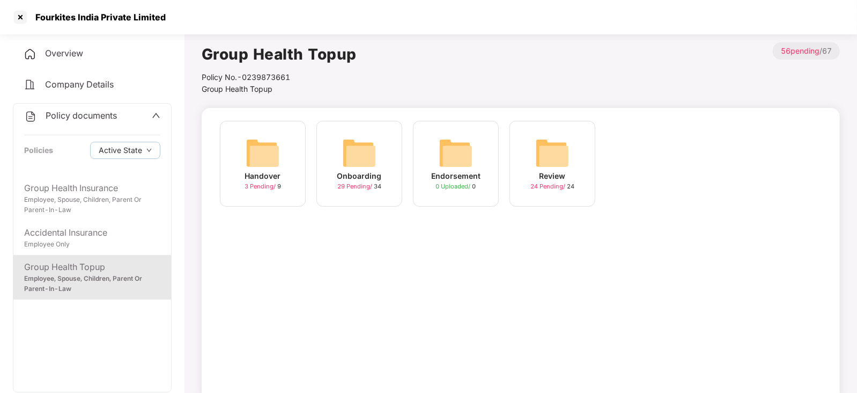
click at [373, 146] on img at bounding box center [359, 153] width 34 height 34
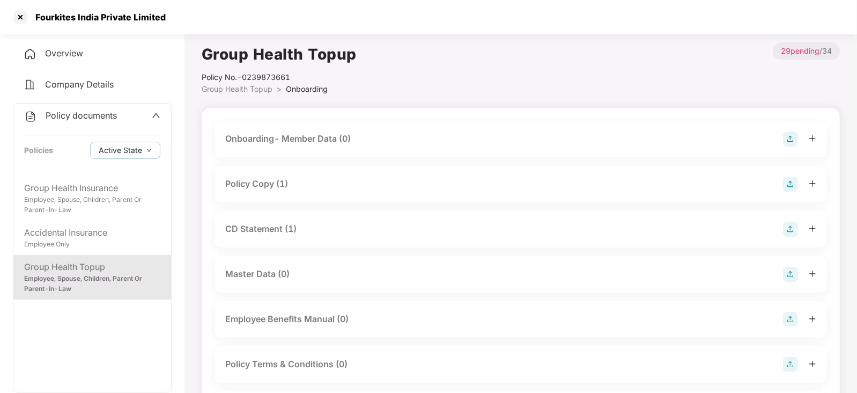
click at [267, 178] on div "Policy Copy (1)" at bounding box center [256, 183] width 63 height 13
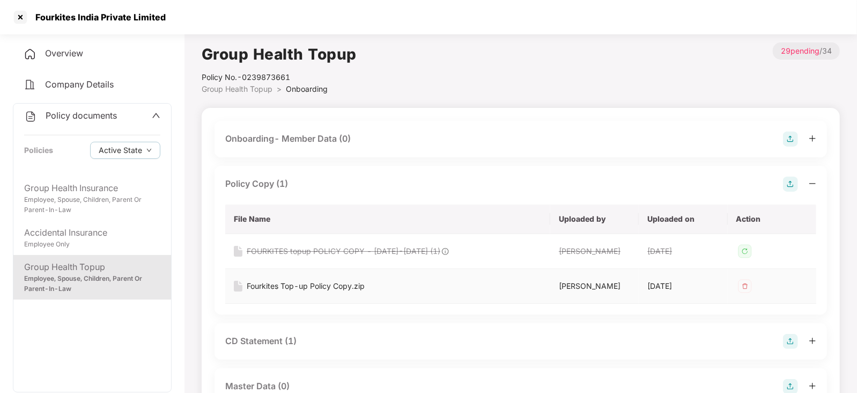
click at [308, 286] on div "Fourkites Top-up Policy Copy.zip" at bounding box center [306, 286] width 118 height 12
click at [284, 338] on div "CD Statement (1)" at bounding box center [260, 340] width 71 height 13
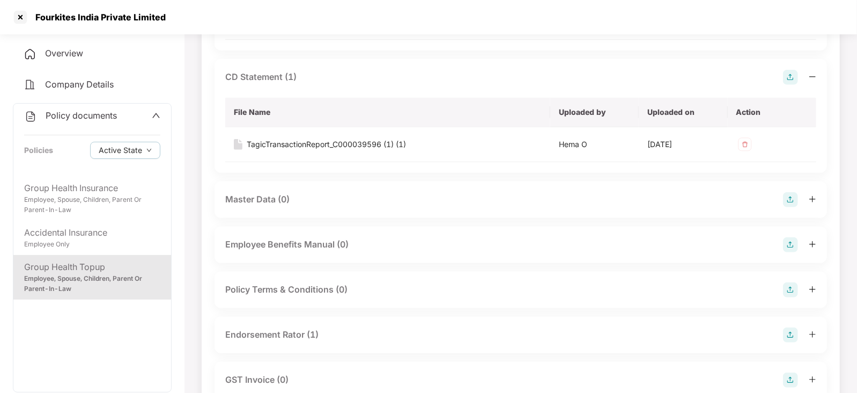
scroll to position [268, 0]
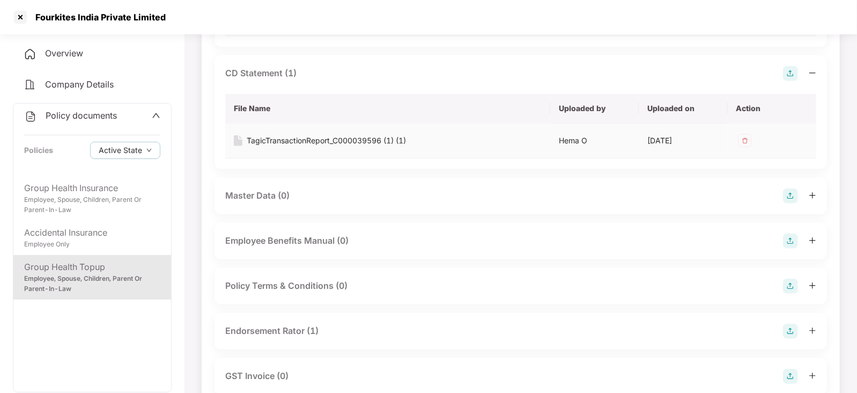
click at [383, 139] on div "TagicTransactionReport_C000039596 (1) (1)" at bounding box center [326, 141] width 159 height 12
click at [285, 333] on div "Endorsement Rator (1)" at bounding box center [271, 330] width 93 height 13
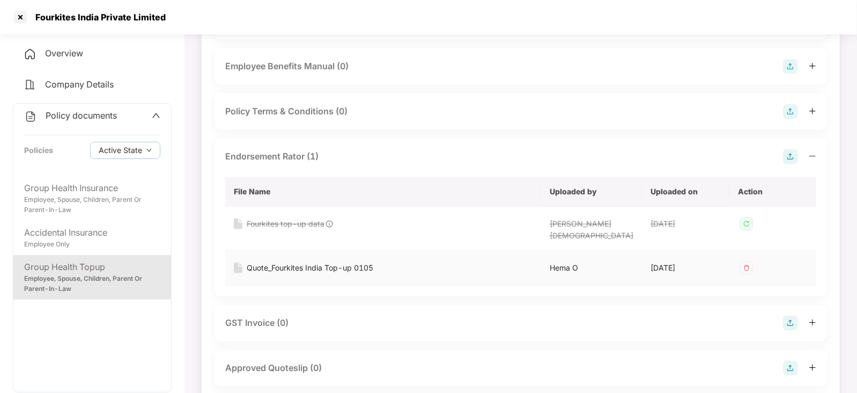
scroll to position [509, 0]
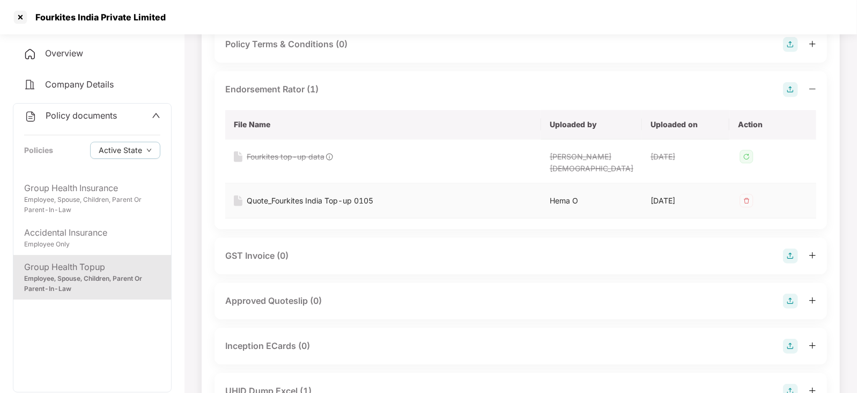
click at [330, 195] on div "Quote_Fourkites India Top-up 0105" at bounding box center [310, 201] width 127 height 12
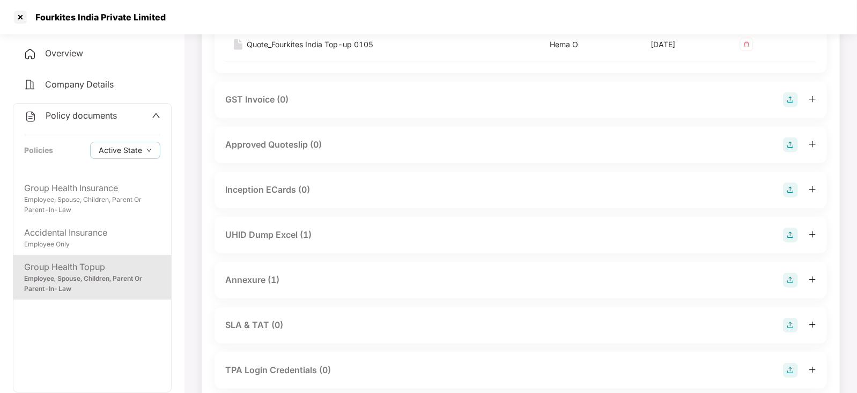
scroll to position [671, 0]
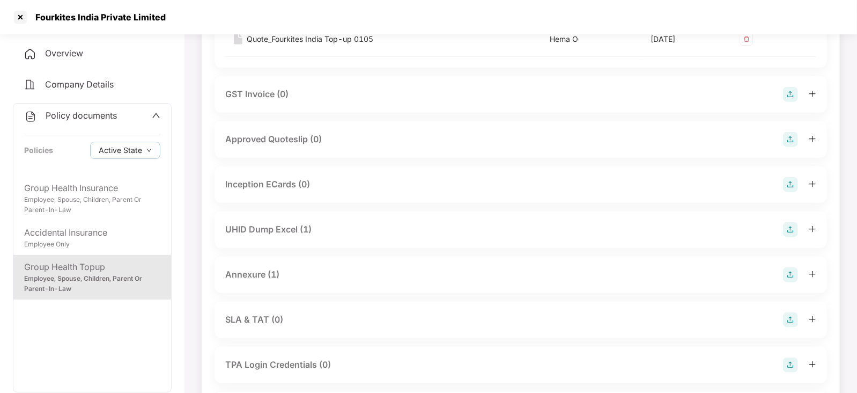
click at [306, 223] on div "UHID Dump Excel (1)" at bounding box center [268, 229] width 86 height 13
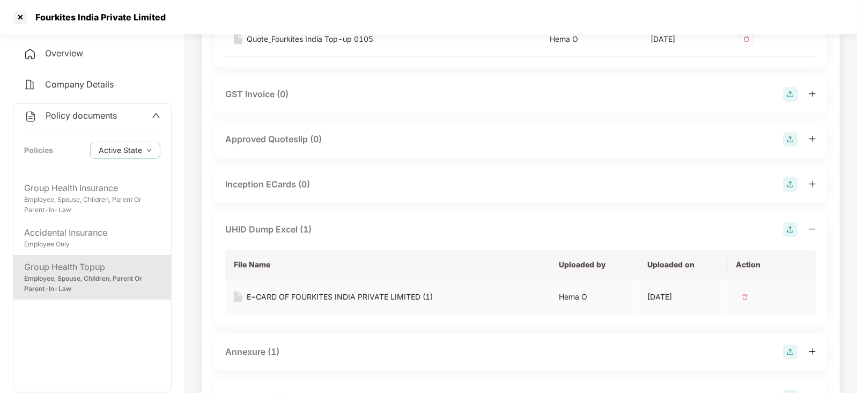
click at [435, 291] on div "E=CARD OF FOURKITES INDIA PRIVATE LIMITED (1)" at bounding box center [388, 297] width 308 height 12
click at [422, 291] on div "E=CARD OF FOURKITES INDIA PRIVATE LIMITED (1)" at bounding box center [340, 297] width 186 height 12
click at [260, 345] on div "Annexure (1)" at bounding box center [252, 351] width 54 height 13
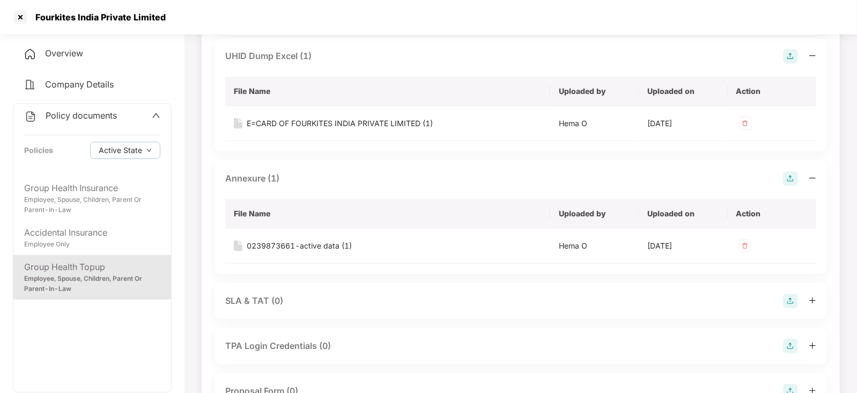
scroll to position [858, 0]
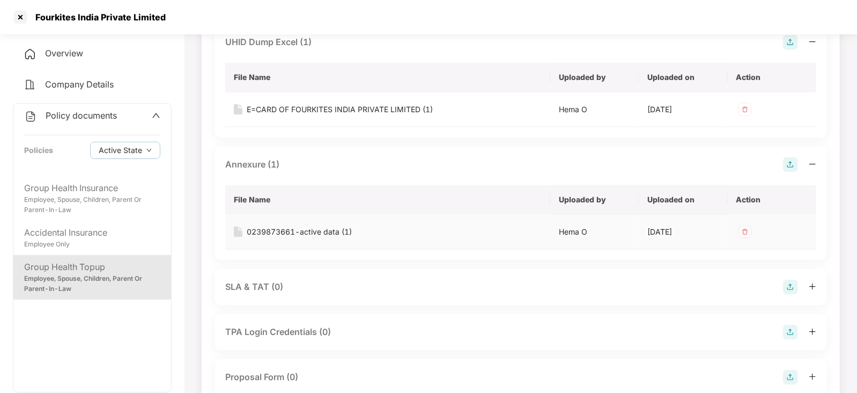
click at [327, 227] on td "0239873661-active data (1)" at bounding box center [387, 232] width 325 height 35
click at [327, 226] on div "0239873661-active data (1)" at bounding box center [299, 232] width 105 height 12
